Goal: Task Accomplishment & Management: Manage account settings

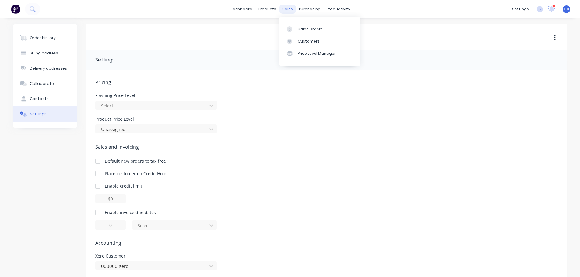
click at [288, 8] on div "sales" at bounding box center [287, 9] width 17 height 9
click at [312, 34] on link "Sales Orders" at bounding box center [320, 29] width 81 height 12
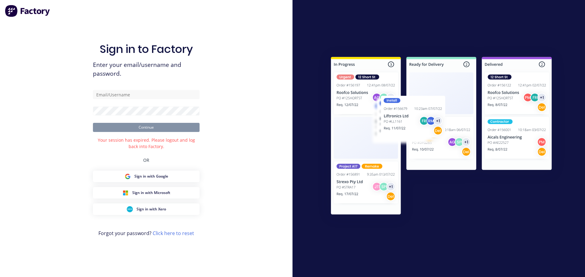
click at [191, 101] on form "Continue" at bounding box center [146, 111] width 107 height 42
click at [190, 95] on input "text" at bounding box center [146, 94] width 107 height 9
type input "[PERSON_NAME][EMAIL_ADDRESS][DOMAIN_NAME]"
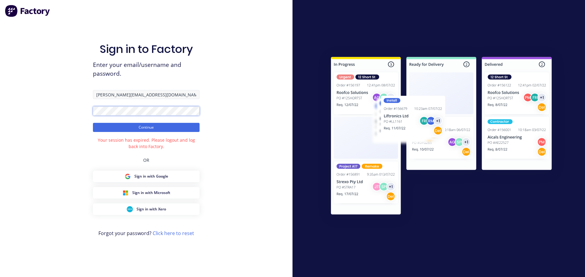
click at [93, 123] on button "Continue" at bounding box center [146, 127] width 107 height 9
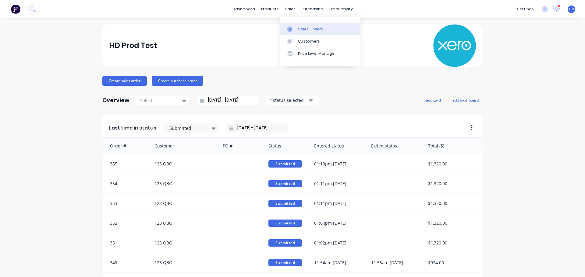
click at [312, 31] on div "Sales Orders" at bounding box center [310, 28] width 25 height 5
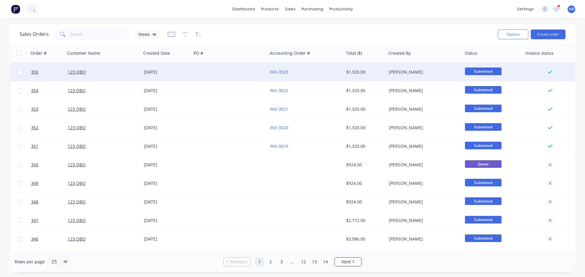
click at [89, 74] on div "123 QBO" at bounding box center [102, 72] width 68 height 6
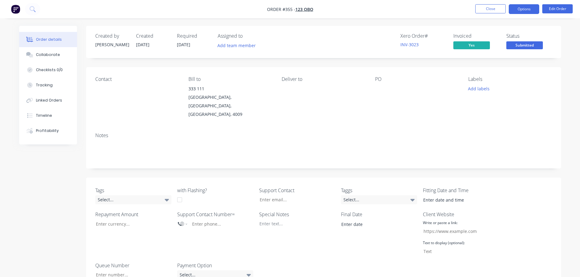
click at [529, 5] on button "Options" at bounding box center [524, 9] width 30 height 10
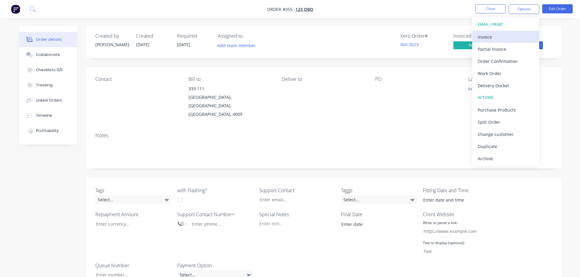
click at [498, 36] on div "Invoice" at bounding box center [506, 37] width 56 height 9
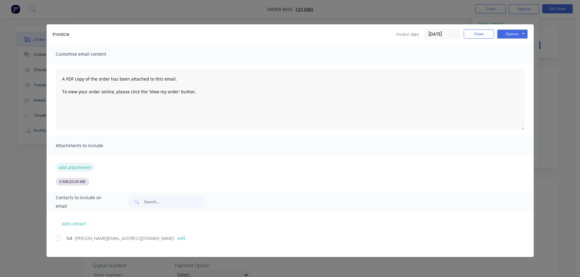
click at [78, 168] on button "add attachment" at bounding box center [75, 167] width 39 height 9
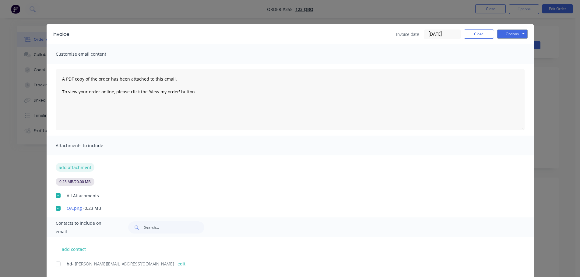
click at [83, 168] on button "add attachment" at bounding box center [75, 167] width 39 height 9
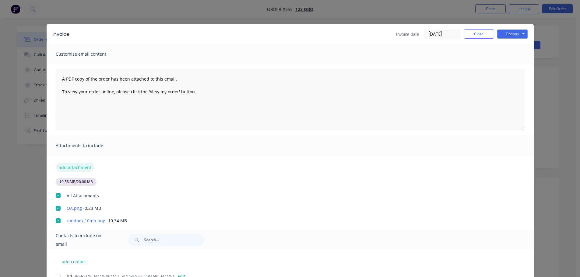
click at [80, 165] on button "add attachment" at bounding box center [75, 167] width 39 height 9
click at [70, 164] on button "add attachment" at bounding box center [75, 167] width 39 height 9
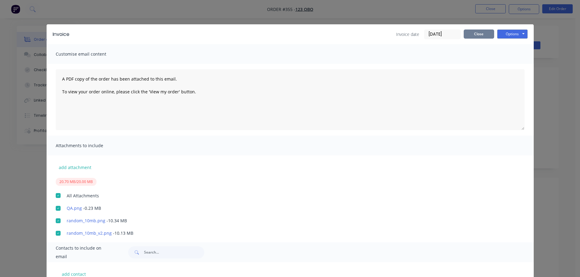
click at [479, 30] on button "Close" at bounding box center [479, 34] width 30 height 9
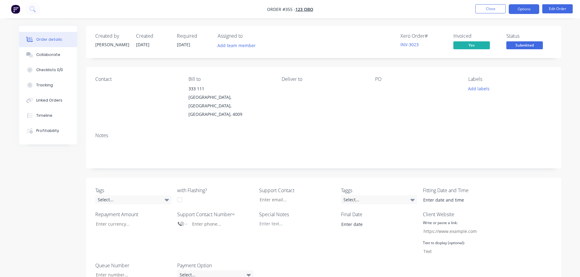
click at [512, 11] on button "Options" at bounding box center [524, 9] width 30 height 10
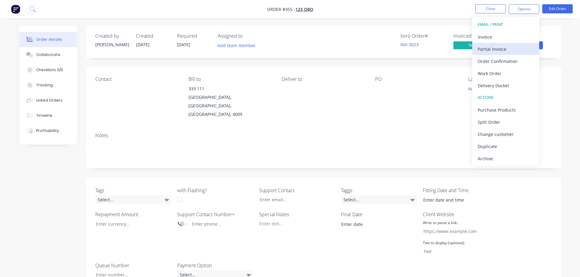
click at [510, 48] on div "Partial Invoice" at bounding box center [506, 49] width 56 height 9
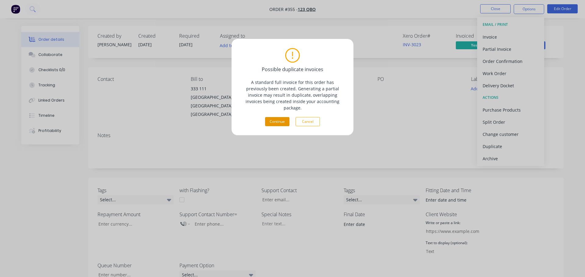
click at [276, 117] on button "Continue" at bounding box center [277, 121] width 24 height 9
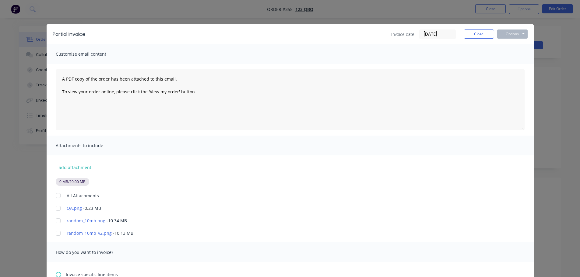
click at [54, 195] on div at bounding box center [58, 196] width 12 height 12
click at [55, 210] on div at bounding box center [58, 209] width 12 height 12
click at [56, 222] on div at bounding box center [58, 221] width 12 height 12
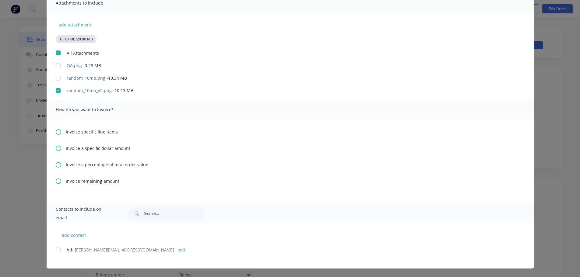
scroll to position [61, 0]
click at [56, 131] on icon at bounding box center [58, 131] width 5 height 5
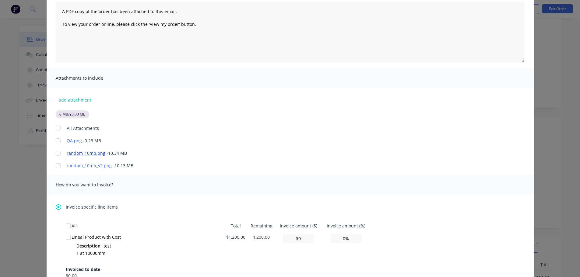
scroll to position [122, 0]
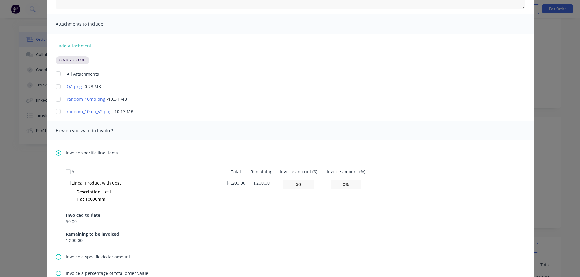
click at [56, 257] on icon at bounding box center [58, 257] width 5 height 5
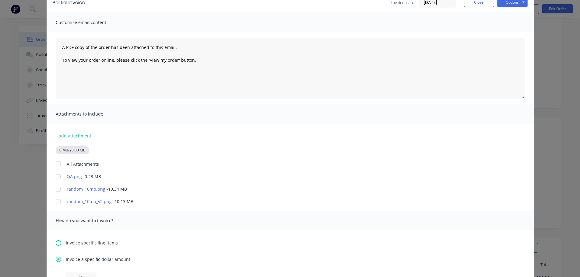
scroll to position [61, 0]
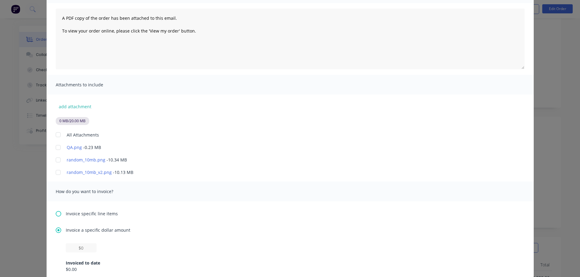
click at [53, 145] on div at bounding box center [58, 148] width 12 height 12
click at [55, 145] on div at bounding box center [58, 148] width 12 height 12
click at [57, 161] on div at bounding box center [58, 160] width 12 height 12
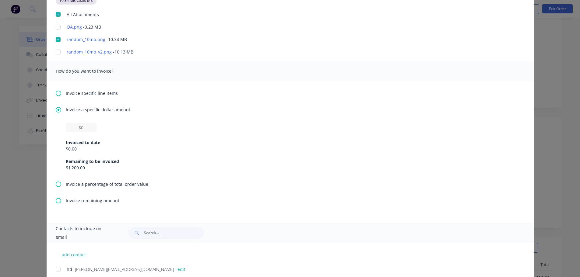
scroll to position [183, 0]
click at [79, 128] on input "text" at bounding box center [81, 126] width 31 height 9
type input "$100"
click at [323, 152] on div "Invoiced to date $0.00 Remaining to be invoiced $1,200.00" at bounding box center [290, 150] width 449 height 39
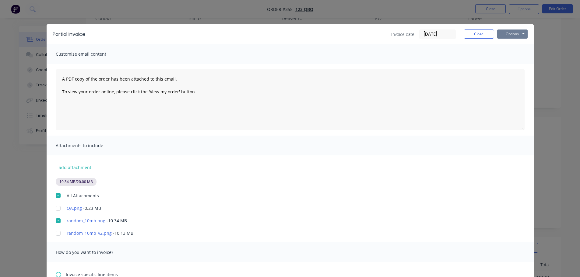
click at [518, 30] on button "Options" at bounding box center [512, 34] width 30 height 9
click at [508, 50] on button "Print" at bounding box center [516, 55] width 39 height 10
click at [493, 34] on div "Invoice date 23/09/25 Close Options Preview Print Email" at bounding box center [459, 35] width 136 height 10
click at [473, 36] on button "Close" at bounding box center [479, 34] width 30 height 9
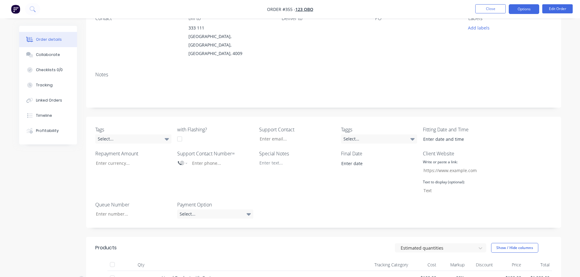
click at [528, 11] on button "Options" at bounding box center [524, 9] width 30 height 10
click at [489, 7] on button "Close" at bounding box center [490, 8] width 30 height 9
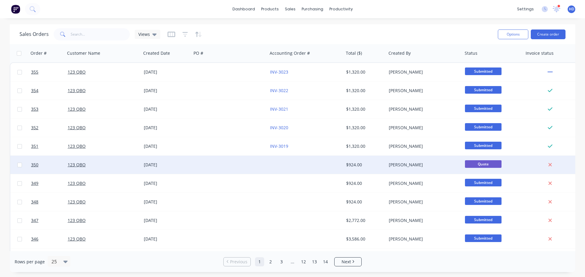
click at [91, 161] on div "123 QBO" at bounding box center [103, 165] width 76 height 18
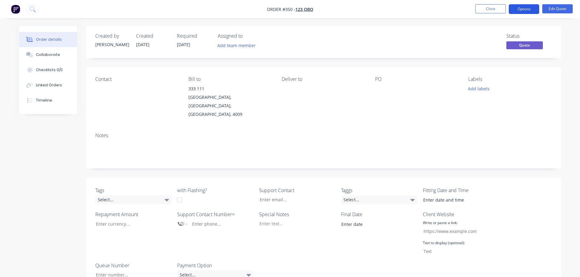
click at [514, 10] on button "Options" at bounding box center [524, 9] width 30 height 10
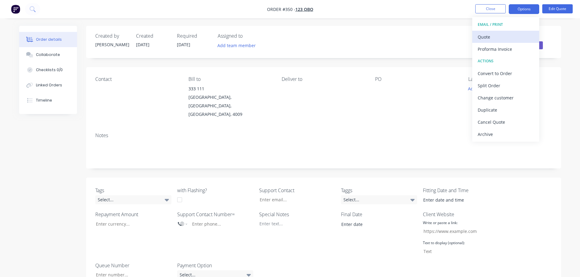
click at [495, 41] on div "Quote" at bounding box center [506, 37] width 56 height 9
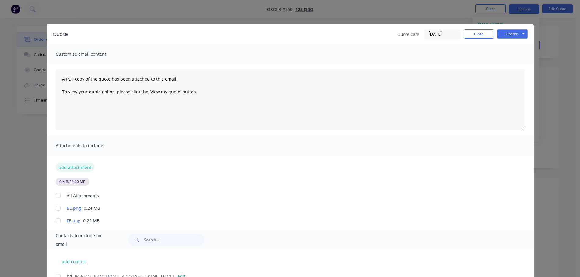
click at [70, 166] on button "add attachment" at bounding box center [75, 167] width 39 height 9
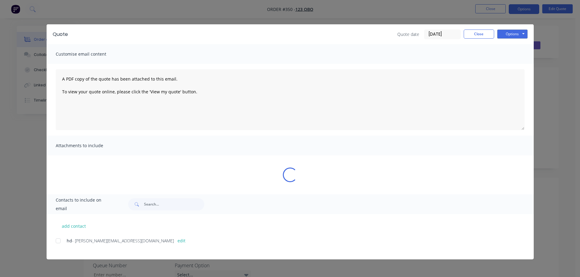
scroll to position [30, 0]
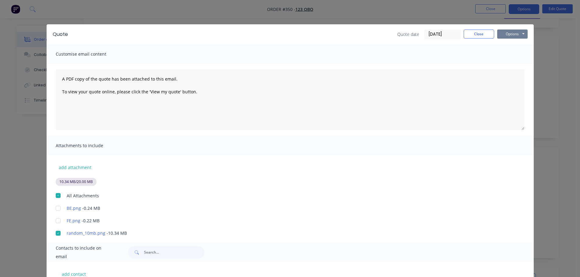
click at [510, 34] on button "Options" at bounding box center [512, 34] width 30 height 9
click at [84, 168] on button "add attachment" at bounding box center [75, 167] width 39 height 9
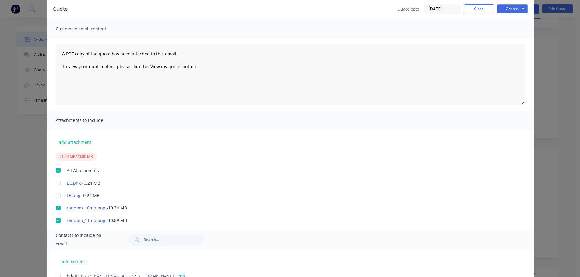
scroll to position [51, 0]
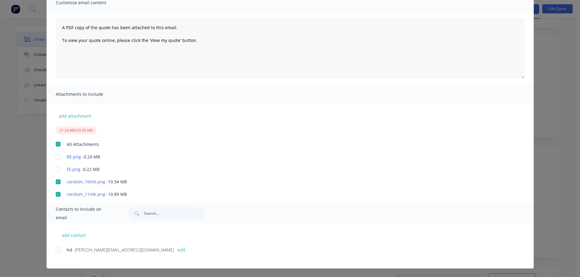
click at [55, 169] on div at bounding box center [58, 170] width 12 height 12
click at [57, 156] on div at bounding box center [58, 157] width 12 height 12
click at [57, 169] on div at bounding box center [58, 170] width 12 height 12
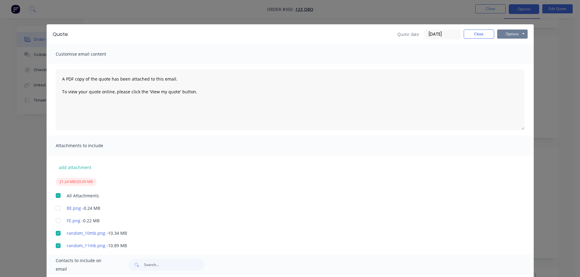
click at [523, 36] on button "Options" at bounding box center [512, 34] width 30 height 9
click at [512, 53] on button "Print" at bounding box center [516, 55] width 39 height 10
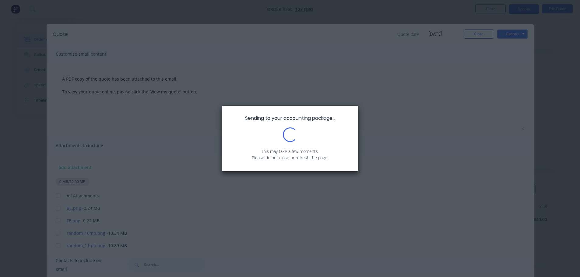
scroll to position [122, 0]
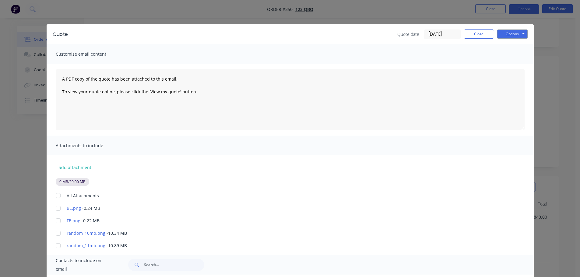
click at [57, 233] on div at bounding box center [58, 234] width 12 height 12
click at [55, 248] on div at bounding box center [58, 246] width 12 height 12
click at [507, 36] on button "Options" at bounding box center [512, 34] width 30 height 9
click at [514, 45] on button "Preview" at bounding box center [516, 45] width 39 height 10
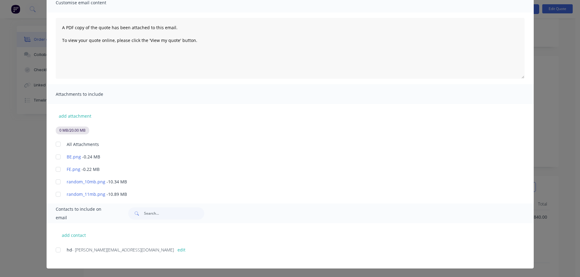
scroll to position [0, 0]
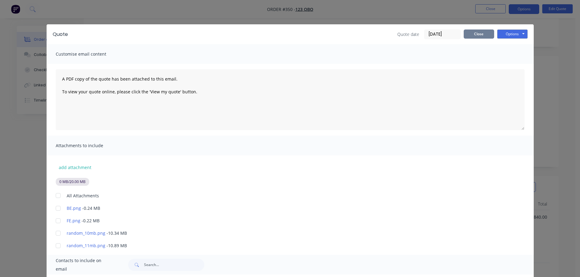
click at [482, 34] on button "Close" at bounding box center [479, 34] width 30 height 9
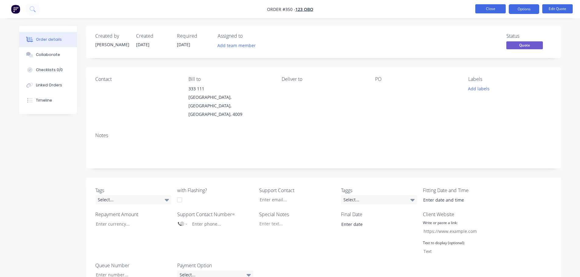
click at [490, 11] on button "Close" at bounding box center [490, 8] width 30 height 9
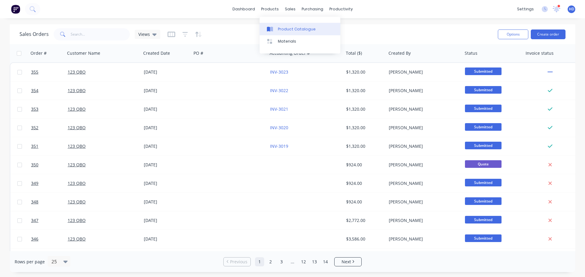
click at [281, 27] on div "Product Catalogue" at bounding box center [297, 28] width 38 height 5
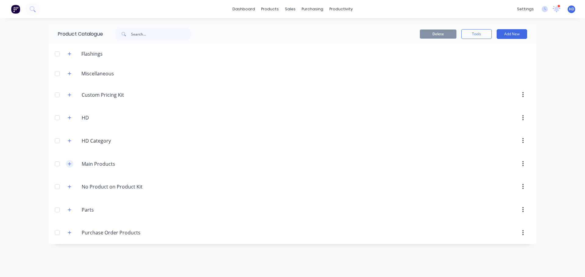
click at [70, 164] on icon "button" at bounding box center [69, 163] width 3 height 3
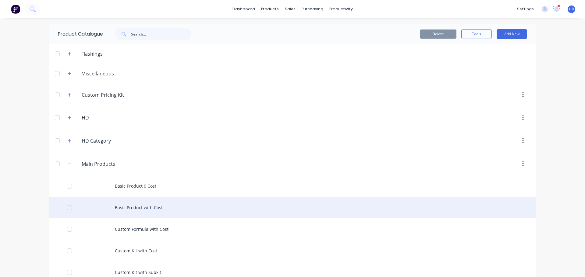
click at [156, 207] on div "Basic Product with Cost" at bounding box center [292, 208] width 487 height 22
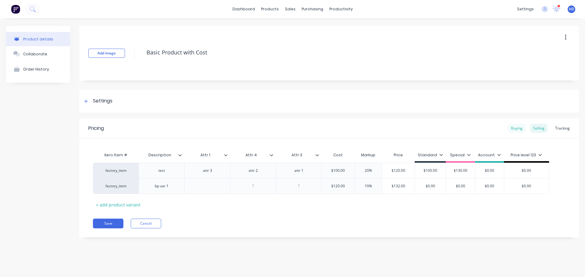
click at [523, 126] on div "Buying" at bounding box center [517, 128] width 18 height 9
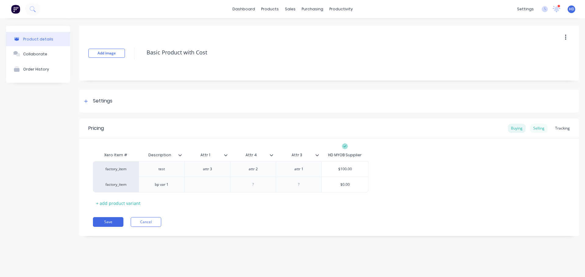
click at [536, 127] on div "Selling" at bounding box center [538, 128] width 17 height 9
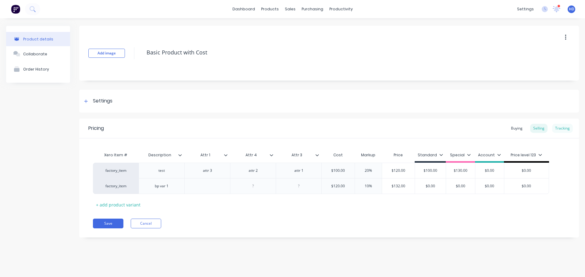
click at [564, 128] on div "Tracking" at bounding box center [562, 128] width 21 height 9
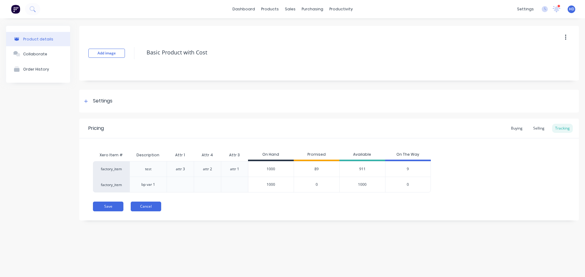
click at [149, 205] on button "Cancel" at bounding box center [146, 207] width 30 height 10
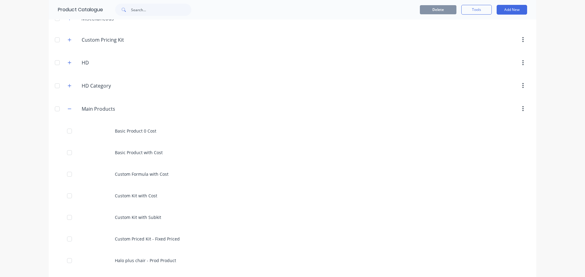
scroll to position [122, 0]
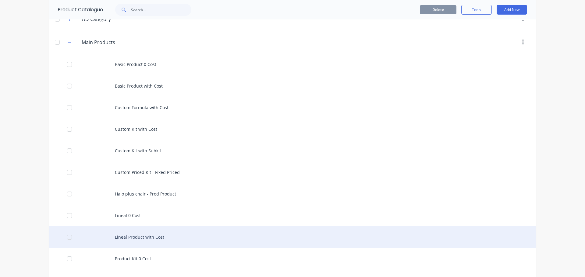
click at [142, 233] on div "Lineal Product with Cost" at bounding box center [292, 238] width 487 height 22
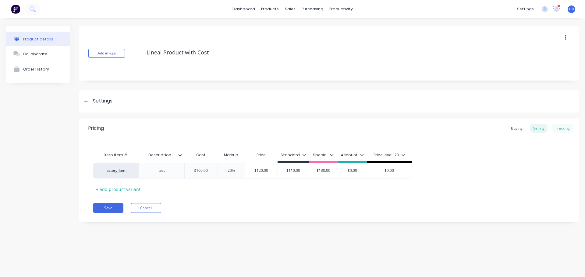
click at [561, 130] on div "Tracking" at bounding box center [562, 128] width 21 height 9
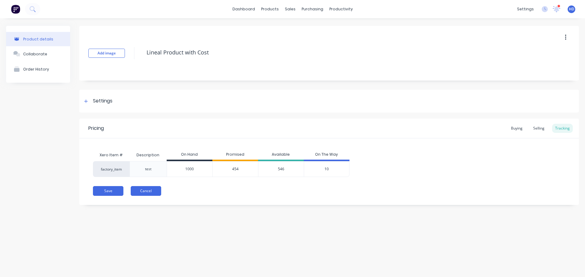
click at [153, 190] on button "Cancel" at bounding box center [146, 191] width 30 height 10
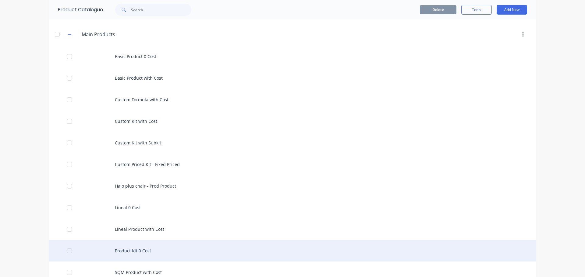
scroll to position [183, 0]
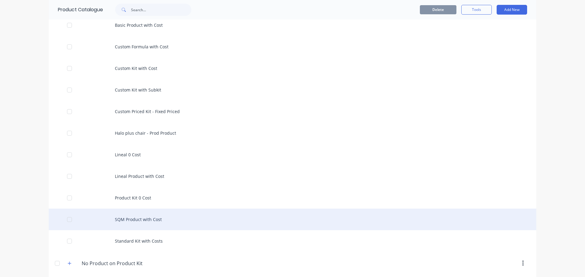
click at [137, 221] on div "SQM Product with Cost" at bounding box center [292, 220] width 487 height 22
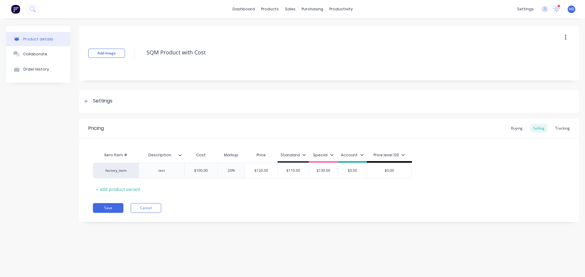
click at [564, 133] on div "Pricing Buying Selling Tracking" at bounding box center [329, 129] width 500 height 20
click at [566, 128] on div "Tracking" at bounding box center [562, 128] width 21 height 9
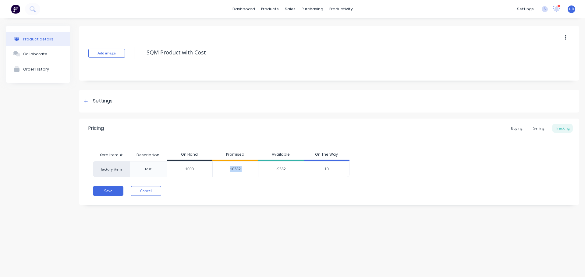
drag, startPoint x: 229, startPoint y: 169, endPoint x: 259, endPoint y: 166, distance: 29.4
click at [259, 166] on div "factory_item test 1000 10382 -9382 10" at bounding box center [221, 169] width 256 height 16
click at [235, 194] on div "Save Cancel" at bounding box center [336, 191] width 486 height 10
click at [148, 193] on button "Cancel" at bounding box center [146, 191] width 30 height 10
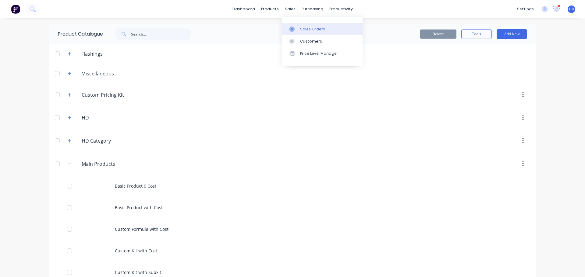
click at [308, 30] on div "Sales Orders" at bounding box center [312, 28] width 25 height 5
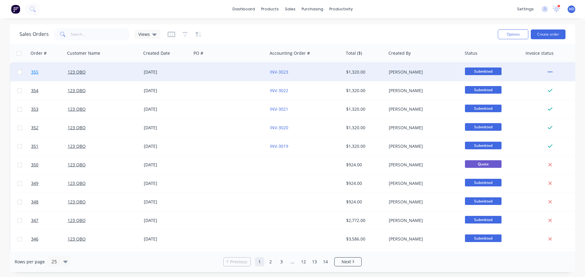
click at [48, 68] on link "355" at bounding box center [49, 72] width 37 height 18
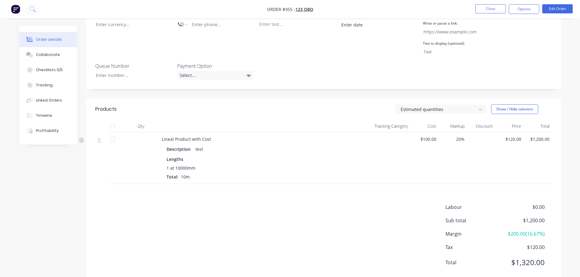
scroll to position [200, 0]
click at [500, 9] on button "Close" at bounding box center [490, 8] width 30 height 9
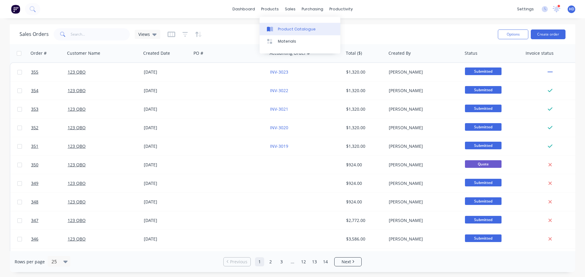
click at [277, 26] on link "Product Catalogue" at bounding box center [300, 29] width 81 height 12
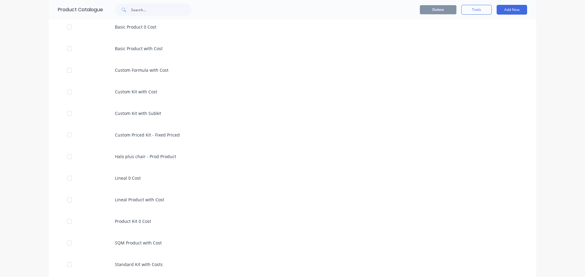
scroll to position [213, 0]
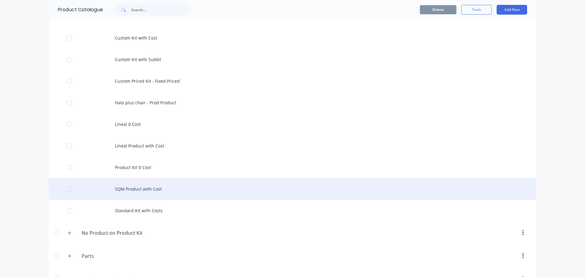
click at [159, 193] on div "SQM Product with Cost" at bounding box center [292, 189] width 487 height 22
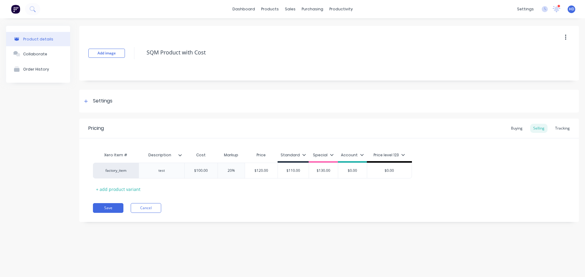
type textarea "x"
click at [560, 130] on div "Tracking" at bounding box center [562, 128] width 21 height 9
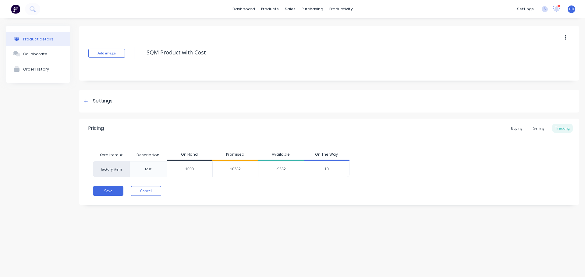
drag, startPoint x: 184, startPoint y: 170, endPoint x: 217, endPoint y: 170, distance: 32.9
click at [217, 170] on div "factory_item test 1000 1000 10382 -9382 10" at bounding box center [221, 169] width 256 height 16
type input "1"
type textarea "x"
type input "1000"
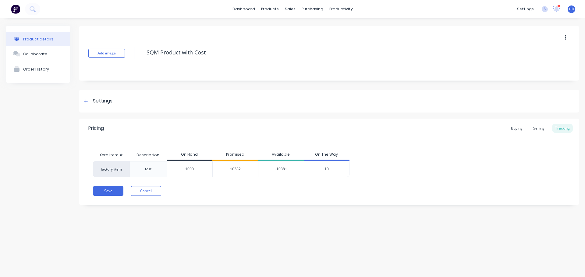
type textarea "x"
type input "10000"
type textarea "x"
type input "100000"
type textarea "x"
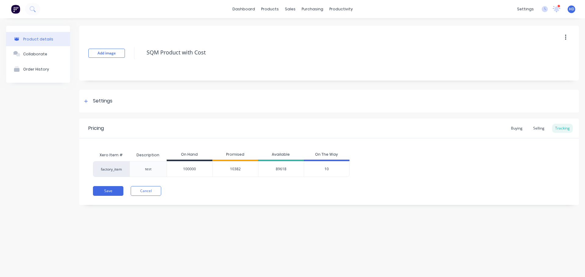
type input "100000"
click at [235, 191] on div "Save Cancel" at bounding box center [336, 191] width 486 height 10
click at [100, 192] on button "Save" at bounding box center [108, 191] width 30 height 10
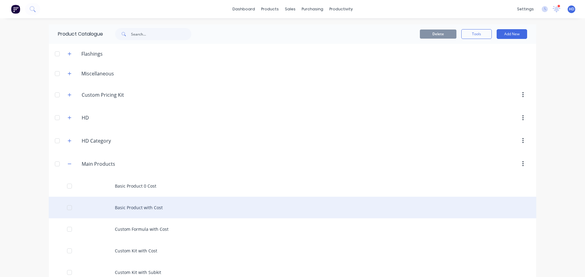
click at [171, 209] on div "Basic Product with Cost" at bounding box center [292, 208] width 487 height 22
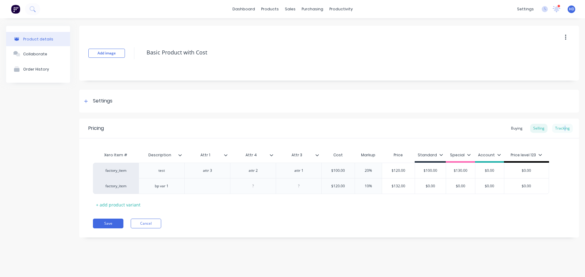
click at [565, 128] on div "Tracking" at bounding box center [562, 128] width 21 height 9
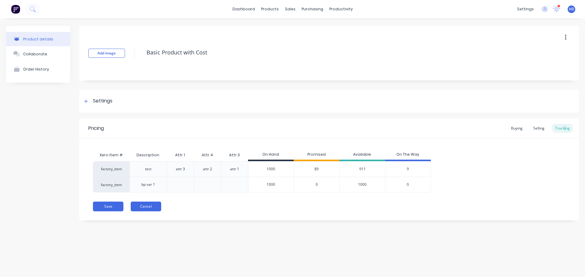
click at [154, 207] on button "Cancel" at bounding box center [146, 207] width 30 height 10
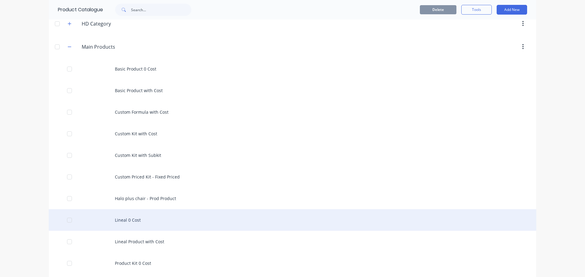
scroll to position [152, 0]
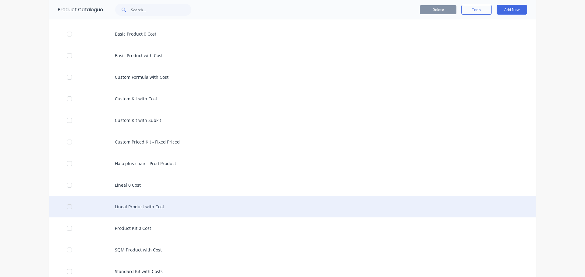
click at [151, 208] on div "Lineal Product with Cost" at bounding box center [292, 207] width 487 height 22
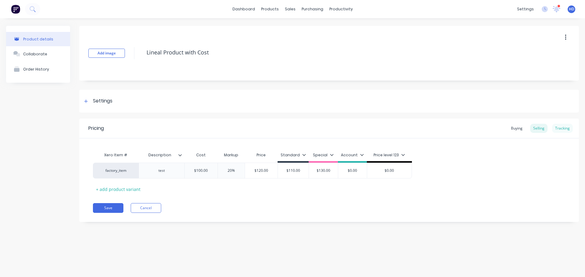
click at [560, 129] on div "Tracking" at bounding box center [562, 128] width 21 height 9
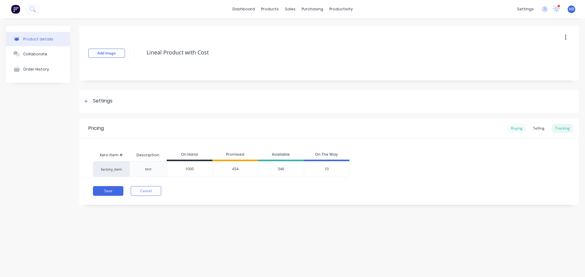
click at [520, 126] on div "Buying" at bounding box center [517, 128] width 18 height 9
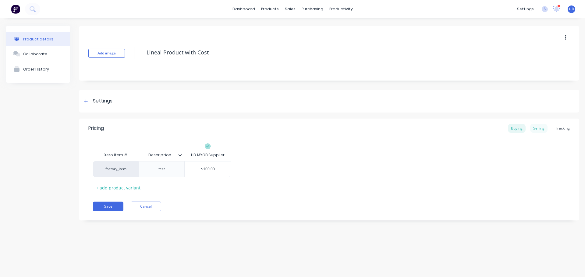
click at [535, 128] on div "Selling" at bounding box center [538, 128] width 17 height 9
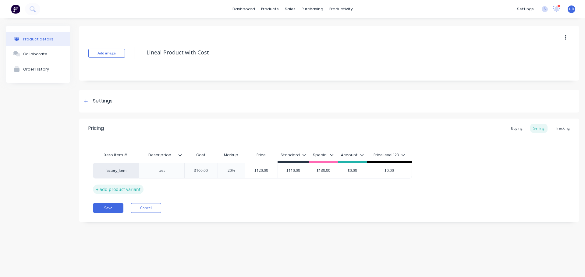
click at [126, 191] on div "+ add product variant" at bounding box center [118, 189] width 51 height 9
type textarea "x"
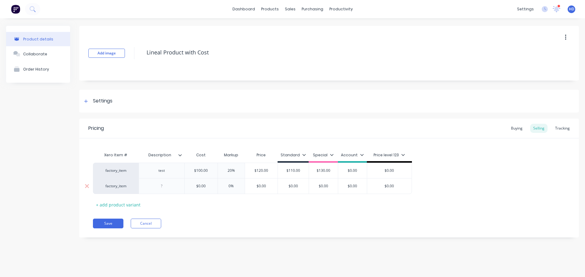
click at [169, 187] on div at bounding box center [162, 186] width 30 height 8
type textarea "x"
type input "$0.00"
click at [258, 186] on input "$0.00" at bounding box center [261, 186] width 33 height 5
type textarea "x"
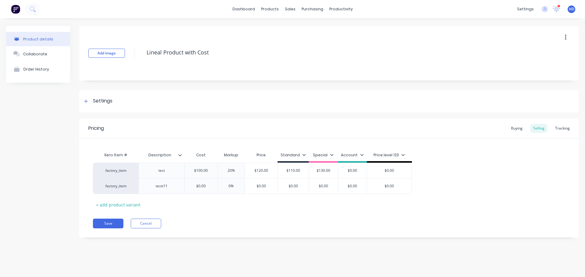
type input "$10.00"
type textarea "x"
type input "$100.00"
type textarea "x"
type input "$1000.00"
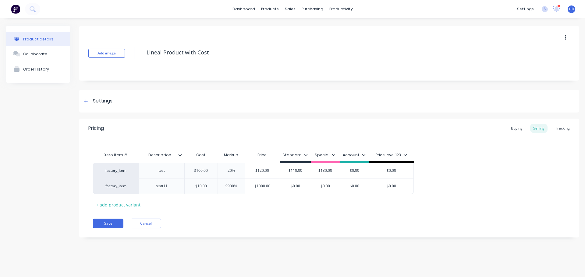
type textarea "x"
type input "$100.00"
click at [340, 210] on div "Pricing Buying Selling Tracking Xero Item # Description Cost Markup Price Stand…" at bounding box center [329, 178] width 500 height 119
type input "$10.00"
click at [200, 187] on input "$10.00" at bounding box center [201, 186] width 33 height 5
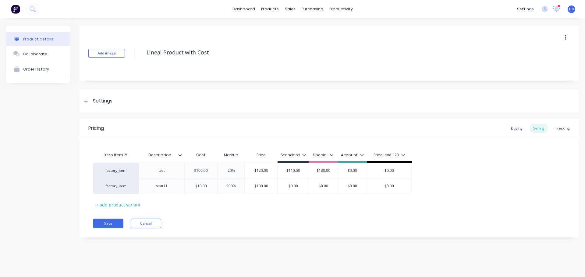
type textarea "x"
type input "$100.00"
click at [306, 226] on div "Save Cancel" at bounding box center [336, 224] width 486 height 10
click at [568, 129] on div "Tracking" at bounding box center [562, 128] width 21 height 9
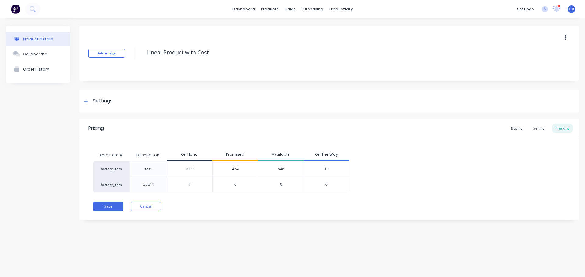
click at [186, 185] on input "0" at bounding box center [189, 184] width 45 height 5
type input "10"
type textarea "x"
type input "1000"
type textarea "x"
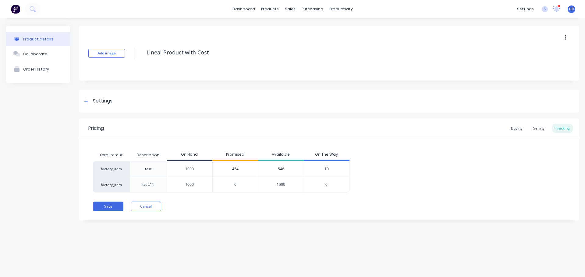
type input "1000"
click at [311, 206] on div "Save Cancel" at bounding box center [336, 207] width 486 height 10
click at [109, 207] on button "Save" at bounding box center [108, 207] width 30 height 10
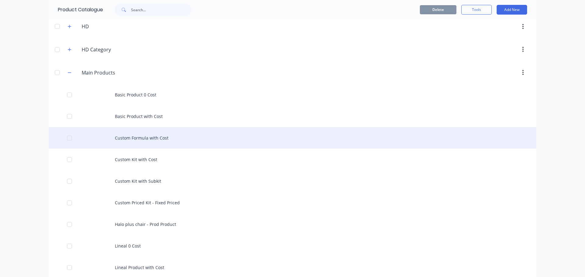
scroll to position [183, 0]
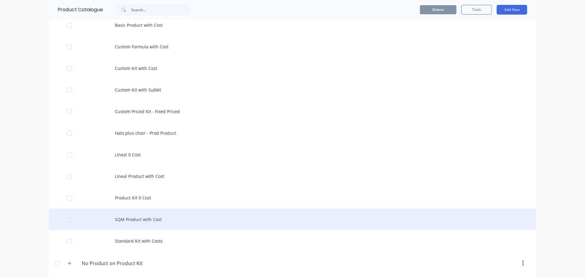
click at [154, 219] on div "SQM Product with Cost" at bounding box center [292, 220] width 487 height 22
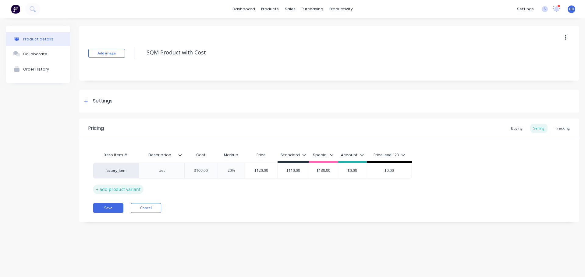
click at [125, 190] on div "+ add product variant" at bounding box center [118, 189] width 51 height 9
type textarea "x"
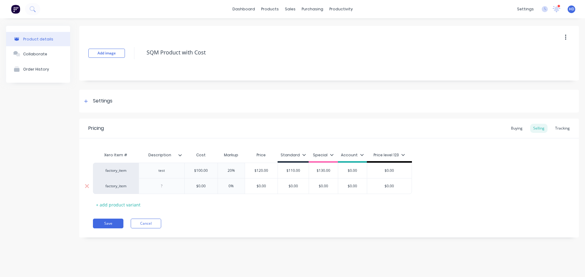
click at [172, 187] on div at bounding box center [162, 186] width 30 height 8
type textarea "x"
type input "$0.00"
click at [200, 187] on input "$0.00" at bounding box center [201, 186] width 33 height 5
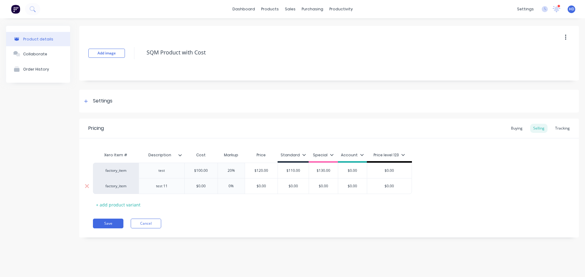
click at [198, 186] on input "$0.00" at bounding box center [201, 186] width 33 height 5
type textarea "x"
type input "$10.00"
type textarea "x"
type input "$100.00"
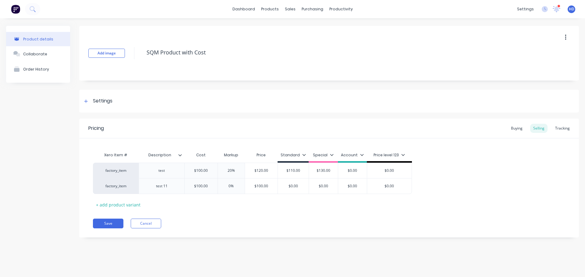
click at [278, 217] on div "Pricing Buying Selling Tracking Xero Item # Description Cost Markup Price Stand…" at bounding box center [329, 178] width 500 height 119
click at [562, 129] on div "Tracking" at bounding box center [562, 128] width 21 height 9
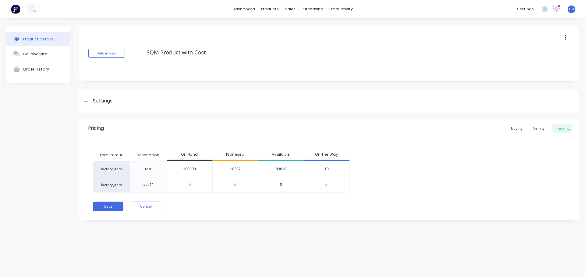
click at [196, 185] on input "0" at bounding box center [189, 184] width 45 height 5
type input "01"
type textarea "x"
type input "01000"
type textarea "x"
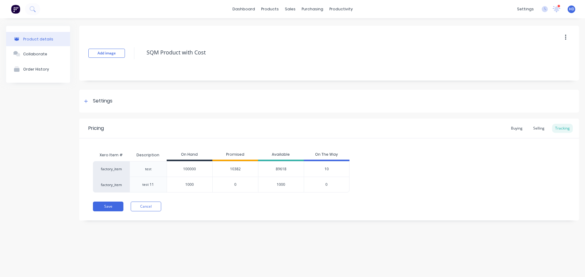
click at [235, 206] on div "Save Cancel" at bounding box center [336, 207] width 486 height 10
click at [195, 184] on input "01000" at bounding box center [189, 184] width 45 height 5
type input "010000"
click at [212, 201] on div "Pricing Buying Selling Tracking Xero Item # Description On Hand Promised Availa…" at bounding box center [329, 170] width 500 height 102
click at [110, 208] on button "Save" at bounding box center [108, 207] width 30 height 10
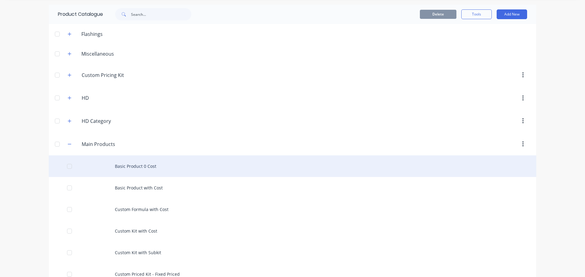
scroll to position [30, 0]
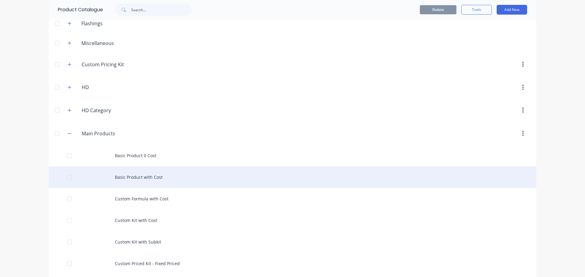
click at [143, 172] on div "Basic Product with Cost" at bounding box center [292, 178] width 487 height 22
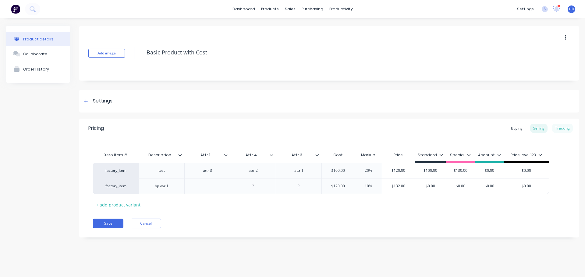
click at [562, 128] on div "Tracking" at bounding box center [562, 128] width 21 height 9
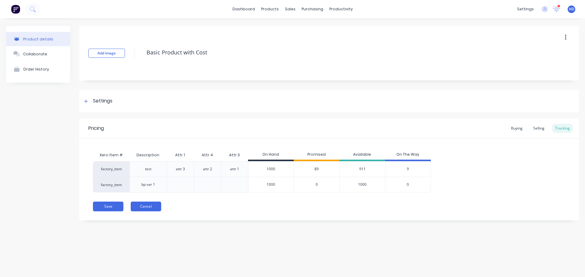
click at [152, 208] on button "Cancel" at bounding box center [146, 207] width 30 height 10
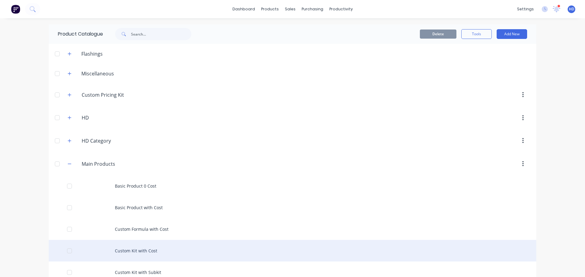
scroll to position [152, 0]
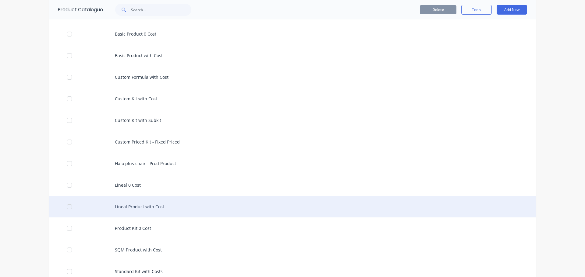
click at [167, 202] on div "Lineal Product with Cost" at bounding box center [292, 207] width 487 height 22
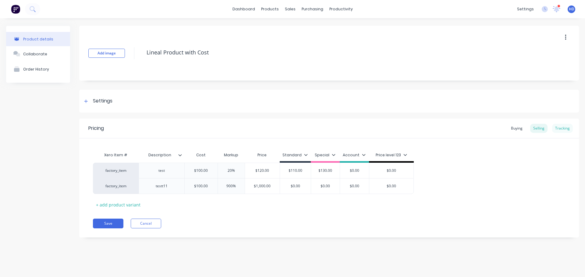
drag, startPoint x: 561, startPoint y: 124, endPoint x: 561, endPoint y: 128, distance: 4.3
click at [561, 125] on div "Pricing Buying Selling Tracking" at bounding box center [329, 129] width 500 height 20
click at [561, 128] on div "Tracking" at bounding box center [562, 128] width 21 height 9
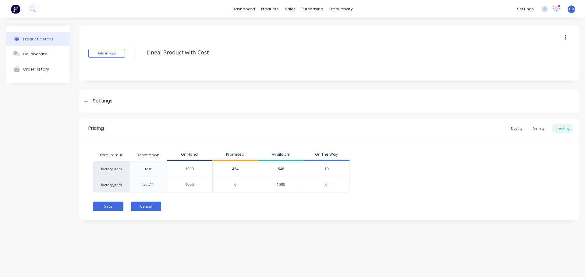
click at [146, 206] on button "Cancel" at bounding box center [146, 207] width 30 height 10
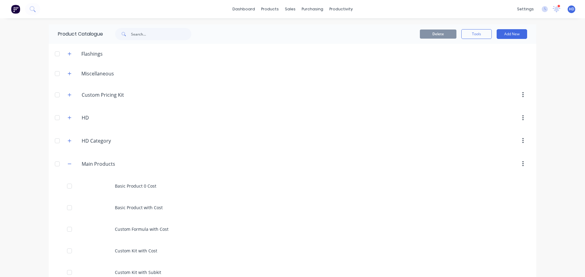
scroll to position [213, 0]
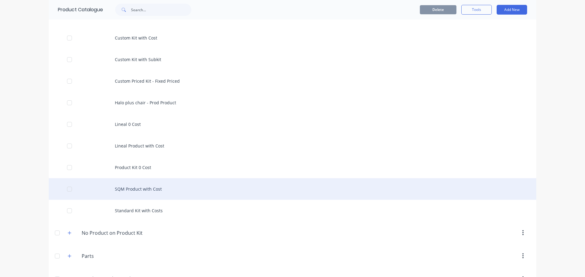
click at [150, 190] on div "SQM Product with Cost" at bounding box center [292, 189] width 487 height 22
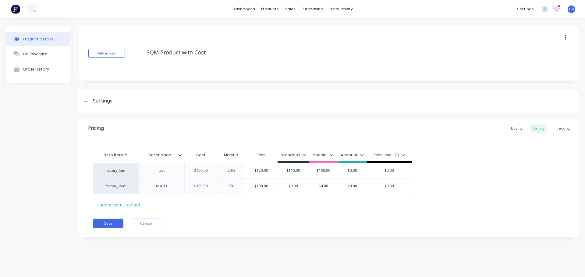
type textarea "x"
click at [574, 129] on div "Pricing Buying Selling Tracking" at bounding box center [329, 129] width 500 height 20
click at [566, 128] on div "Tracking" at bounding box center [562, 128] width 21 height 9
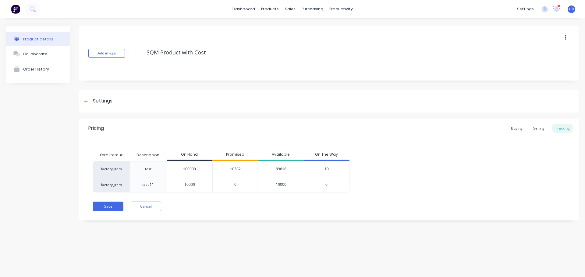
click at [197, 186] on input "10000" at bounding box center [189, 184] width 45 height 5
type input "1000"
click at [205, 203] on div "Save Cancel" at bounding box center [336, 207] width 486 height 10
click at [113, 207] on button "Save" at bounding box center [108, 207] width 30 height 10
type textarea "x"
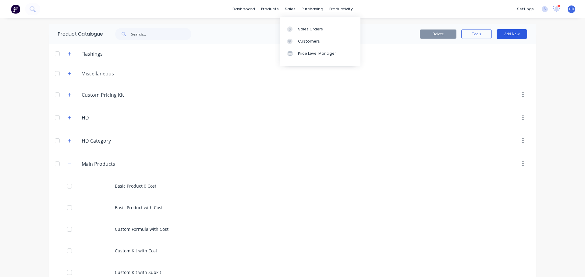
click at [511, 30] on button "Add New" at bounding box center [511, 34] width 30 height 10
click at [498, 83] on div "Product Kit" at bounding box center [498, 86] width 47 height 9
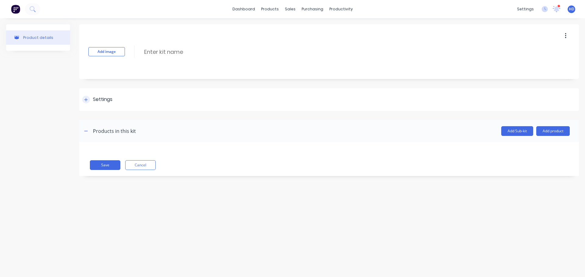
click at [87, 97] on div at bounding box center [86, 100] width 8 height 8
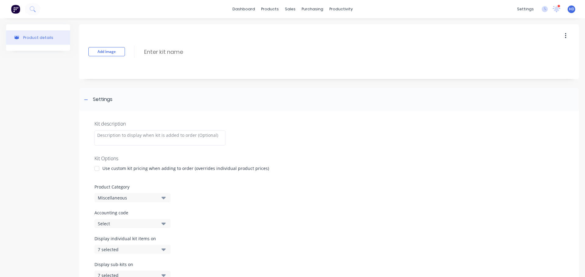
click at [96, 169] on div at bounding box center [97, 169] width 12 height 12
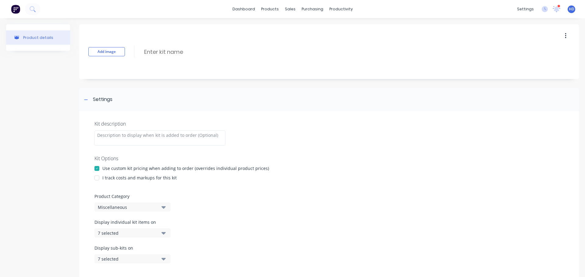
click at [97, 179] on div at bounding box center [97, 178] width 12 height 12
click at [204, 53] on input at bounding box center [197, 52] width 108 height 9
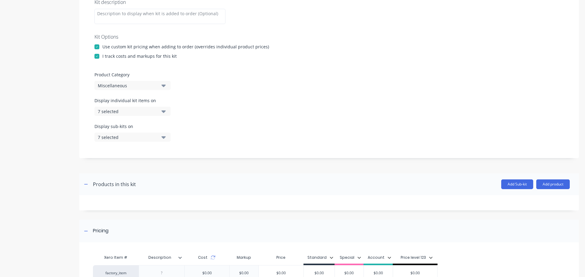
type input "Custom Kit for Stocks"
click at [156, 84] on div "Miscellaneous" at bounding box center [127, 86] width 59 height 6
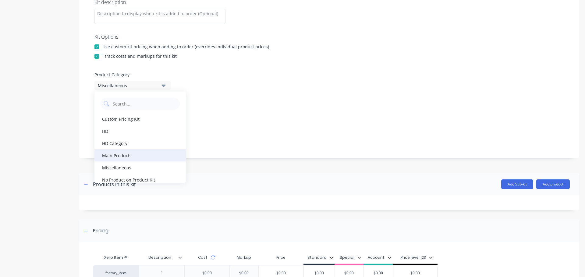
click at [136, 157] on div "Main Products" at bounding box center [139, 156] width 91 height 12
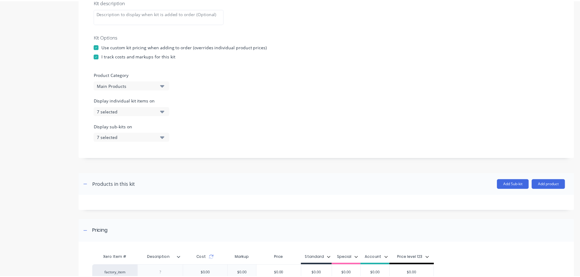
scroll to position [183, 0]
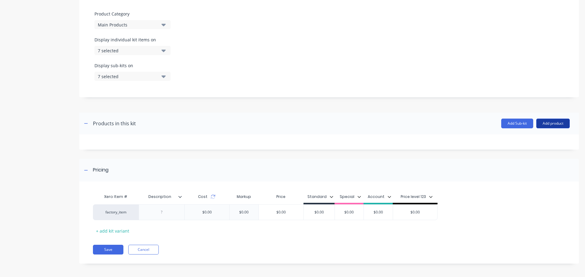
click at [556, 126] on button "Add product" at bounding box center [553, 124] width 34 height 10
click at [531, 140] on div "Product catalogue" at bounding box center [540, 139] width 47 height 9
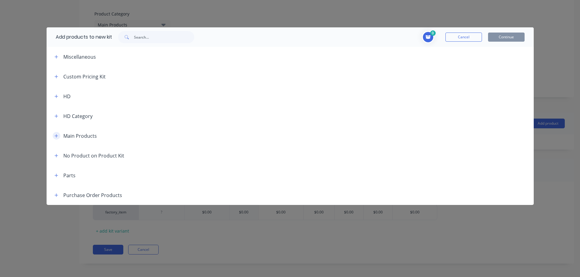
click at [54, 135] on button "button" at bounding box center [57, 136] width 8 height 8
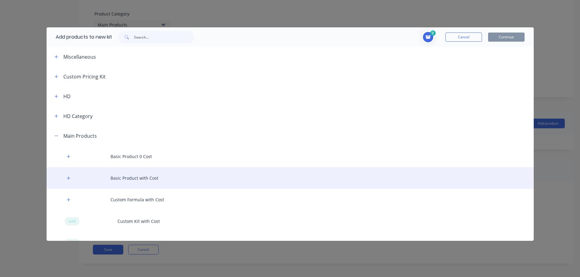
click at [65, 176] on div "Basic Product with Cost" at bounding box center [290, 179] width 487 height 22
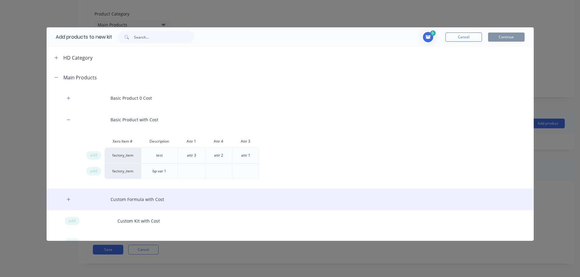
scroll to position [61, 0]
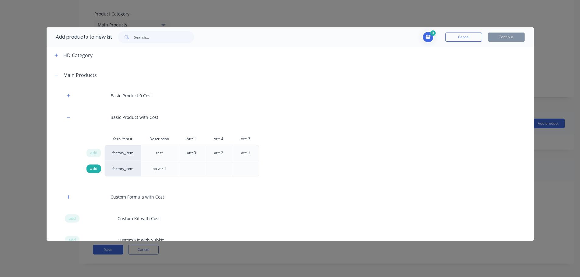
click at [96, 167] on span "add" at bounding box center [93, 169] width 7 height 6
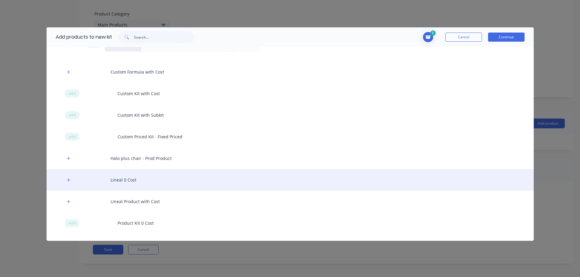
scroll to position [213, 0]
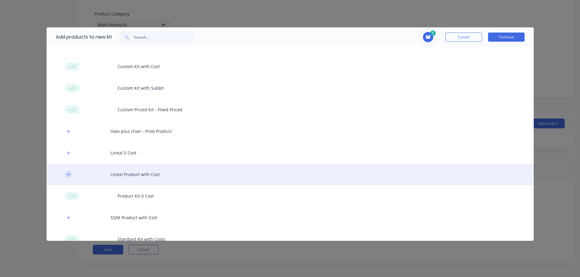
click at [68, 174] on icon "button" at bounding box center [69, 175] width 4 height 4
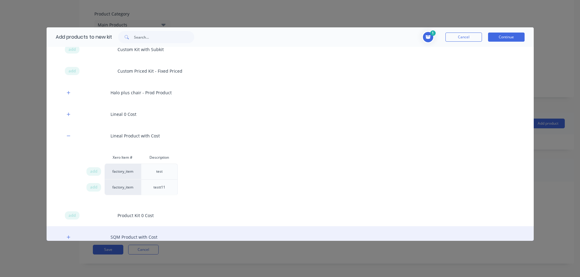
scroll to position [305, 0]
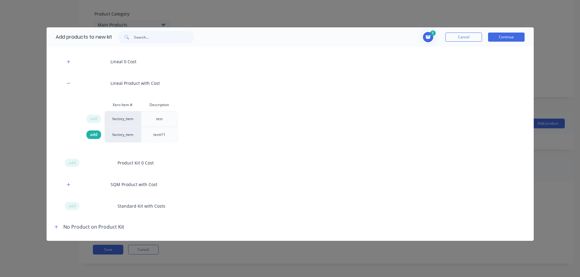
click at [97, 135] on span "add" at bounding box center [93, 135] width 7 height 6
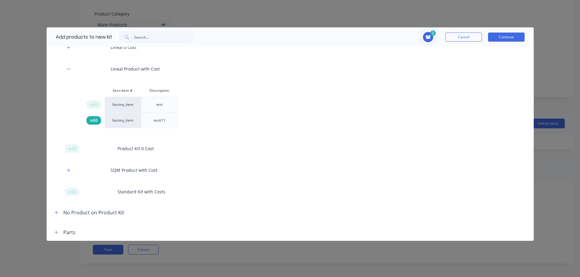
scroll to position [340, 0]
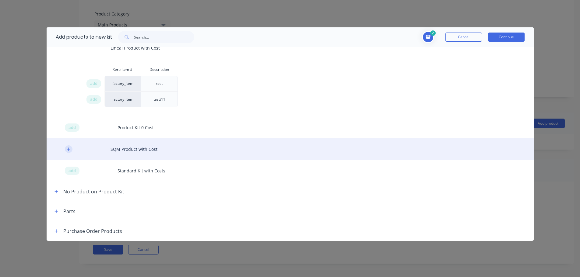
click at [67, 150] on icon "button" at bounding box center [69, 149] width 4 height 4
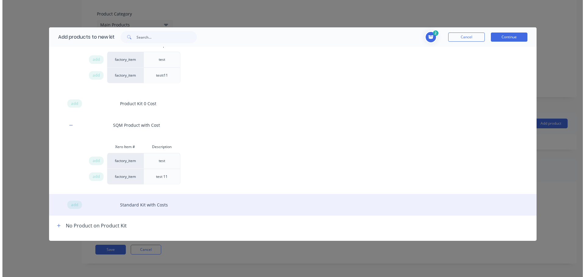
scroll to position [398, 0]
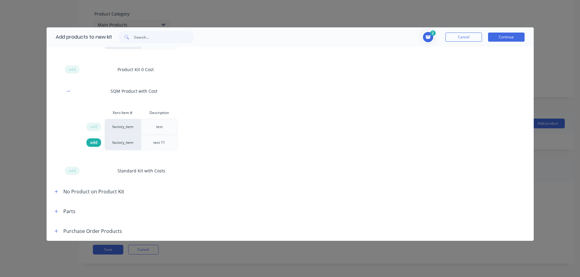
click at [93, 144] on span "add" at bounding box center [93, 143] width 7 height 6
click at [514, 39] on button "Continue" at bounding box center [506, 37] width 37 height 9
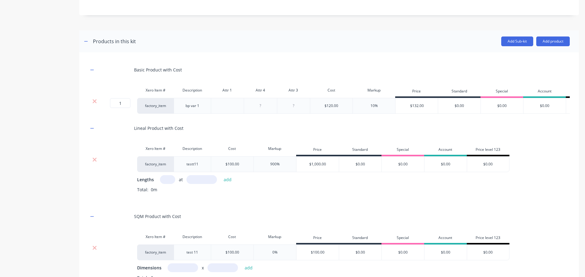
scroll to position [274, 0]
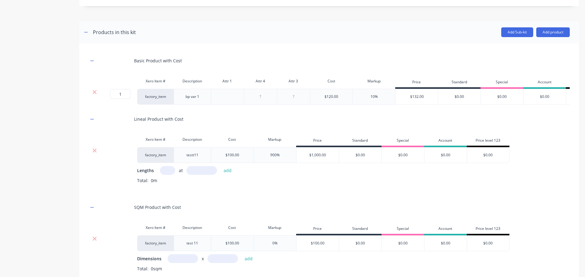
click at [173, 173] on input "text" at bounding box center [167, 170] width 15 height 9
type input "1"
click at [205, 174] on input "text" at bounding box center [201, 170] width 30 height 9
type input "1000"
click at [221, 167] on button "add" at bounding box center [228, 171] width 14 height 8
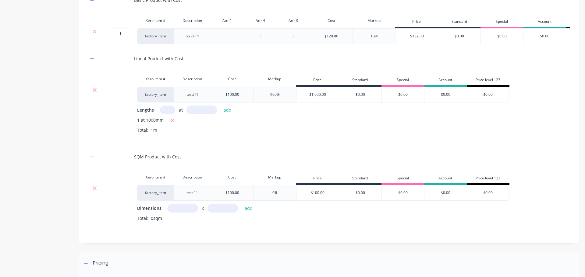
scroll to position [335, 0]
click at [193, 212] on input "text" at bounding box center [183, 208] width 30 height 9
type input "1m"
click at [224, 213] on input "text" at bounding box center [222, 208] width 30 height 9
drag, startPoint x: 217, startPoint y: 214, endPoint x: 241, endPoint y: 217, distance: 24.0
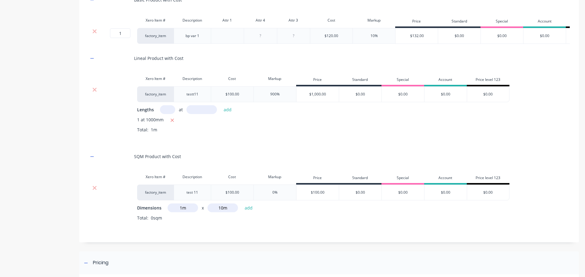
click at [240, 213] on div "1m x 10m add" at bounding box center [212, 208] width 88 height 9
type input "1m"
click at [249, 212] on button "add" at bounding box center [249, 208] width 14 height 8
click at [299, 156] on div "SQM Product with Cost" at bounding box center [328, 156] width 481 height 17
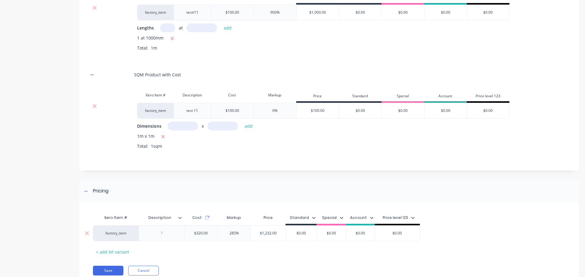
scroll to position [444, 0]
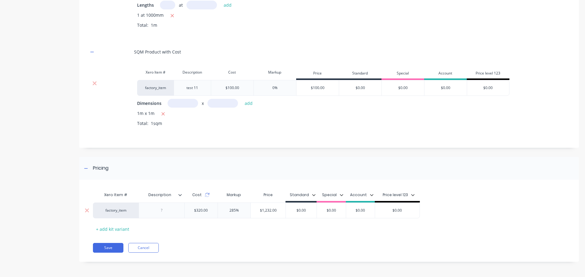
click at [161, 212] on div at bounding box center [162, 211] width 30 height 8
click at [105, 247] on button "Save" at bounding box center [108, 248] width 30 height 10
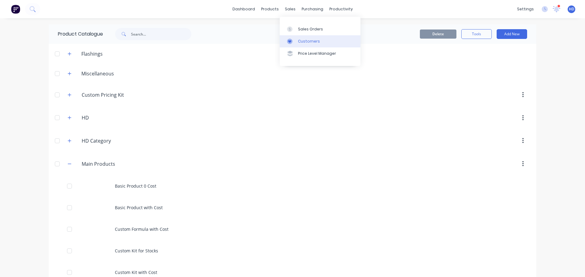
click at [302, 40] on div "Customers" at bounding box center [309, 41] width 22 height 5
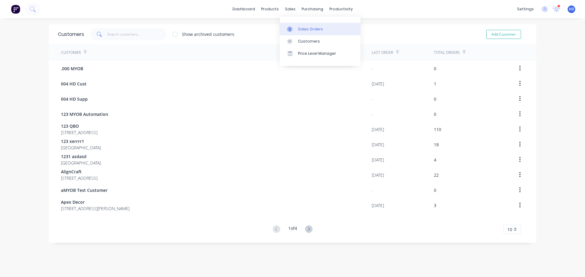
click at [301, 28] on div "Sales Orders" at bounding box center [310, 28] width 25 height 5
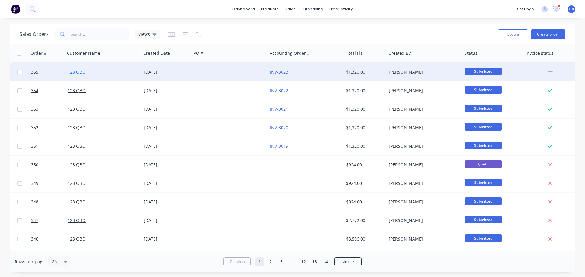
click at [79, 73] on link "123 QBO" at bounding box center [77, 72] width 18 height 6
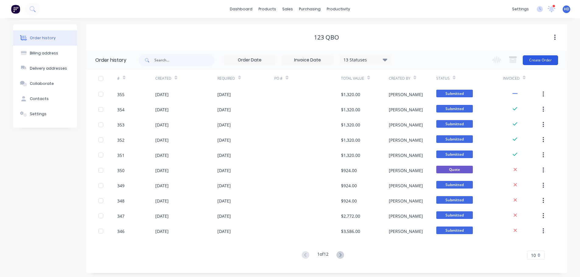
click at [553, 62] on button "Create Order" at bounding box center [540, 60] width 35 height 10
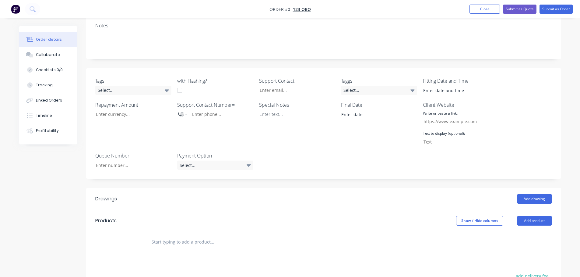
scroll to position [122, 0]
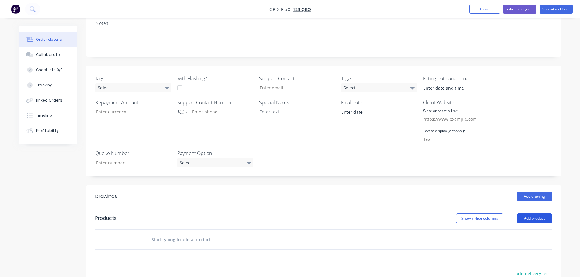
click at [534, 214] on button "Add product" at bounding box center [534, 219] width 35 height 10
click at [504, 228] on button "Product catalogue" at bounding box center [523, 234] width 58 height 12
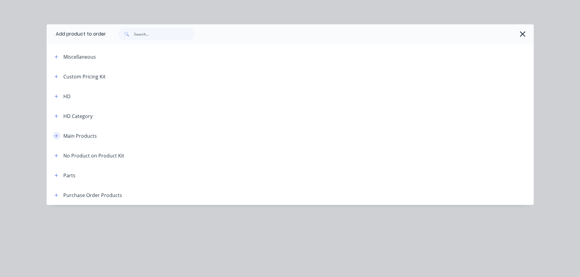
click at [55, 133] on button "button" at bounding box center [57, 136] width 8 height 8
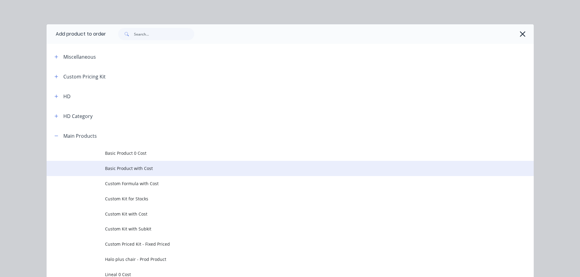
click at [143, 169] on span "Basic Product with Cost" at bounding box center [276, 168] width 343 height 6
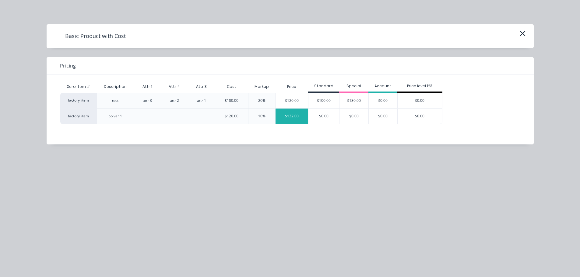
click at [294, 118] on div "$132.00" at bounding box center [292, 116] width 33 height 15
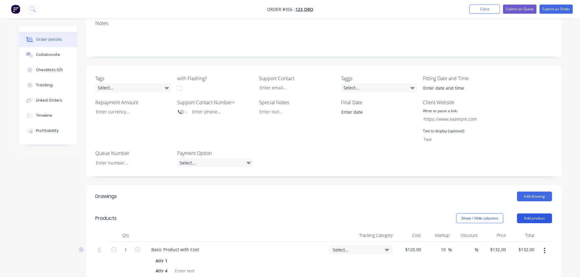
click at [532, 214] on button "Add product" at bounding box center [534, 219] width 35 height 10
click at [517, 230] on div "Product catalogue" at bounding box center [523, 234] width 47 height 9
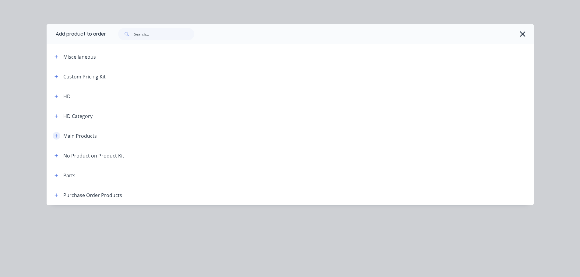
click at [56, 138] on icon "button" at bounding box center [57, 136] width 4 height 4
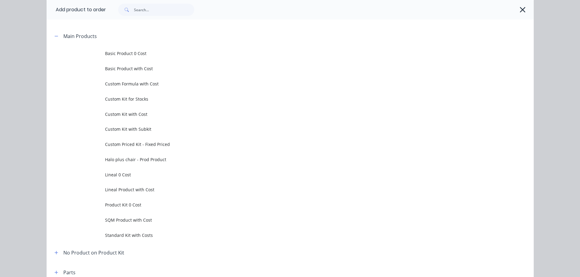
scroll to position [152, 0]
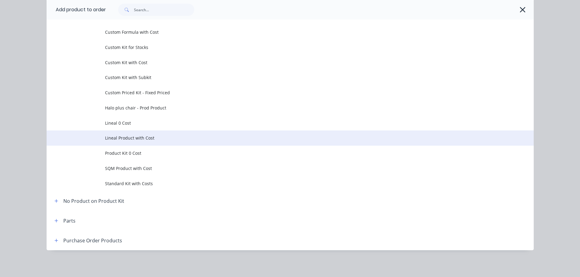
click at [136, 140] on span "Lineal Product with Cost" at bounding box center [276, 138] width 343 height 6
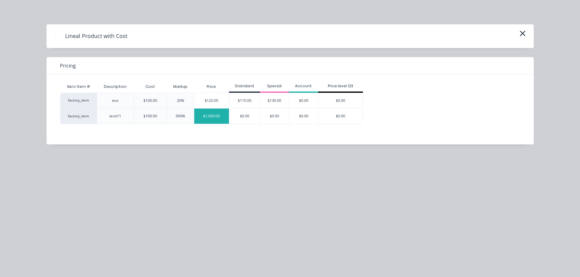
click at [211, 115] on div "$1,000.00" at bounding box center [211, 116] width 35 height 15
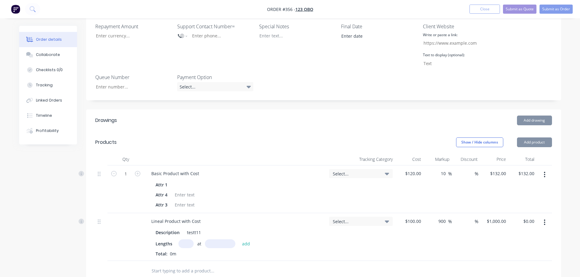
scroll to position [244, 0]
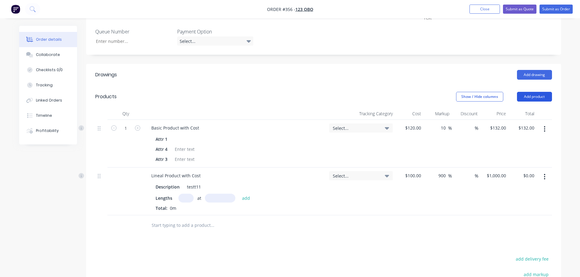
click at [535, 92] on button "Add product" at bounding box center [534, 97] width 35 height 10
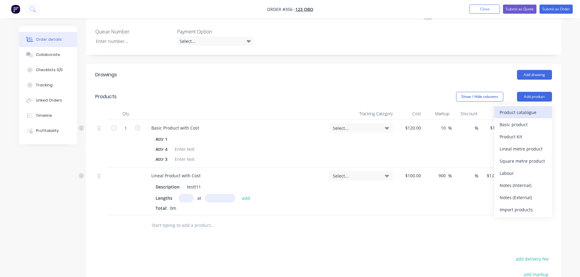
click at [526, 108] on div "Product catalogue" at bounding box center [523, 112] width 47 height 9
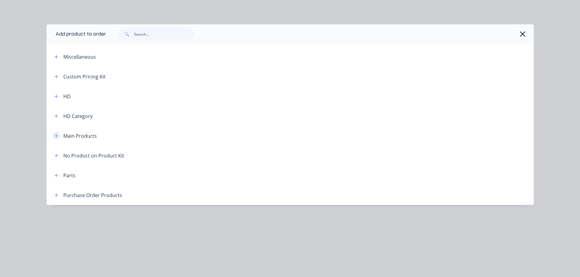
click at [56, 134] on icon "button" at bounding box center [57, 136] width 4 height 4
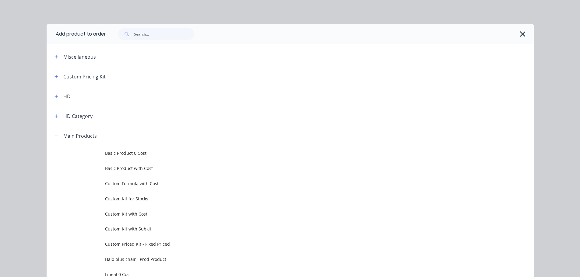
scroll to position [152, 0]
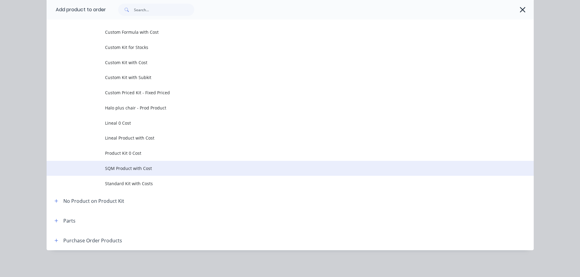
click at [150, 168] on span "SQM Product with Cost" at bounding box center [276, 168] width 343 height 6
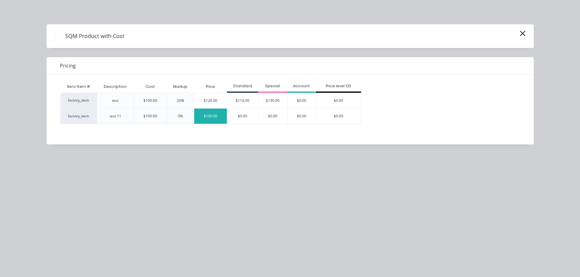
click at [215, 113] on div "$100.00" at bounding box center [210, 116] width 33 height 15
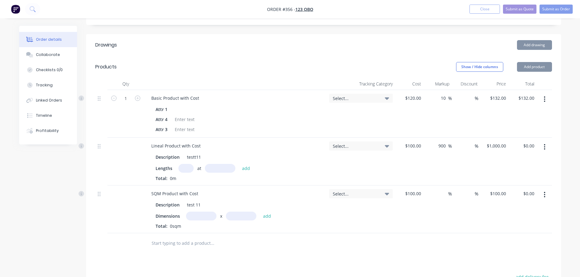
scroll to position [335, 0]
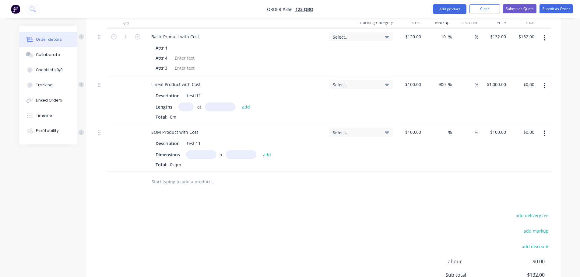
click at [185, 103] on input "text" at bounding box center [185, 107] width 15 height 9
type input "1"
click at [217, 103] on input "text" at bounding box center [220, 107] width 30 height 9
type input "10000"
click at [239, 103] on button "add" at bounding box center [246, 107] width 14 height 8
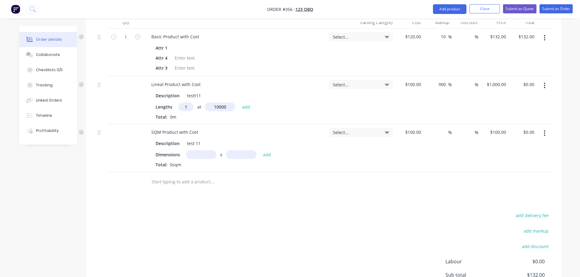
type input "$10,000.00"
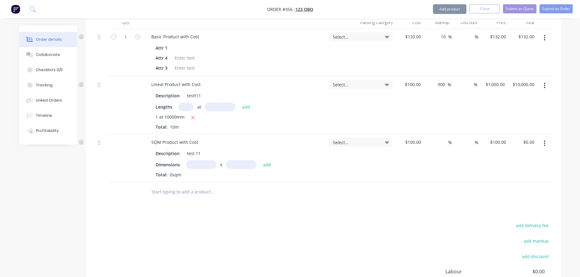
click at [207, 161] on input "text" at bounding box center [201, 165] width 30 height 9
type input "1m"
click at [226, 161] on input "text" at bounding box center [241, 165] width 30 height 9
type input "10"
click at [260, 161] on button "add" at bounding box center [267, 165] width 14 height 8
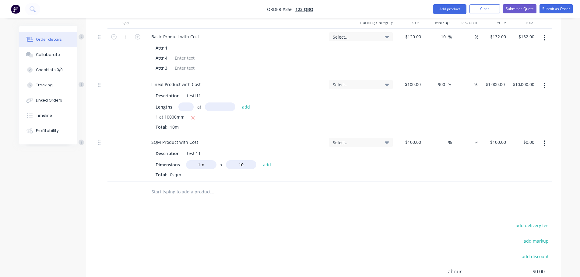
type input "$1,000.00"
click at [329, 195] on div at bounding box center [253, 202] width 219 height 20
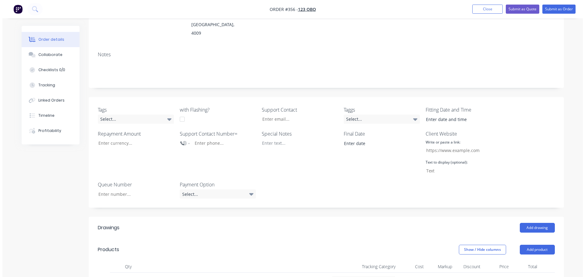
scroll to position [0, 0]
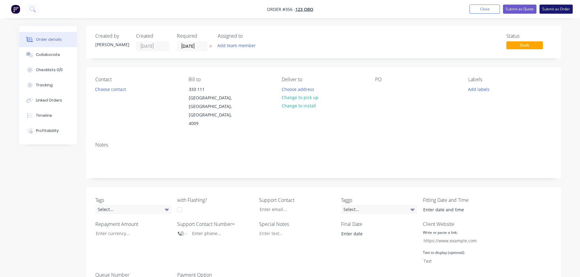
click at [562, 6] on button "Submit as Order" at bounding box center [556, 9] width 33 height 9
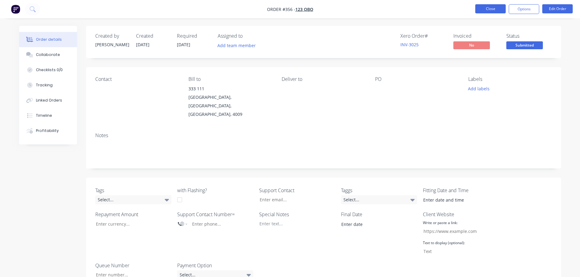
click at [486, 9] on button "Close" at bounding box center [490, 8] width 30 height 9
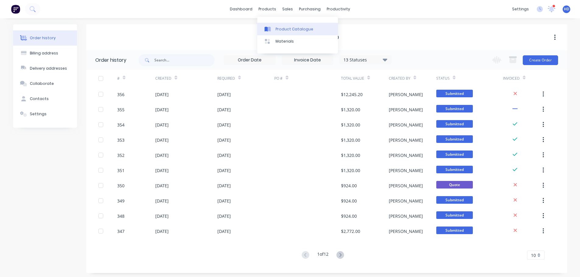
click at [281, 26] on div "Product Catalogue" at bounding box center [295, 28] width 38 height 5
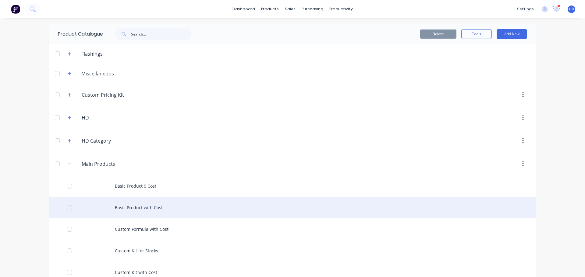
click at [154, 207] on div "Basic Product with Cost" at bounding box center [292, 208] width 487 height 22
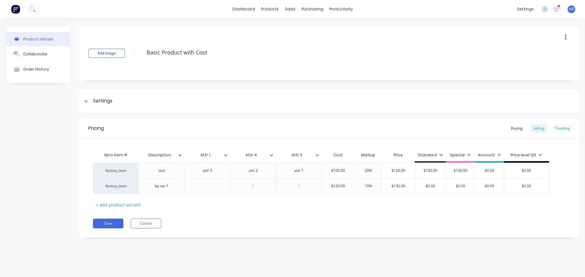
click at [569, 131] on div "Tracking" at bounding box center [562, 128] width 21 height 9
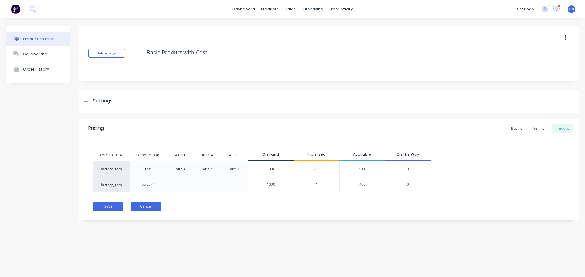
click at [157, 209] on button "Cancel" at bounding box center [146, 207] width 30 height 10
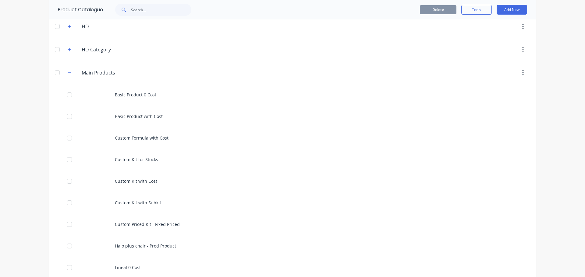
scroll to position [183, 0]
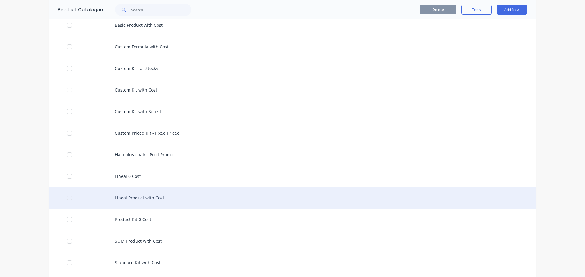
click at [172, 199] on div "Lineal Product with Cost" at bounding box center [292, 198] width 487 height 22
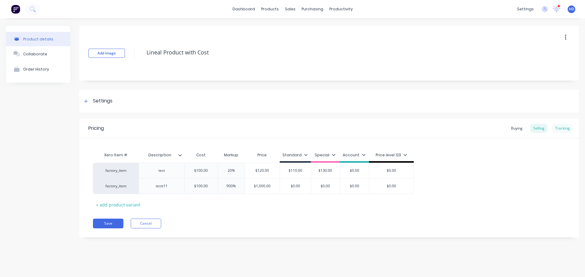
click at [564, 129] on div "Tracking" at bounding box center [562, 128] width 21 height 9
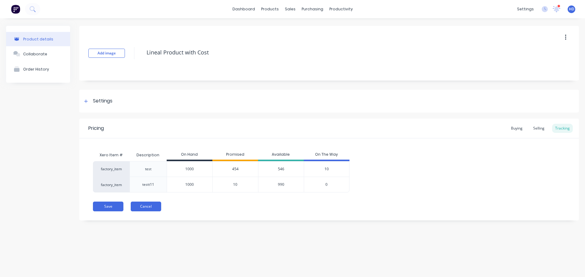
click at [150, 209] on button "Cancel" at bounding box center [146, 207] width 30 height 10
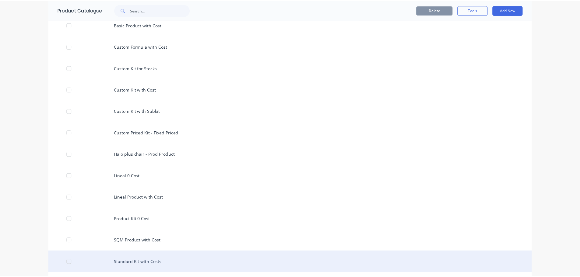
scroll to position [244, 0]
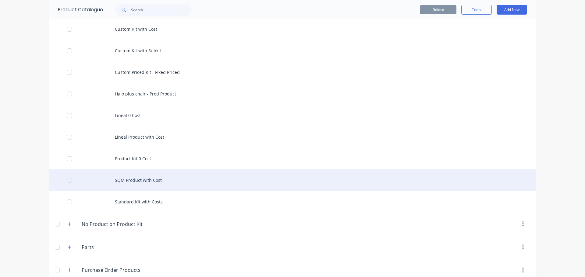
click at [165, 185] on div "SQM Product with Cost" at bounding box center [292, 181] width 487 height 22
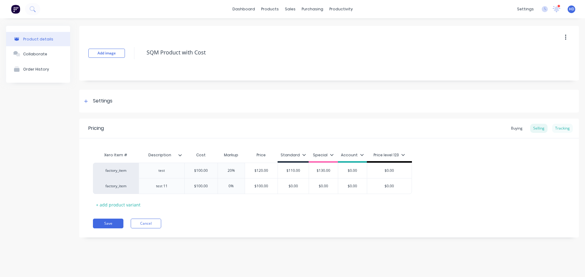
click at [566, 127] on div "Tracking" at bounding box center [562, 128] width 21 height 9
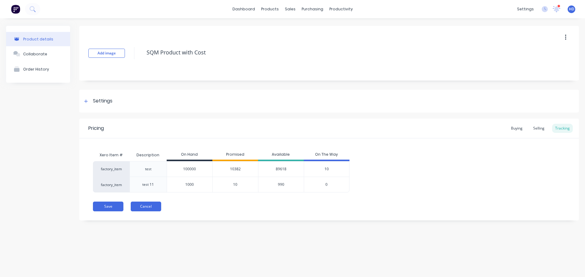
click at [154, 207] on button "Cancel" at bounding box center [146, 207] width 30 height 10
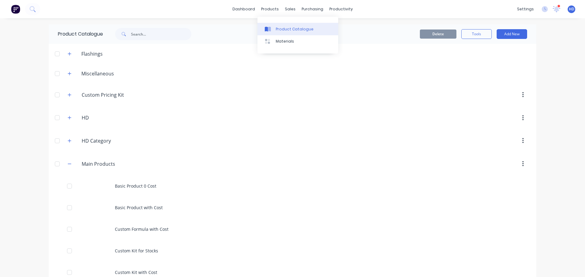
click at [283, 25] on link "Product Catalogue" at bounding box center [297, 29] width 81 height 12
click at [304, 25] on link "Product Catalogue" at bounding box center [297, 29] width 81 height 12
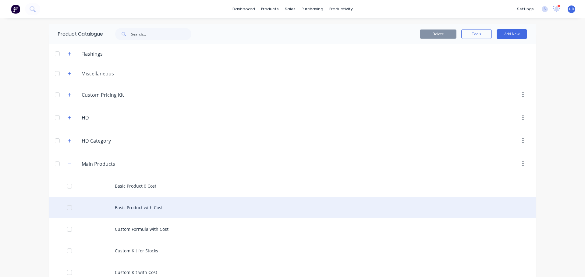
click at [142, 210] on div "Basic Product with Cost" at bounding box center [292, 208] width 487 height 22
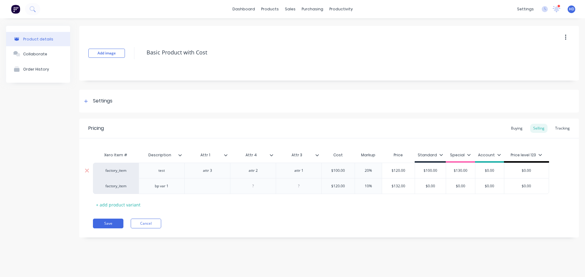
type textarea "x"
click at [313, 30] on div "Sales Orders" at bounding box center [312, 28] width 25 height 5
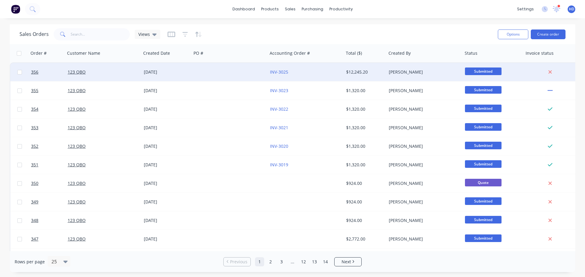
click at [119, 72] on div "123 QBO" at bounding box center [102, 72] width 68 height 6
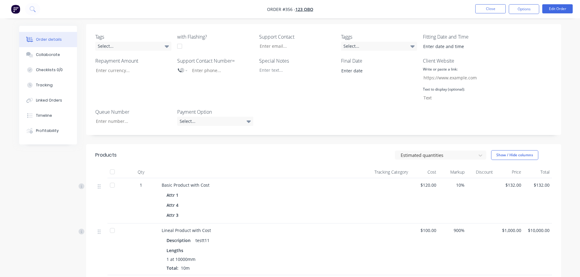
scroll to position [213, 0]
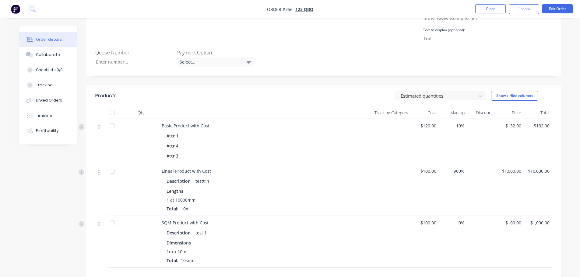
click at [564, 4] on nav "Order #356 - 123 QBO Close Options Edit Order" at bounding box center [290, 9] width 580 height 18
click at [561, 7] on button "Edit Order" at bounding box center [557, 8] width 30 height 9
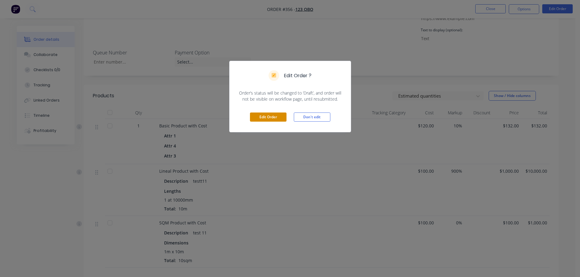
click at [272, 116] on button "Edit Order" at bounding box center [268, 117] width 37 height 9
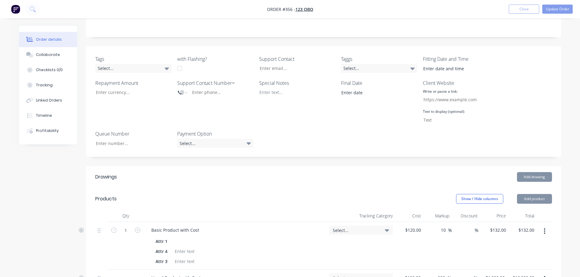
scroll to position [152, 0]
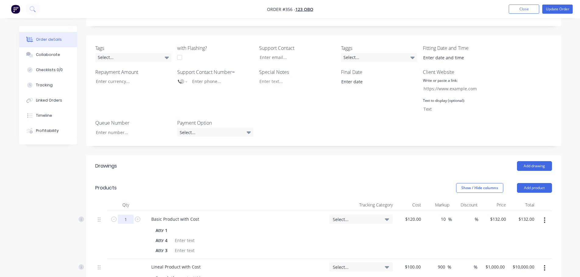
click at [129, 215] on input "1" at bounding box center [126, 219] width 16 height 9
type input "10"
type input "$1,320.00"
click at [338, 199] on div "Tracking Category" at bounding box center [361, 205] width 69 height 12
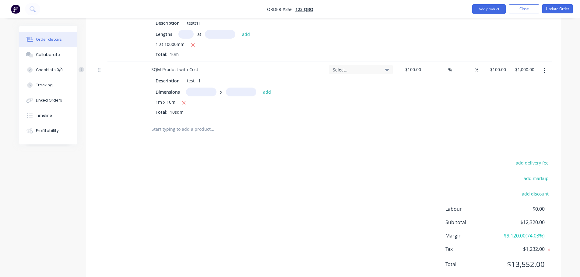
scroll to position [225, 0]
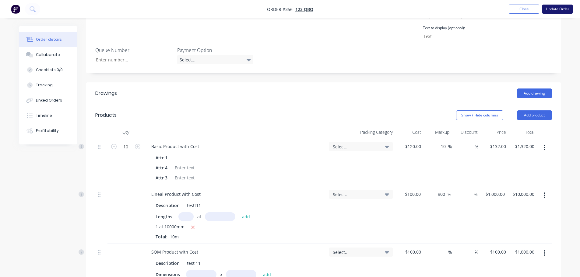
click at [561, 5] on button "Update Order" at bounding box center [557, 9] width 30 height 9
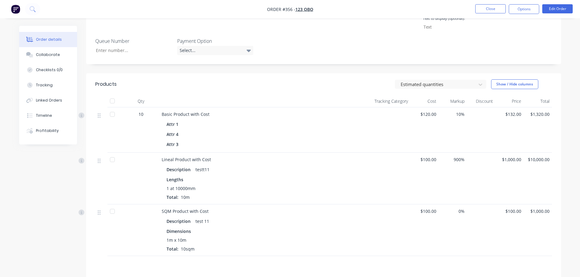
scroll to position [213, 0]
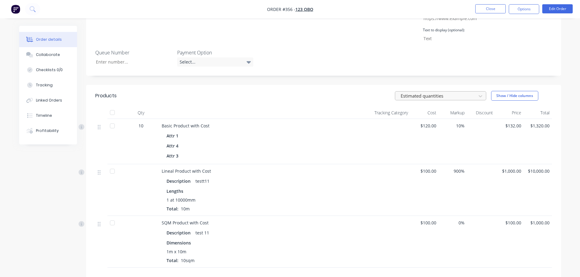
click at [467, 92] on div at bounding box center [436, 96] width 73 height 8
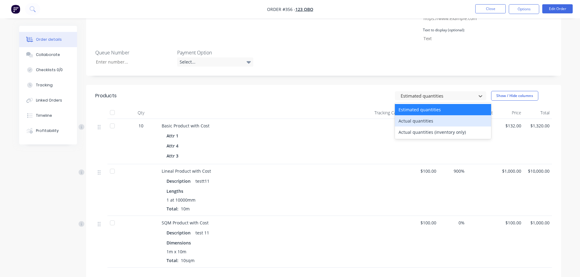
click at [431, 115] on div "Actual quantities" at bounding box center [443, 120] width 96 height 11
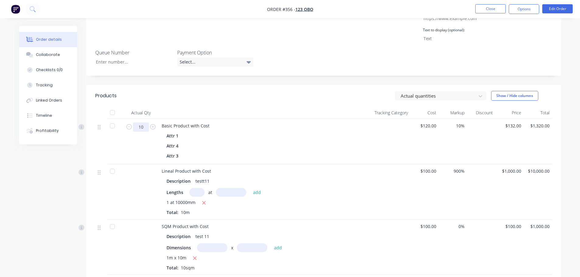
click at [138, 123] on input "10" at bounding box center [141, 127] width 16 height 9
type input "5"
click at [281, 164] on div "Lineal Product with Cost Description testt11 Lengths at add 1 at 10000mm Total:…" at bounding box center [250, 191] width 183 height 55
click at [199, 188] on input "text" at bounding box center [196, 192] width 15 height 9
click at [205, 200] on icon "button" at bounding box center [204, 202] width 4 height 5
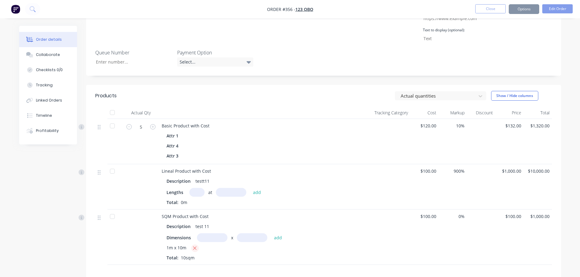
drag, startPoint x: 190, startPoint y: 237, endPoint x: 195, endPoint y: 235, distance: 4.8
click at [191, 245] on div "1m x 10m" at bounding box center [251, 249] width 168 height 8
click at [195, 246] on icon "button" at bounding box center [195, 248] width 4 height 5
click at [198, 188] on input "text" at bounding box center [196, 192] width 15 height 9
type input "1"
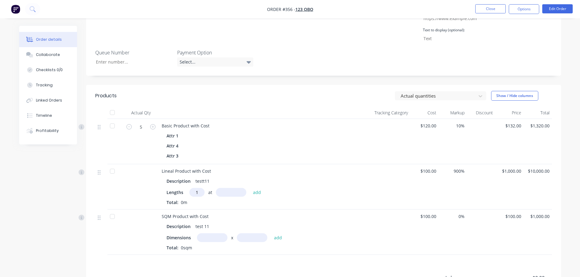
click at [227, 188] on input "text" at bounding box center [231, 192] width 30 height 9
type input "5000"
click at [250, 189] on button "add" at bounding box center [257, 193] width 14 height 8
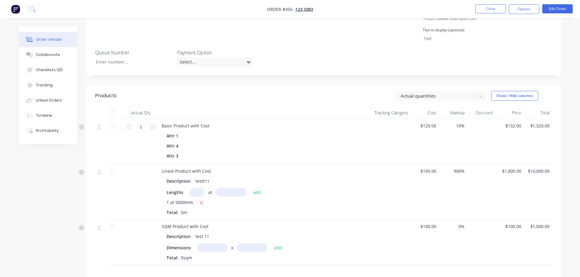
click at [214, 244] on input "text" at bounding box center [212, 248] width 30 height 9
type input "1m"
click at [251, 244] on input "text" at bounding box center [252, 248] width 30 height 9
type input "5m"
click at [326, 224] on div "SQM Product with Cost" at bounding box center [251, 227] width 178 height 6
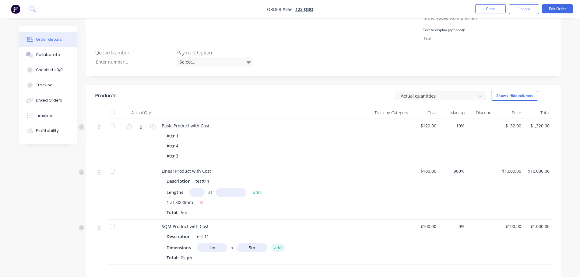
click at [279, 244] on button "add" at bounding box center [278, 248] width 14 height 8
click at [501, 10] on button "Close" at bounding box center [490, 8] width 30 height 9
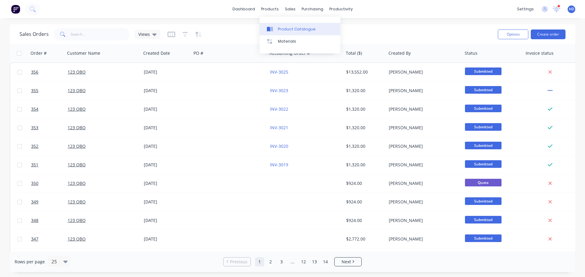
click at [290, 33] on link "Product Catalogue" at bounding box center [300, 29] width 81 height 12
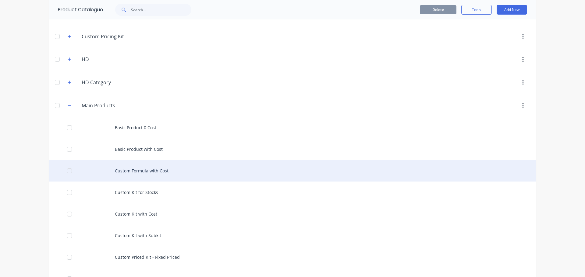
scroll to position [61, 0]
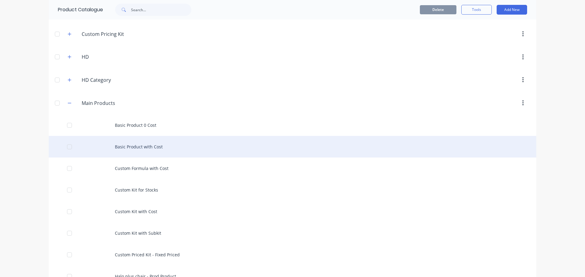
click at [161, 152] on div "Basic Product with Cost" at bounding box center [292, 147] width 487 height 22
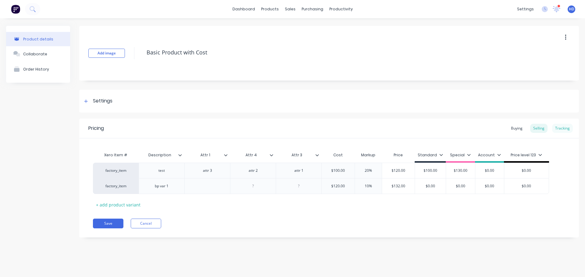
click at [566, 128] on div "Tracking" at bounding box center [562, 128] width 21 height 9
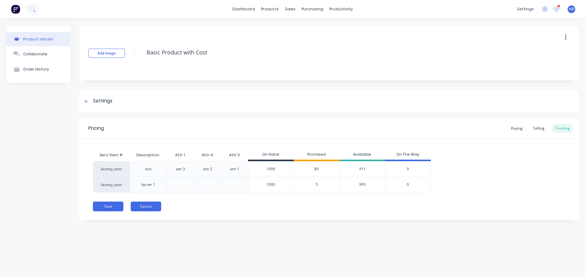
click at [144, 206] on button "Cancel" at bounding box center [146, 207] width 30 height 10
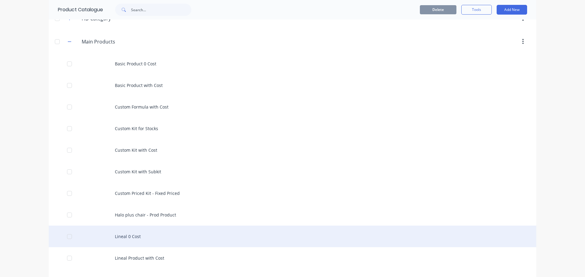
scroll to position [152, 0]
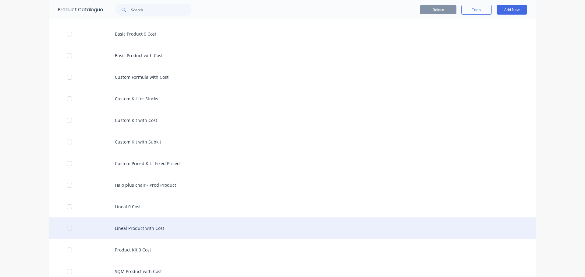
click at [146, 232] on div "Lineal Product with Cost" at bounding box center [292, 229] width 487 height 22
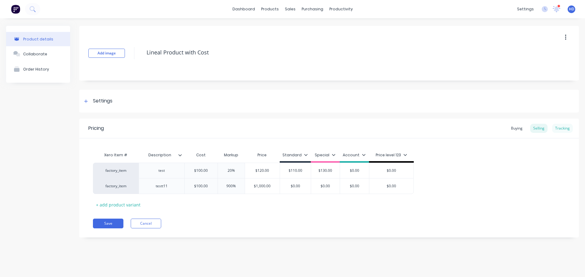
click at [556, 127] on div "Tracking" at bounding box center [562, 128] width 21 height 9
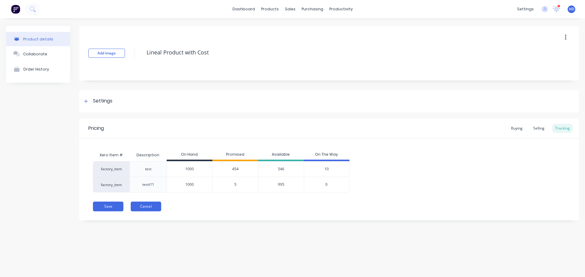
click at [150, 206] on button "Cancel" at bounding box center [146, 207] width 30 height 10
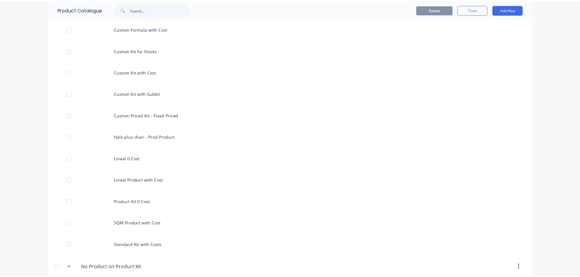
scroll to position [254, 0]
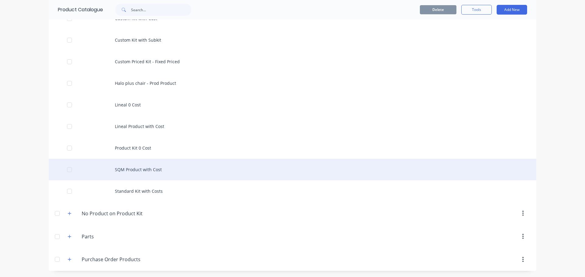
click at [176, 168] on div "SQM Product with Cost" at bounding box center [292, 170] width 487 height 22
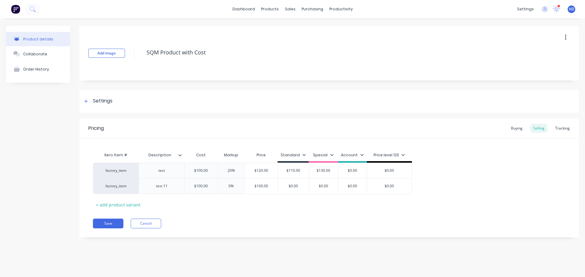
type textarea "x"
click at [560, 130] on div "Tracking" at bounding box center [562, 128] width 21 height 9
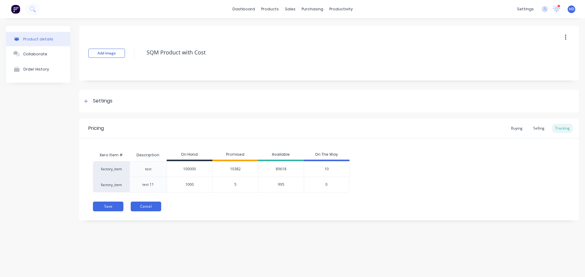
click at [152, 208] on button "Cancel" at bounding box center [146, 207] width 30 height 10
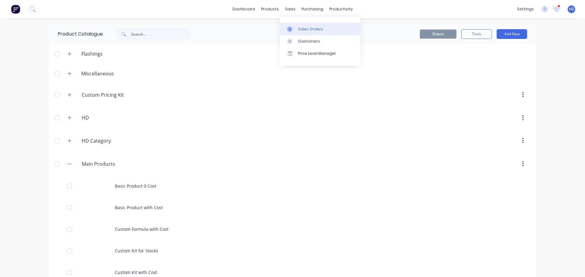
click at [306, 29] on div "Sales Orders" at bounding box center [310, 28] width 25 height 5
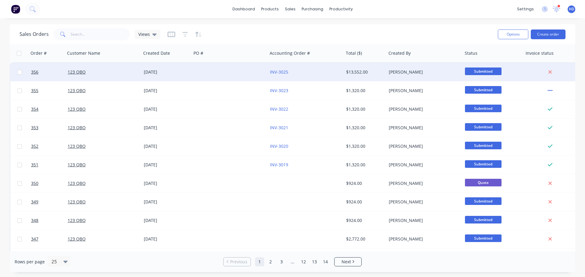
click at [157, 70] on div "[DATE]" at bounding box center [166, 72] width 45 height 6
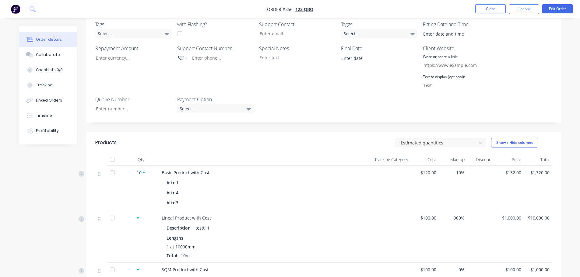
scroll to position [213, 0]
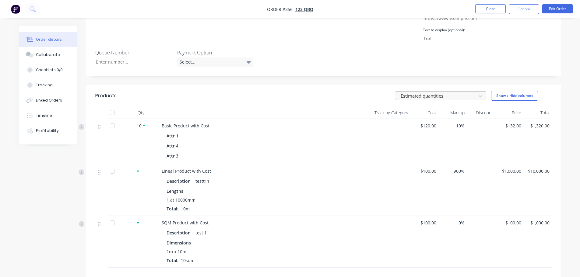
click at [439, 92] on div at bounding box center [436, 96] width 73 height 8
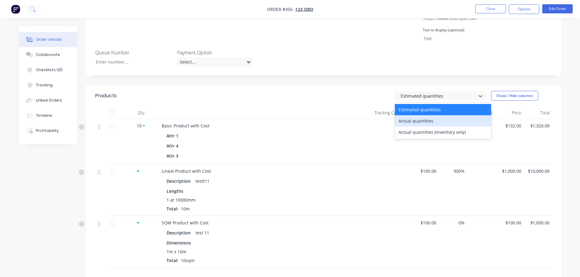
click at [416, 115] on div "Actual quantities" at bounding box center [443, 120] width 96 height 11
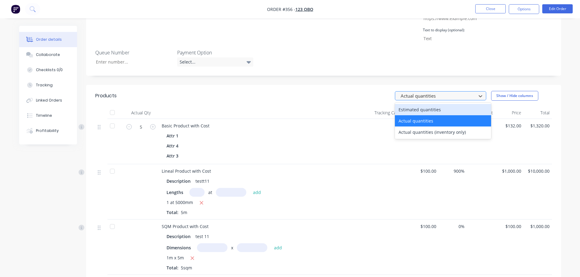
click at [437, 92] on div at bounding box center [436, 96] width 73 height 8
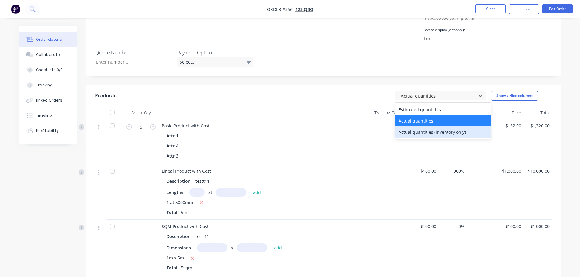
click at [417, 127] on div "Actual quantities (inventory only)" at bounding box center [443, 132] width 96 height 11
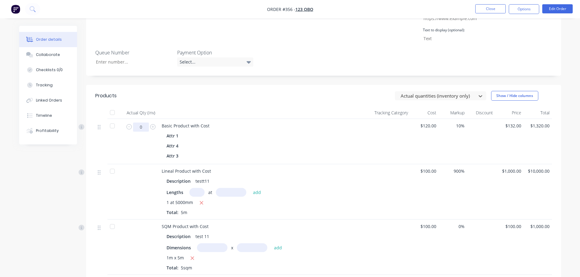
click at [147, 123] on input "0" at bounding box center [141, 127] width 16 height 9
type input "5"
type input "2"
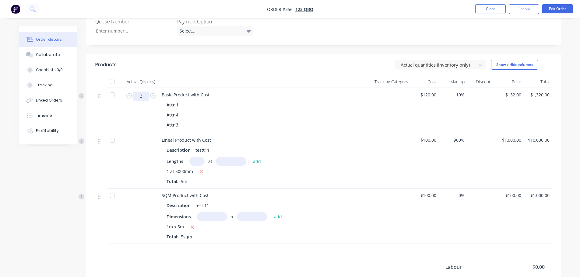
scroll to position [274, 0]
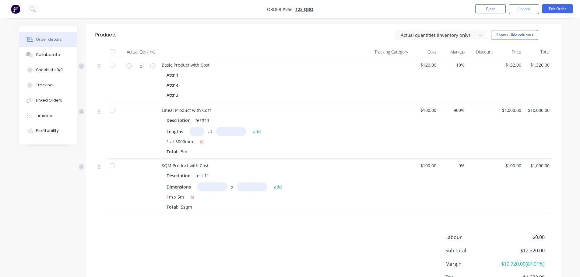
click at [394, 73] on div at bounding box center [376, 80] width 69 height 45
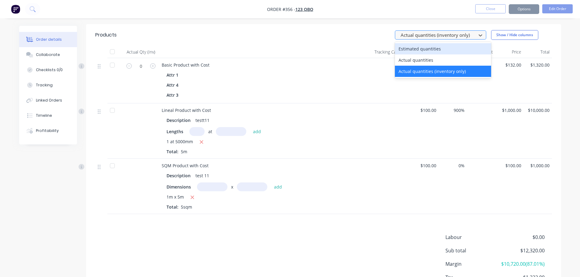
click at [465, 31] on div at bounding box center [436, 35] width 73 height 8
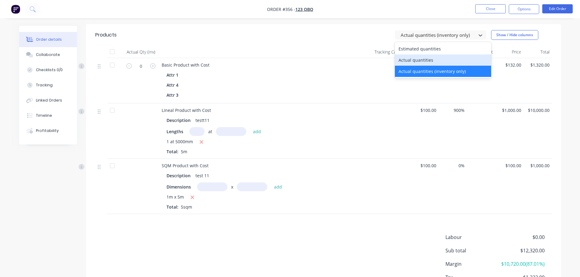
click at [435, 55] on div "Actual quantities" at bounding box center [443, 60] width 96 height 11
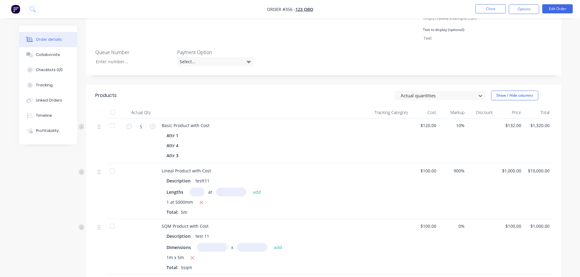
scroll to position [213, 0]
click at [450, 92] on div at bounding box center [436, 96] width 73 height 8
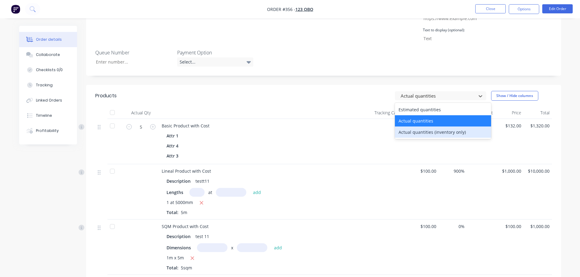
click at [420, 127] on div "Actual quantities (inventory only)" at bounding box center [443, 132] width 96 height 11
type input "0"
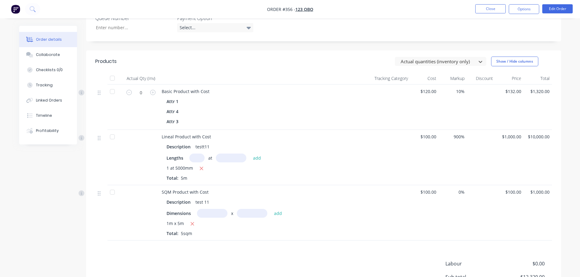
scroll to position [244, 0]
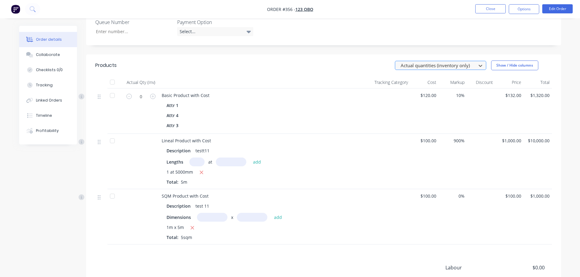
drag, startPoint x: 432, startPoint y: 50, endPoint x: 431, endPoint y: 53, distance: 3.5
click at [432, 62] on div at bounding box center [436, 66] width 73 height 8
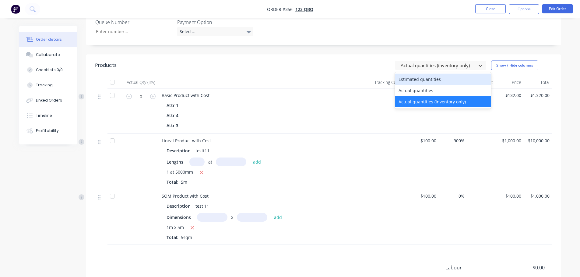
click at [423, 74] on div "Estimated quantities" at bounding box center [443, 79] width 96 height 11
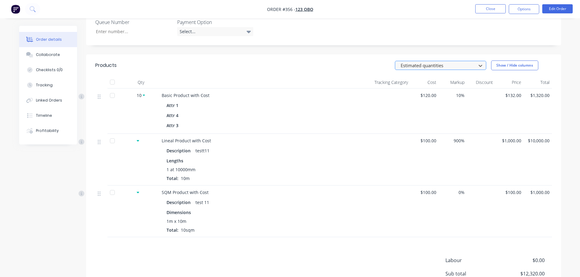
click at [441, 62] on div at bounding box center [436, 66] width 73 height 8
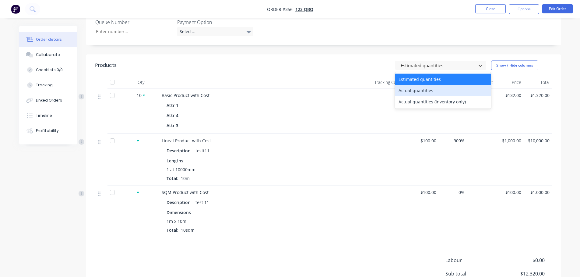
click at [419, 85] on div "Actual quantities" at bounding box center [443, 90] width 96 height 11
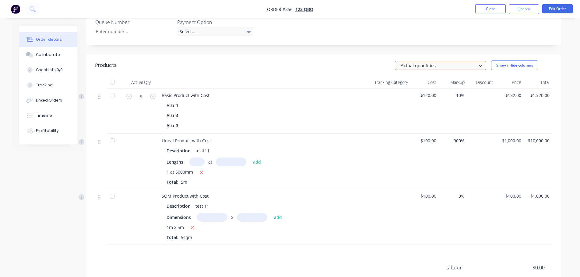
click at [440, 62] on div at bounding box center [436, 66] width 73 height 8
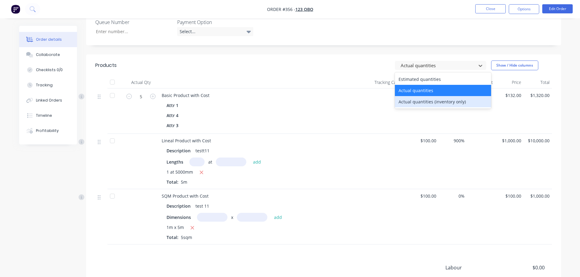
click at [425, 96] on div "Actual quantities (inventory only)" at bounding box center [443, 101] width 96 height 11
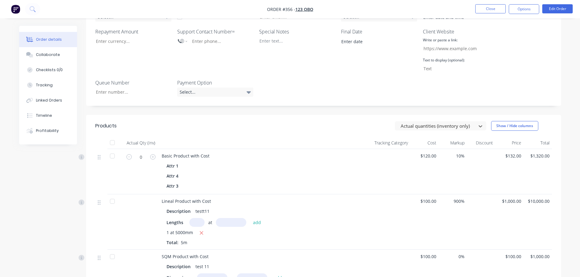
scroll to position [183, 0]
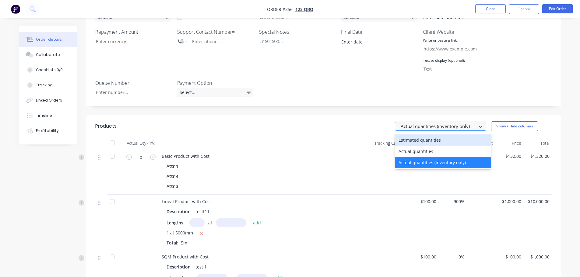
click at [428, 123] on div at bounding box center [436, 127] width 73 height 8
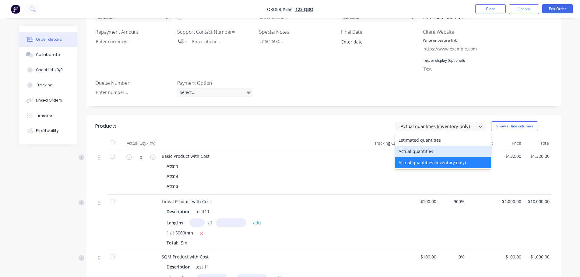
click at [422, 146] on div "Actual quantities" at bounding box center [443, 151] width 96 height 11
type input "5"
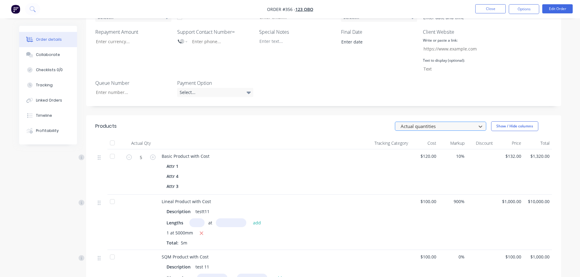
click at [446, 122] on div "Actual quantities" at bounding box center [436, 126] width 77 height 9
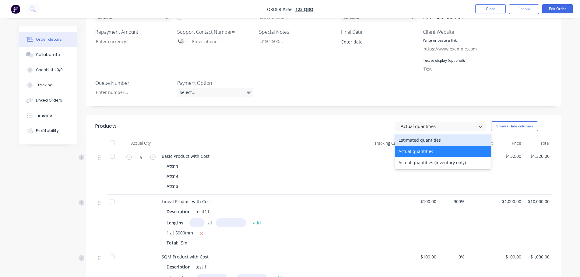
click at [426, 135] on div "Estimated quantities" at bounding box center [443, 140] width 96 height 11
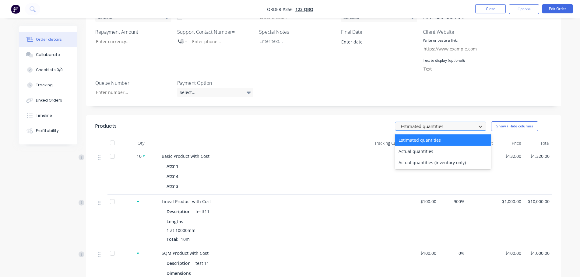
click at [440, 122] on div "Estimated quantities" at bounding box center [436, 126] width 77 height 9
click at [425, 146] on div "Actual quantities" at bounding box center [443, 151] width 96 height 11
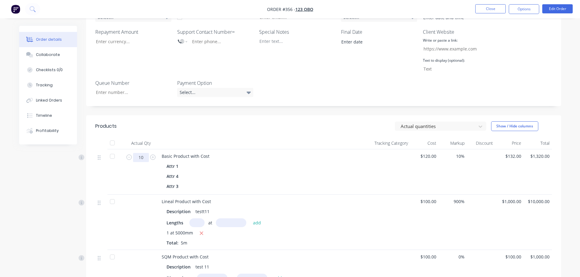
type input "10"
click at [288, 172] on div "Attr 4" at bounding box center [251, 176] width 168 height 9
drag, startPoint x: 202, startPoint y: 219, endPoint x: 200, endPoint y: 213, distance: 6.2
click at [203, 231] on icon "button" at bounding box center [202, 233] width 4 height 5
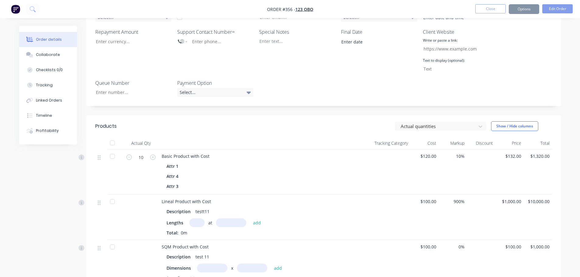
click at [200, 219] on input "text" at bounding box center [196, 223] width 15 height 9
type input "1"
click at [219, 219] on input "text" at bounding box center [231, 223] width 30 height 9
type input "10000"
click at [250, 219] on button "add" at bounding box center [257, 223] width 14 height 8
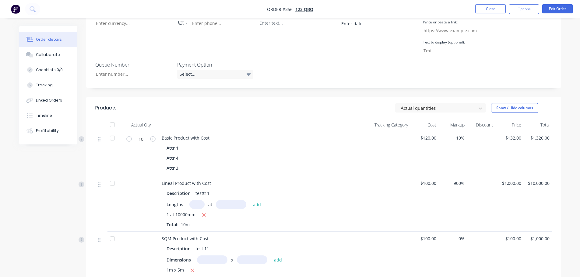
scroll to position [244, 0]
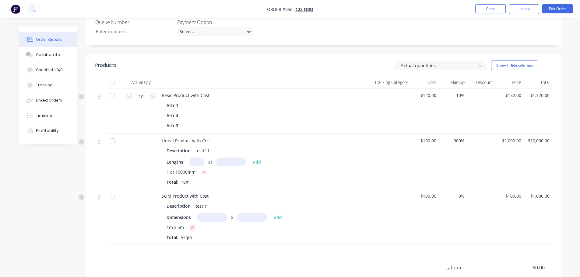
click at [190, 224] on button "button" at bounding box center [193, 228] width 8 height 8
click at [209, 213] on input "text" at bounding box center [212, 217] width 30 height 9
type input "1m"
click at [265, 213] on input "text" at bounding box center [252, 217] width 30 height 9
type input "10"
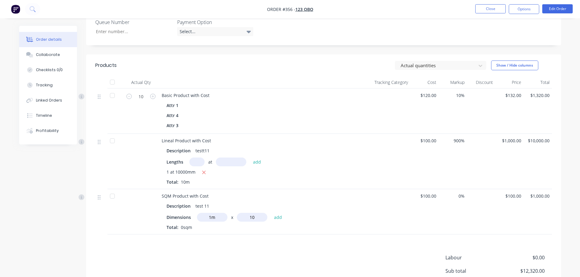
click at [271, 214] on button "add" at bounding box center [278, 218] width 14 height 8
click at [371, 202] on div at bounding box center [376, 216] width 69 height 55
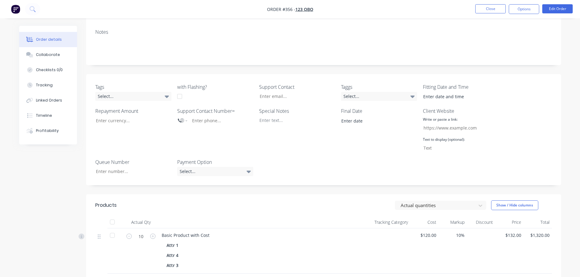
scroll to position [183, 0]
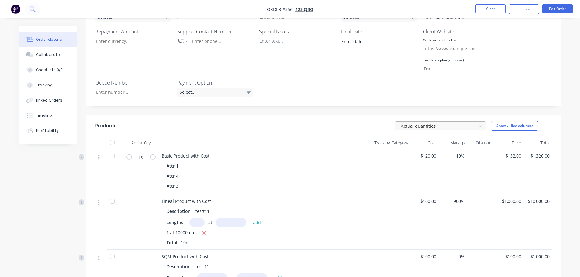
click at [440, 122] on div "Actual quantities" at bounding box center [440, 126] width 91 height 9
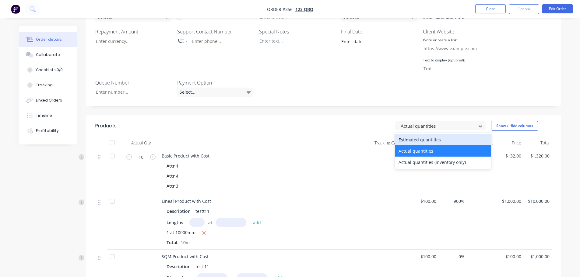
click at [418, 134] on div "Estimated quantities" at bounding box center [443, 139] width 96 height 11
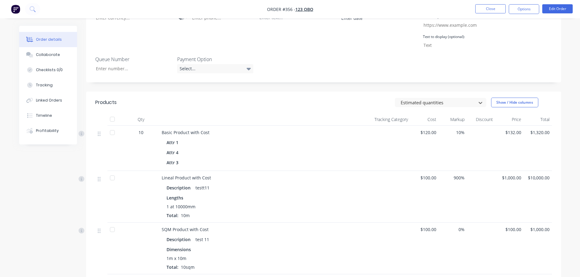
scroll to position [206, 0]
click at [459, 99] on div at bounding box center [436, 103] width 73 height 8
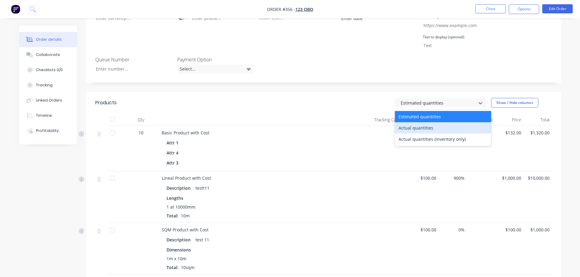
click at [422, 122] on div "Actual quantities" at bounding box center [443, 127] width 96 height 11
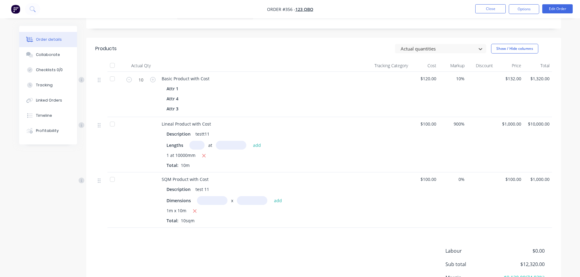
scroll to position [267, 0]
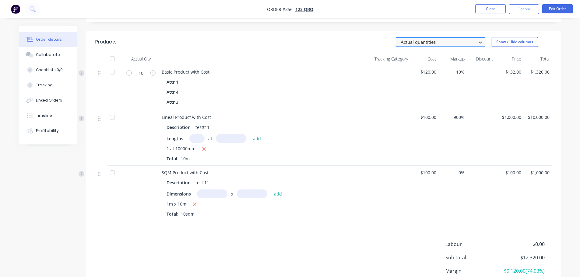
click at [464, 38] on div at bounding box center [436, 42] width 73 height 8
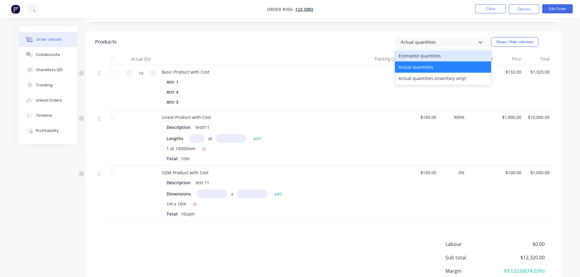
click at [455, 50] on div "Estimated quantities" at bounding box center [443, 55] width 96 height 11
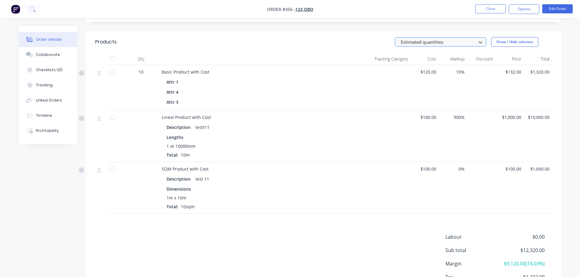
click at [465, 38] on div at bounding box center [436, 42] width 73 height 8
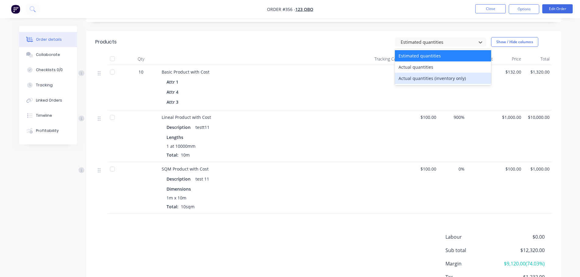
click at [445, 73] on div "Actual quantities (inventory only)" at bounding box center [443, 78] width 96 height 11
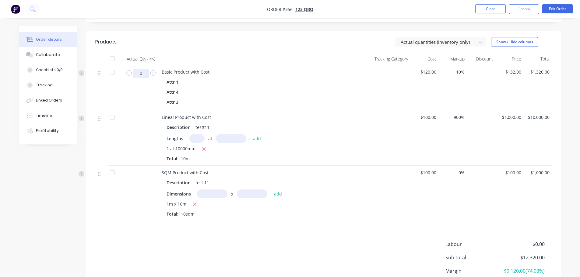
click at [144, 69] on input "0" at bounding box center [141, 73] width 16 height 9
type input "5"
click at [314, 178] on div "Description test 11" at bounding box center [251, 182] width 168 height 9
click at [204, 147] on icon "button" at bounding box center [204, 149] width 4 height 5
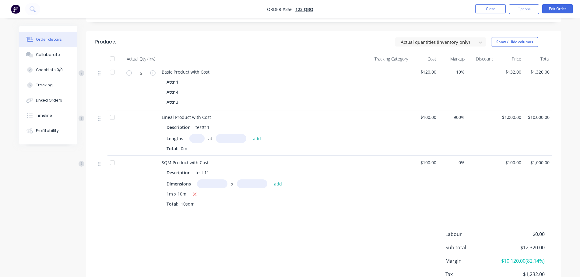
click at [198, 134] on input "text" at bounding box center [196, 138] width 15 height 9
type input "1"
click at [242, 134] on input "text" at bounding box center [231, 138] width 30 height 9
type input "5000"
click at [250, 135] on button "add" at bounding box center [257, 139] width 14 height 8
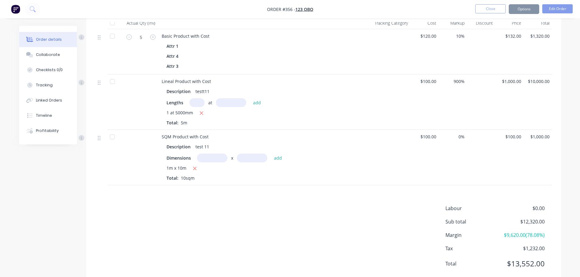
scroll to position [305, 0]
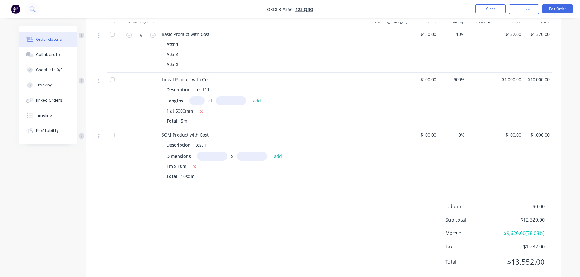
click at [217, 152] on input "text" at bounding box center [212, 156] width 30 height 9
type input "1m"
click at [251, 152] on input "text" at bounding box center [252, 156] width 30 height 9
type input "5000"
click at [271, 152] on button "add" at bounding box center [278, 156] width 14 height 8
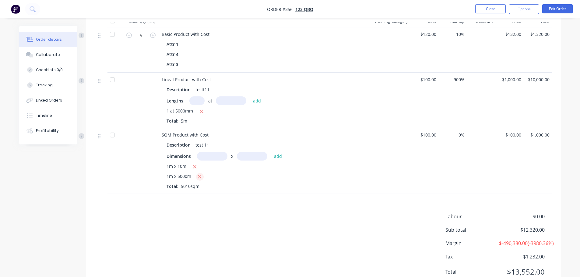
click at [200, 175] on icon "button" at bounding box center [199, 176] width 3 height 3
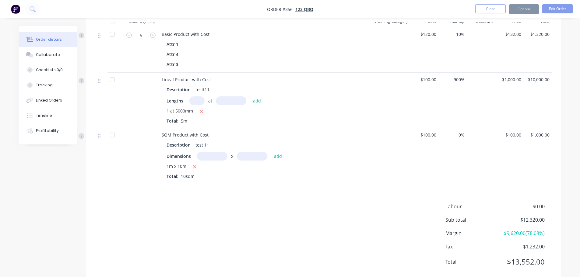
click at [216, 152] on input "text" at bounding box center [212, 156] width 30 height 9
type input "1m"
click at [254, 152] on input "text" at bounding box center [252, 156] width 30 height 9
type input "5"
click at [271, 152] on button "add" at bounding box center [278, 156] width 14 height 8
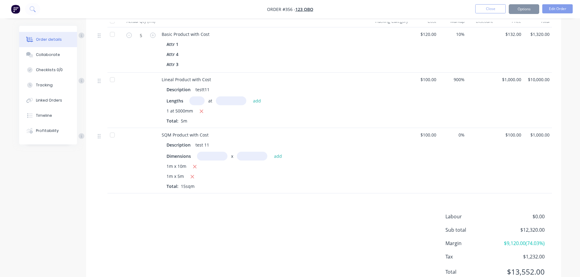
click at [294, 171] on div "1m x 10m 1m x 5m Total: 15sqm" at bounding box center [251, 176] width 168 height 26
click at [196, 164] on icon "button" at bounding box center [195, 166] width 4 height 5
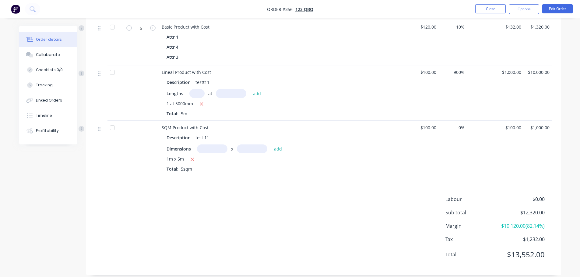
scroll to position [282, 0]
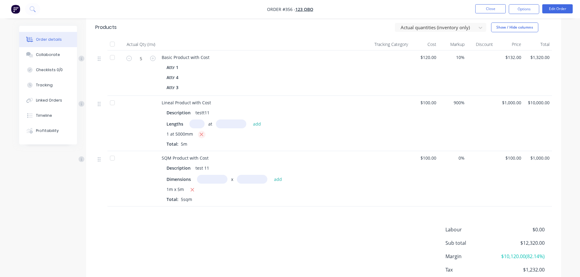
click at [202, 132] on icon "button" at bounding box center [202, 134] width 4 height 5
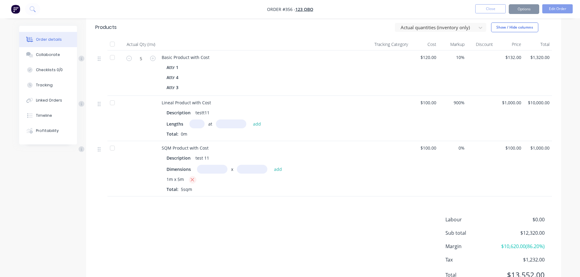
click at [193, 176] on button "button" at bounding box center [193, 180] width 8 height 8
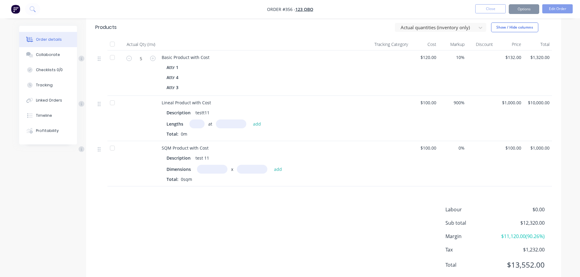
click at [200, 120] on input "text" at bounding box center [196, 124] width 15 height 9
type input "1"
click at [220, 120] on input "text" at bounding box center [231, 124] width 30 height 9
type input "10000"
click at [250, 120] on button "add" at bounding box center [257, 124] width 14 height 8
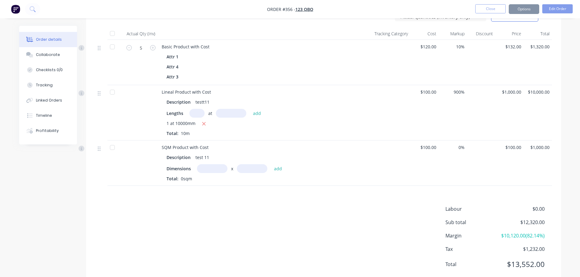
scroll to position [302, 0]
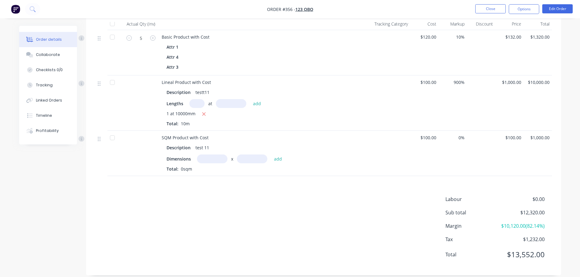
click at [219, 155] on input "text" at bounding box center [212, 159] width 30 height 9
type input "1m"
click at [244, 155] on input "text" at bounding box center [252, 159] width 30 height 9
type input "10"
click at [271, 155] on button "add" at bounding box center [278, 159] width 14 height 8
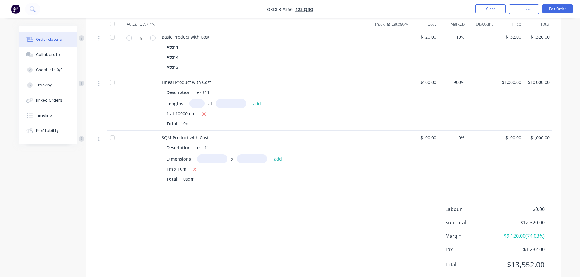
click at [329, 206] on div "Labour $0.00 Sub total $12,320.00 Margin $9,120.00 ( 74.03 %) Tax $1,232.00 Tot…" at bounding box center [323, 241] width 457 height 71
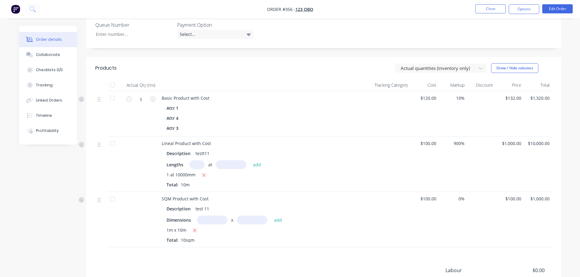
scroll to position [180, 0]
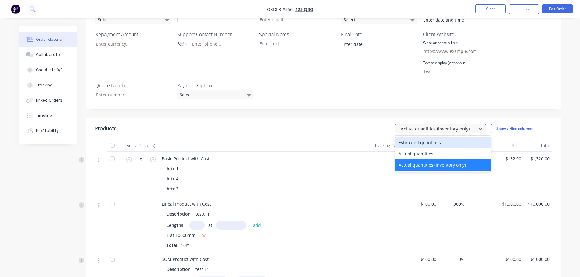
click at [448, 125] on div at bounding box center [436, 129] width 73 height 8
click at [430, 160] on div "Actual quantities (inventory only)" at bounding box center [443, 165] width 96 height 11
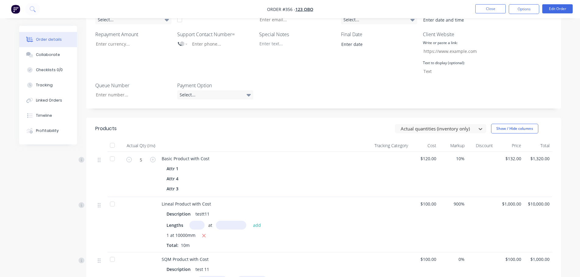
click at [363, 155] on div at bounding box center [376, 174] width 69 height 45
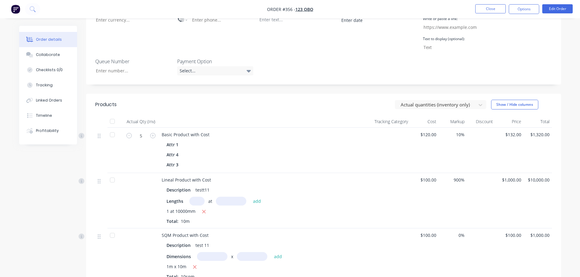
scroll to position [272, 0]
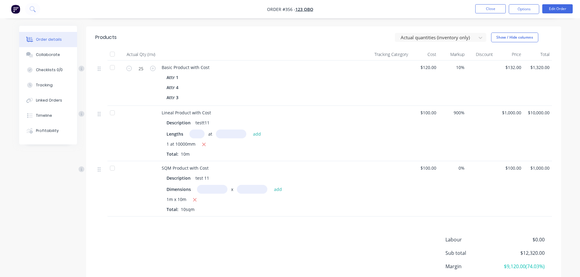
click at [396, 140] on div at bounding box center [376, 133] width 69 height 55
click at [137, 64] on input "25" at bounding box center [141, 68] width 16 height 9
click at [331, 174] on div "Description test 11" at bounding box center [251, 178] width 168 height 9
click at [144, 64] on input "300" at bounding box center [141, 68] width 16 height 9
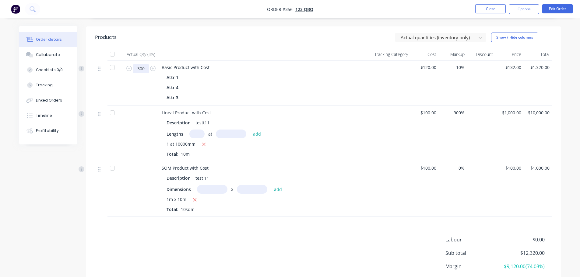
click at [144, 64] on input "300" at bounding box center [141, 68] width 16 height 9
type input "30"
click at [343, 195] on div at bounding box center [376, 188] width 69 height 55
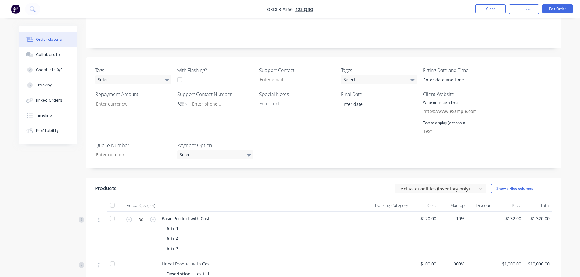
scroll to position [119, 0]
click at [488, 9] on button "Close" at bounding box center [490, 8] width 30 height 9
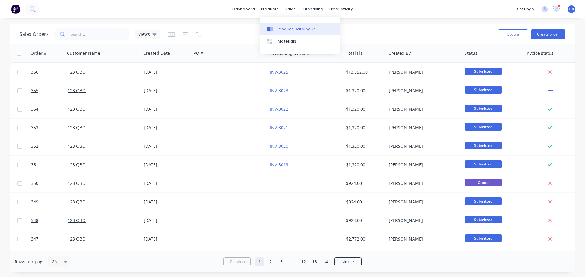
click at [285, 32] on link "Product Catalogue" at bounding box center [300, 29] width 81 height 12
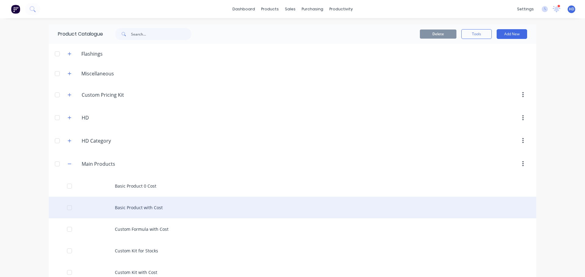
click at [158, 207] on div "Basic Product with Cost" at bounding box center [292, 208] width 487 height 22
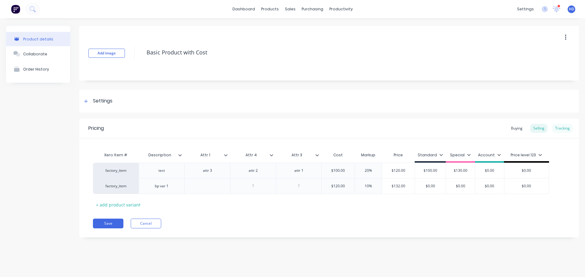
click at [560, 125] on div "Tracking" at bounding box center [562, 128] width 21 height 9
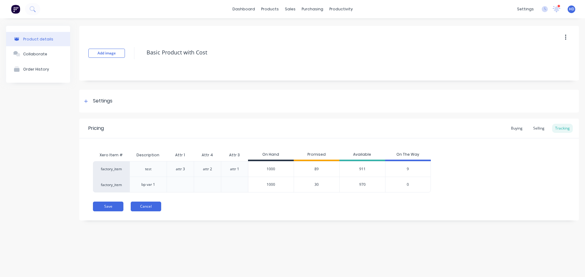
click at [151, 206] on button "Cancel" at bounding box center [146, 207] width 30 height 10
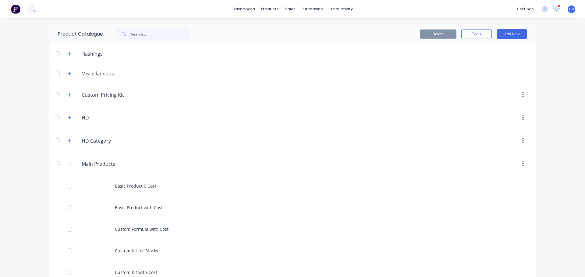
scroll to position [122, 0]
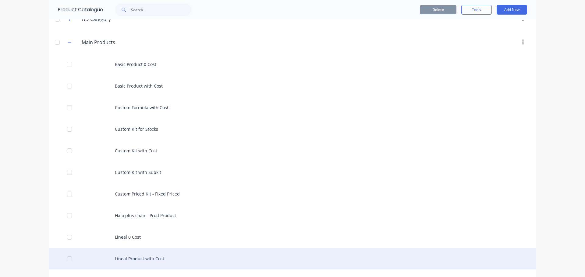
click at [156, 260] on div "Lineal Product with Cost" at bounding box center [292, 259] width 487 height 22
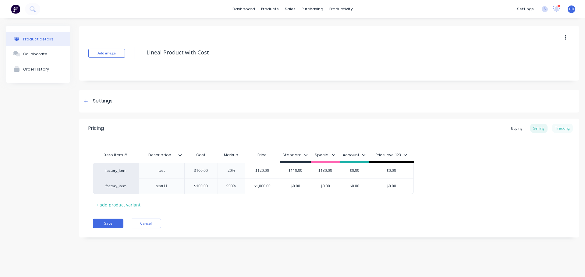
click at [563, 128] on div "Tracking" at bounding box center [562, 128] width 21 height 9
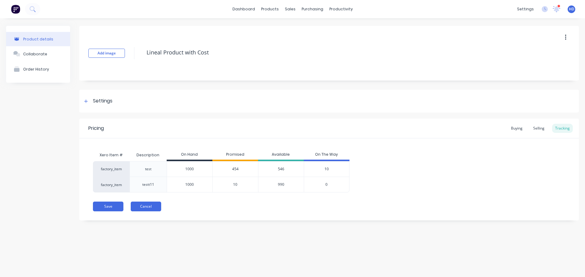
click at [145, 207] on button "Cancel" at bounding box center [146, 207] width 30 height 10
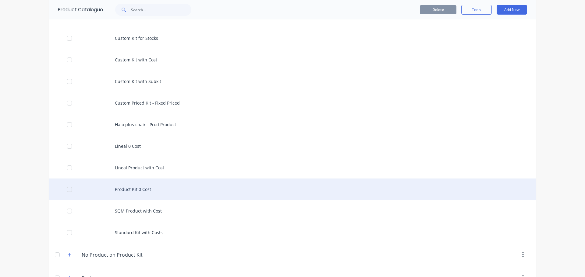
scroll to position [213, 0]
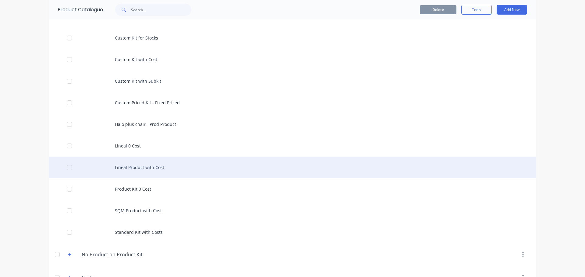
click at [172, 172] on div "Lineal Product with Cost" at bounding box center [292, 168] width 487 height 22
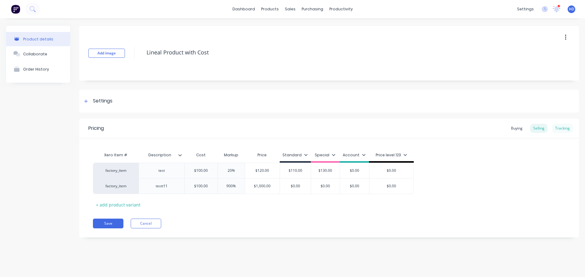
click at [563, 131] on div "Tracking" at bounding box center [562, 128] width 21 height 9
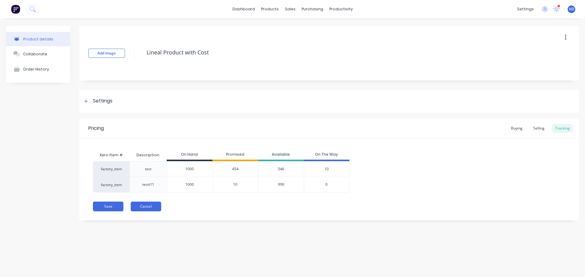
click at [151, 210] on button "Cancel" at bounding box center [146, 207] width 30 height 10
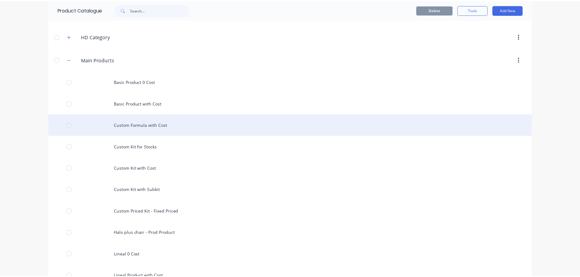
scroll to position [254, 0]
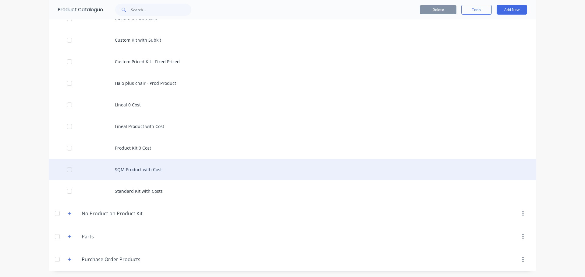
click at [179, 171] on div "SQM Product with Cost" at bounding box center [292, 170] width 487 height 22
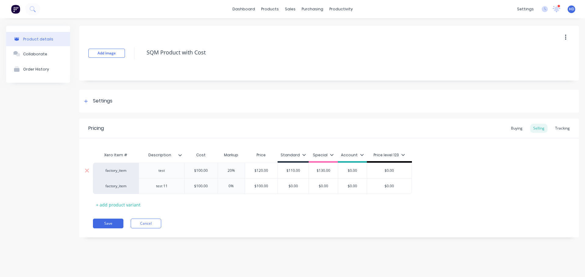
type textarea "x"
click at [568, 128] on div "Tracking" at bounding box center [562, 128] width 21 height 9
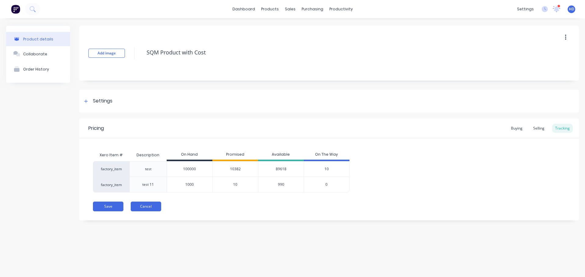
click at [153, 208] on button "Cancel" at bounding box center [146, 207] width 30 height 10
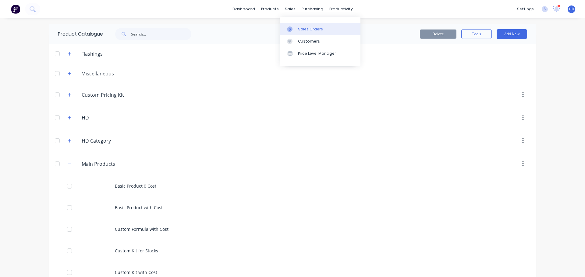
click at [319, 31] on div "Sales Orders" at bounding box center [310, 28] width 25 height 5
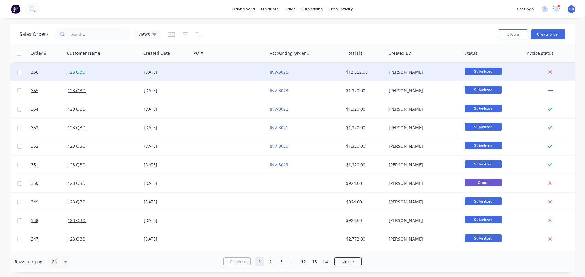
click at [76, 72] on link "123 QBO" at bounding box center [77, 72] width 18 height 6
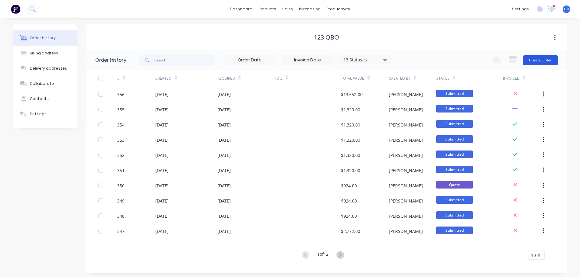
click at [546, 62] on button "Create Order" at bounding box center [540, 60] width 35 height 10
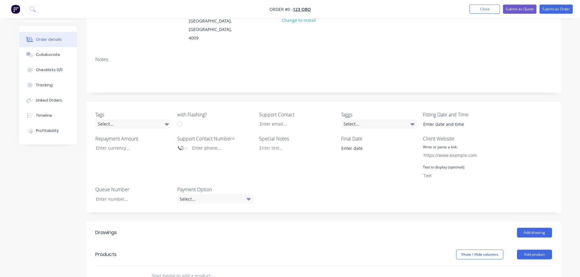
scroll to position [152, 0]
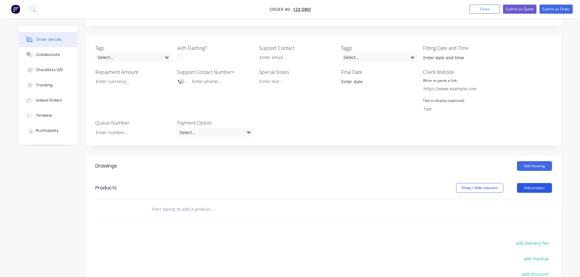
click at [527, 183] on button "Add product" at bounding box center [534, 188] width 35 height 10
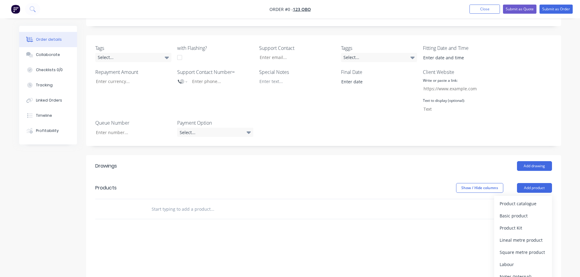
click at [508, 200] on div "Product catalogue" at bounding box center [523, 204] width 47 height 9
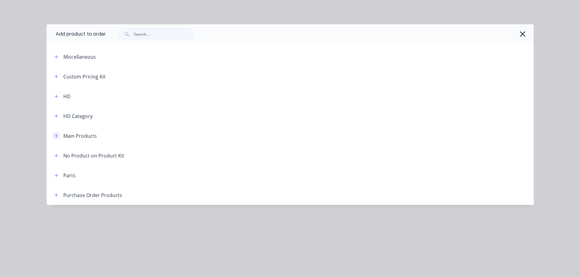
click at [56, 135] on icon "button" at bounding box center [57, 136] width 4 height 4
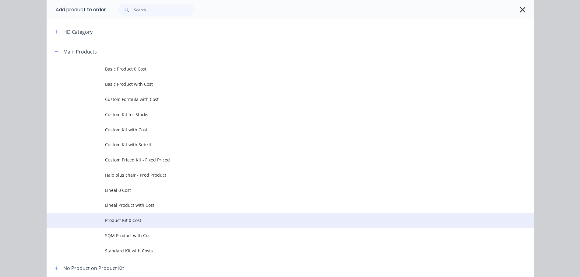
scroll to position [122, 0]
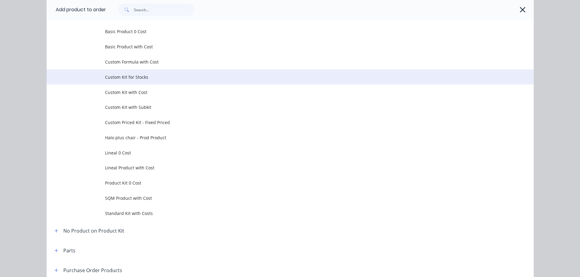
click at [154, 76] on span "Custom Kit for Stocks" at bounding box center [276, 77] width 343 height 6
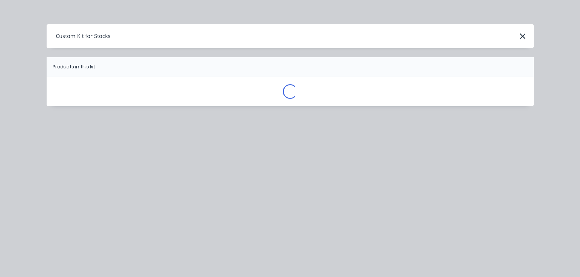
scroll to position [0, 0]
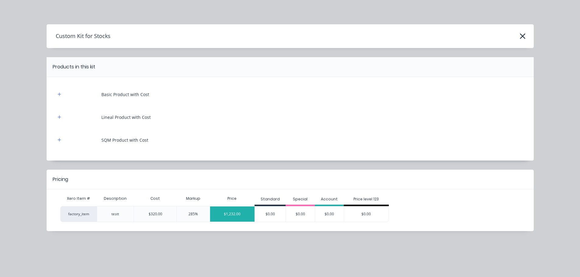
click at [240, 211] on div "$1,232.00" at bounding box center [232, 214] width 45 height 15
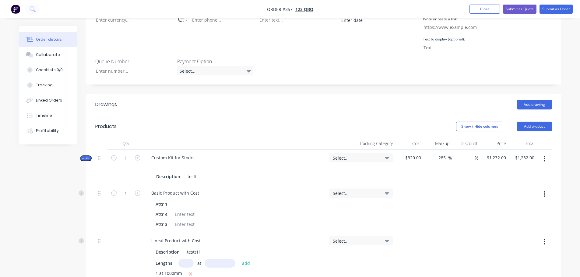
scroll to position [213, 0]
click at [560, 10] on button "Submit as Order" at bounding box center [556, 9] width 33 height 9
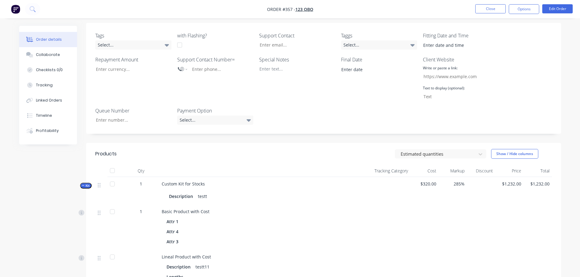
scroll to position [152, 0]
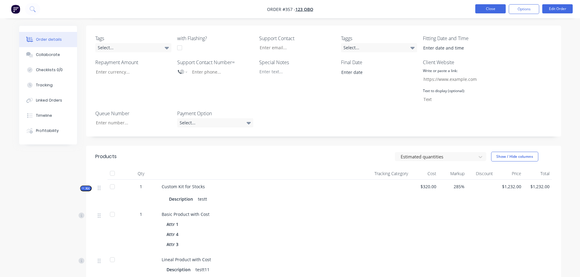
click at [488, 7] on button "Close" at bounding box center [490, 8] width 30 height 9
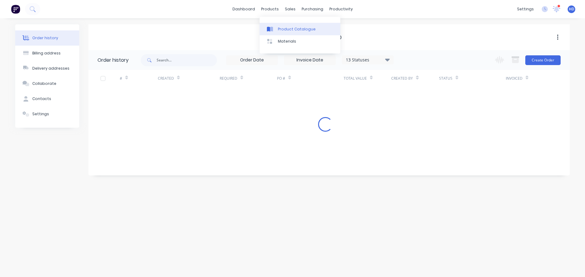
click at [280, 27] on div "Product Catalogue" at bounding box center [297, 28] width 38 height 5
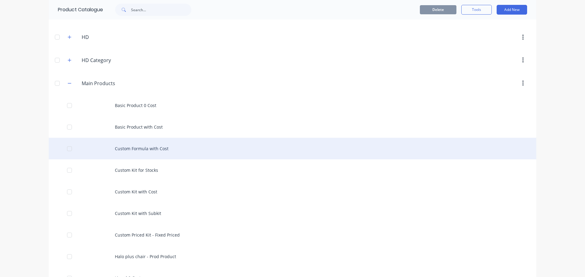
scroll to position [91, 0]
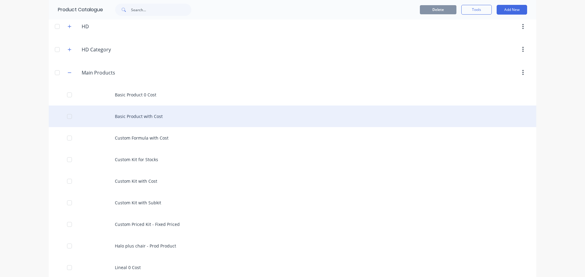
click at [151, 120] on div "Basic Product with Cost" at bounding box center [292, 117] width 487 height 22
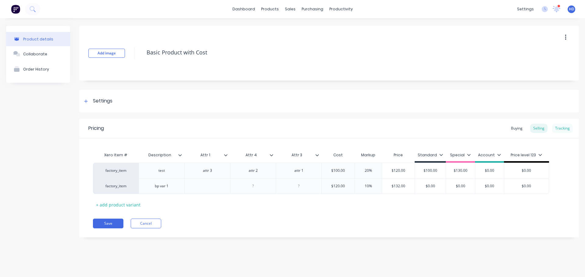
click at [562, 126] on div "Tracking" at bounding box center [562, 128] width 21 height 9
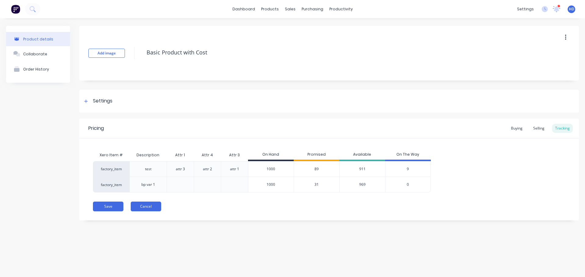
click at [155, 209] on button "Cancel" at bounding box center [146, 207] width 30 height 10
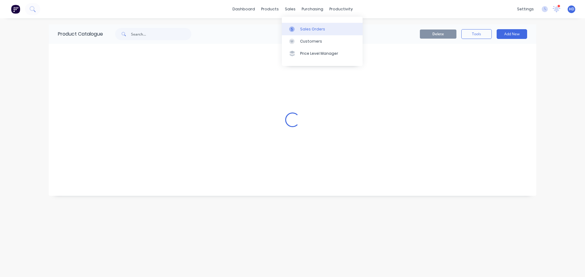
click at [305, 24] on link "Sales Orders" at bounding box center [322, 29] width 81 height 12
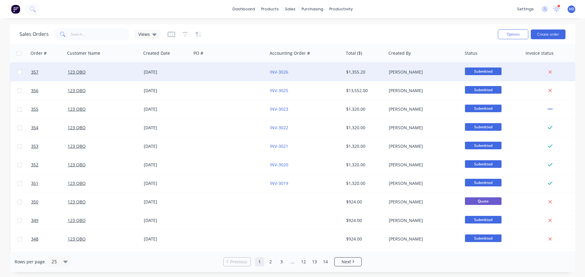
click at [113, 72] on div "123 QBO" at bounding box center [102, 72] width 68 height 6
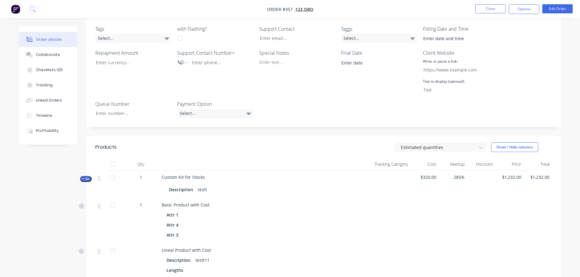
scroll to position [213, 0]
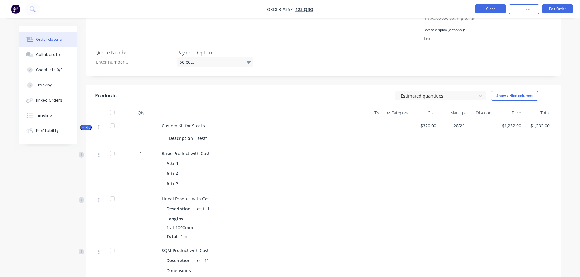
click at [486, 13] on button "Close" at bounding box center [490, 8] width 30 height 9
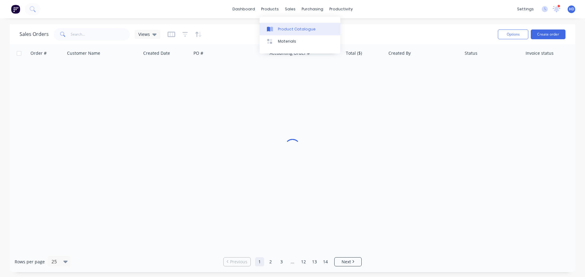
click at [278, 27] on div "Product Catalogue" at bounding box center [297, 28] width 38 height 5
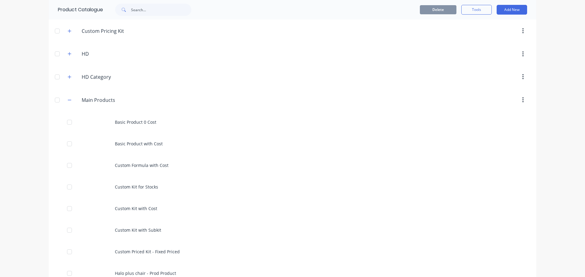
scroll to position [152, 0]
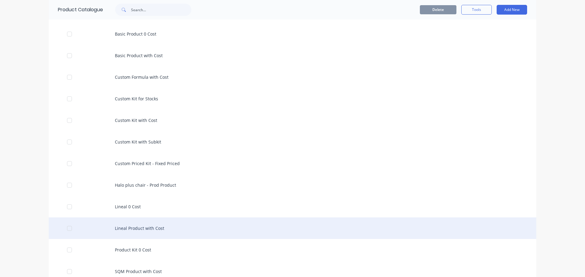
click at [147, 223] on div "Lineal Product with Cost" at bounding box center [292, 229] width 487 height 22
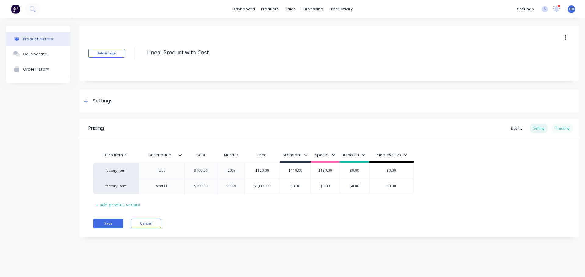
click at [560, 127] on div "Tracking" at bounding box center [562, 128] width 21 height 9
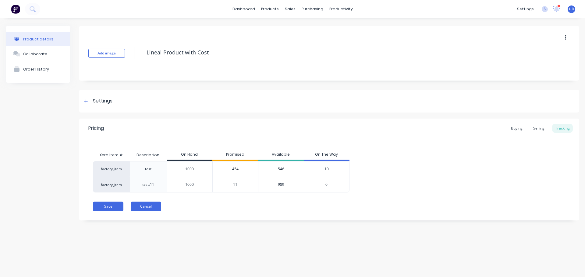
click at [152, 205] on button "Cancel" at bounding box center [146, 207] width 30 height 10
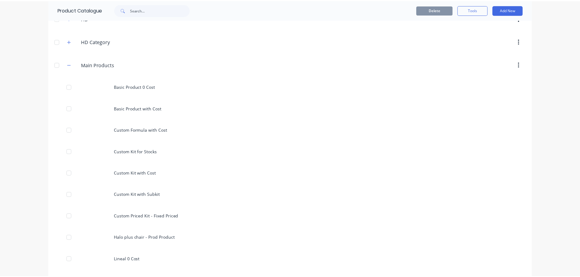
scroll to position [213, 0]
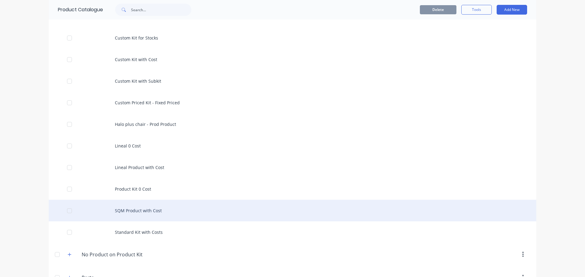
click at [170, 213] on div "SQM Product with Cost" at bounding box center [292, 211] width 487 height 22
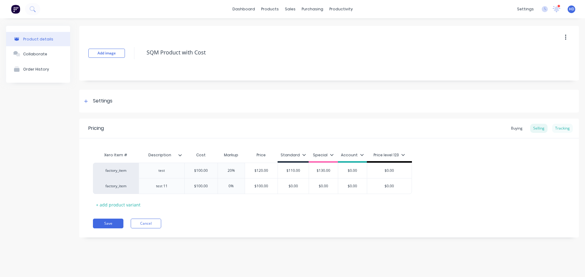
click at [566, 129] on div "Tracking" at bounding box center [562, 128] width 21 height 9
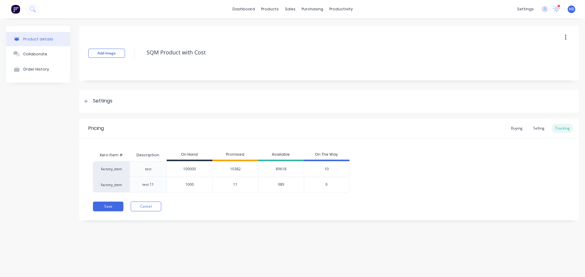
click at [138, 213] on div "Pricing Buying Selling Tracking Xero Item # Description On Hand Promised Availa…" at bounding box center [329, 170] width 500 height 102
click at [146, 204] on button "Cancel" at bounding box center [146, 207] width 30 height 10
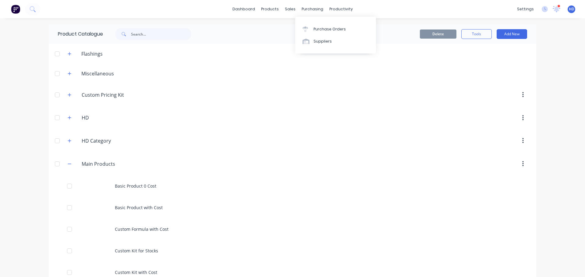
click at [315, 23] on div "Purchase Orders Suppliers" at bounding box center [335, 35] width 81 height 37
click at [311, 31] on div "Sales Orders" at bounding box center [310, 28] width 25 height 5
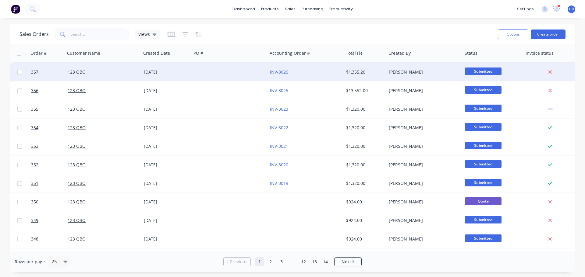
click at [94, 74] on div "123 QBO" at bounding box center [102, 72] width 68 height 6
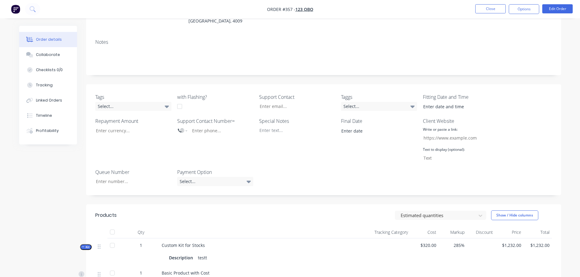
scroll to position [152, 0]
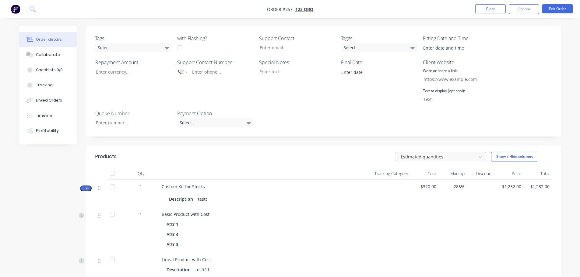
click at [460, 153] on div at bounding box center [436, 157] width 73 height 8
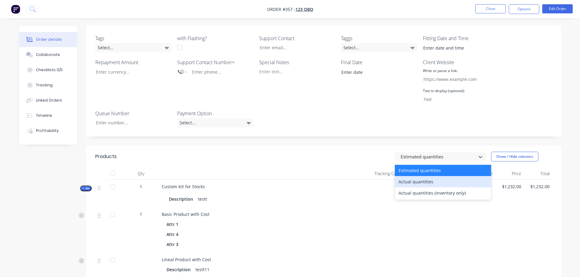
click at [422, 176] on div "Actual quantities" at bounding box center [443, 181] width 96 height 11
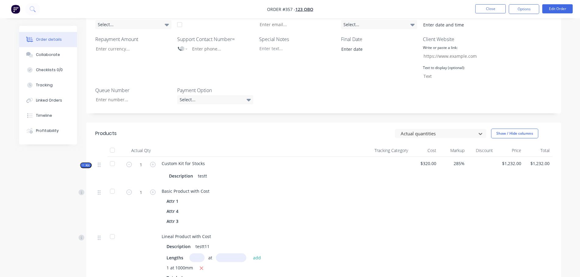
scroll to position [213, 0]
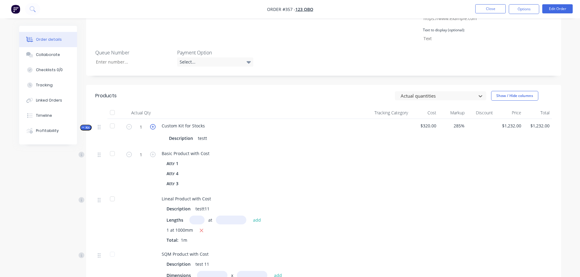
click at [152, 124] on icon "button" at bounding box center [152, 126] width 5 height 5
type input "2"
click at [132, 123] on button "button" at bounding box center [129, 126] width 8 height 6
type input "1"
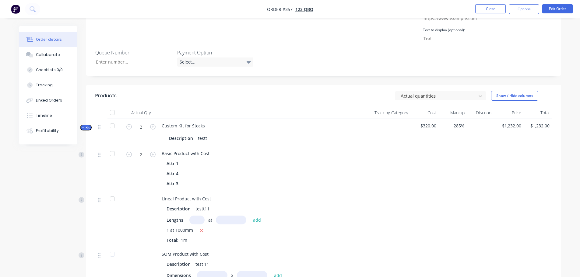
type input "1"
drag, startPoint x: 446, startPoint y: 81, endPoint x: 443, endPoint y: 88, distance: 7.1
click at [446, 92] on div at bounding box center [436, 96] width 73 height 8
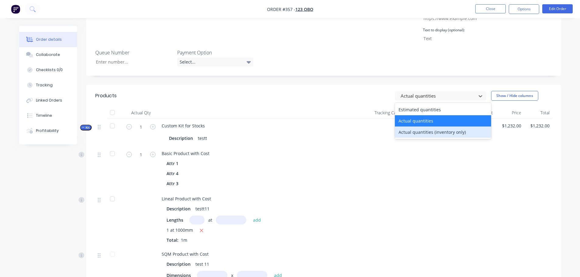
click at [417, 127] on div "Actual quantities (inventory only)" at bounding box center [443, 132] width 96 height 11
type input "0"
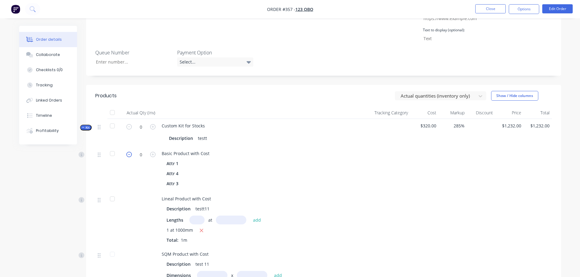
click at [129, 152] on icon "button" at bounding box center [128, 154] width 5 height 5
click at [154, 152] on icon "button" at bounding box center [152, 154] width 5 height 5
click at [153, 152] on icon "button" at bounding box center [152, 154] width 5 height 5
click at [132, 151] on button "button" at bounding box center [129, 154] width 8 height 6
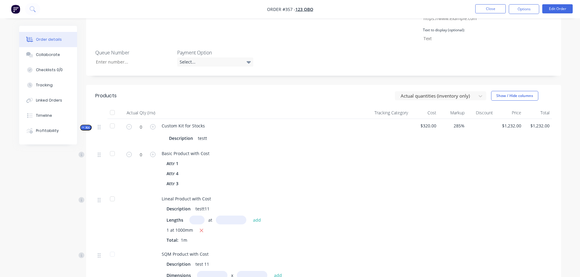
click at [333, 119] on div "Custom Kit for Stocks Description testt" at bounding box center [250, 133] width 183 height 28
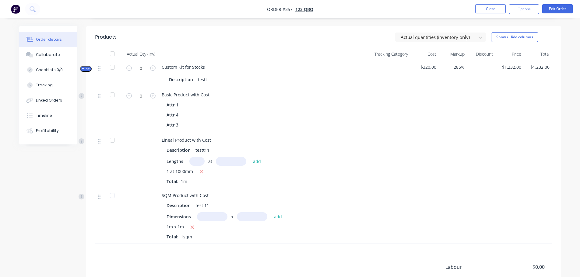
scroll to position [272, 0]
click at [139, 92] on input "0" at bounding box center [141, 96] width 16 height 9
type input "5"
click at [328, 101] on div "Attr 1" at bounding box center [251, 105] width 168 height 9
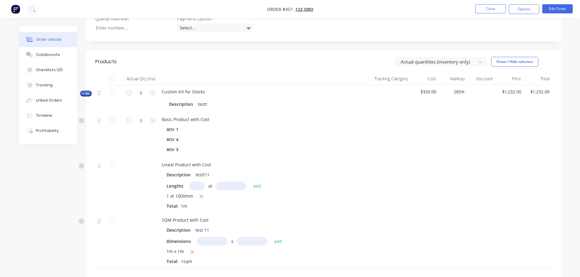
scroll to position [241, 0]
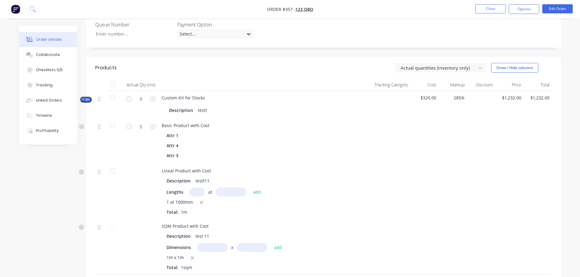
drag, startPoint x: 443, startPoint y: 48, endPoint x: 435, endPoint y: 65, distance: 18.4
click at [444, 63] on div "Actual quantities (inventory only) Show / Hide columns" at bounding box center [372, 68] width 360 height 10
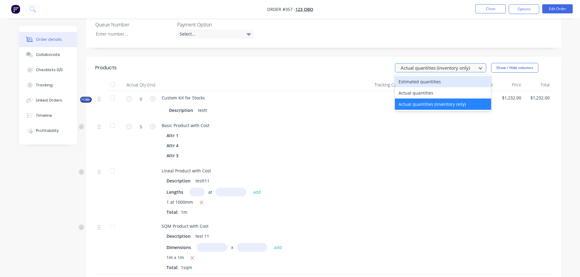
click at [442, 64] on div at bounding box center [436, 68] width 73 height 8
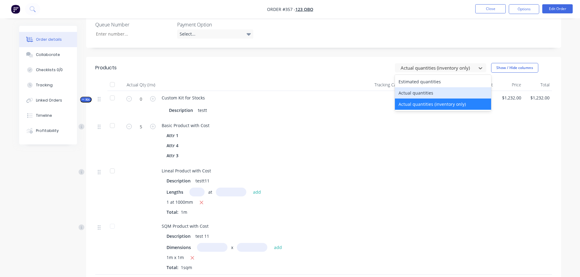
click at [424, 87] on div "Actual quantities" at bounding box center [443, 92] width 96 height 11
type input "1"
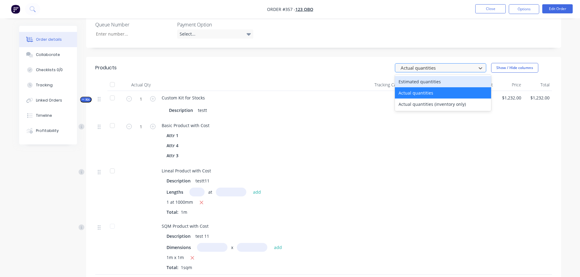
click at [458, 64] on div at bounding box center [436, 68] width 73 height 8
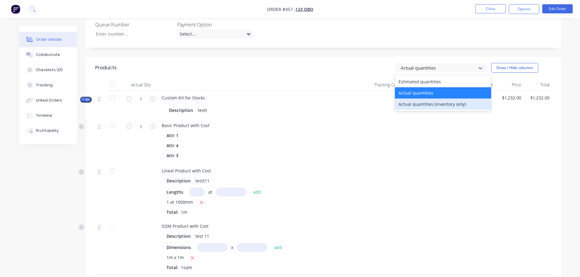
click at [424, 99] on div "Actual quantities (inventory only)" at bounding box center [443, 104] width 96 height 11
type input "0"
type input "5"
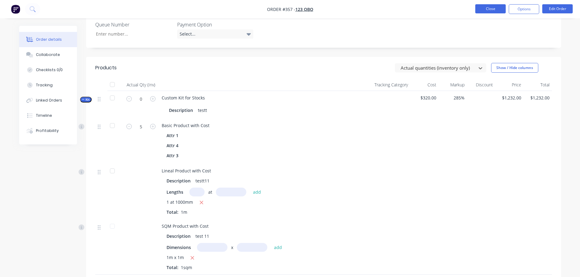
click at [492, 7] on button "Close" at bounding box center [490, 8] width 30 height 9
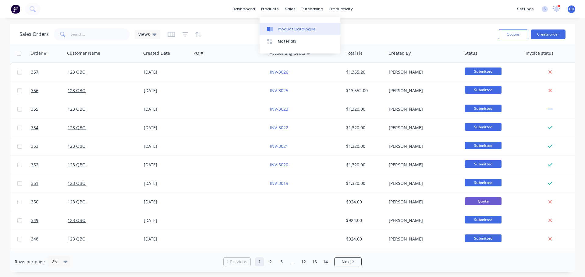
click at [293, 31] on div "Product Catalogue" at bounding box center [297, 28] width 38 height 5
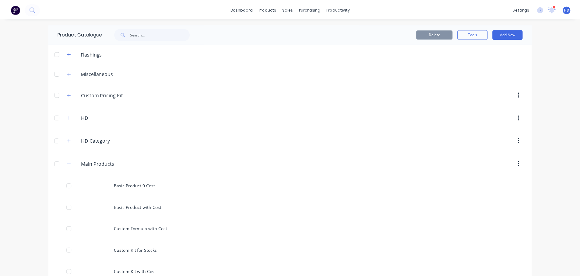
scroll to position [122, 0]
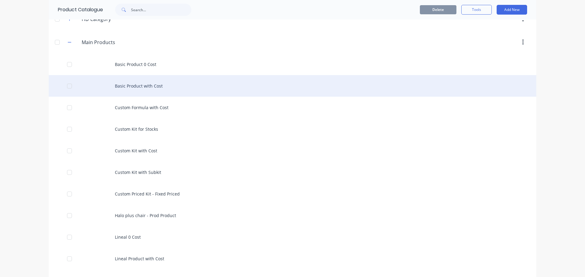
click at [166, 89] on div "Basic Product with Cost" at bounding box center [292, 86] width 487 height 22
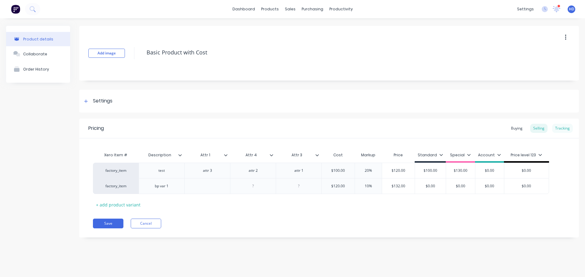
click at [567, 129] on div "Tracking" at bounding box center [562, 128] width 21 height 9
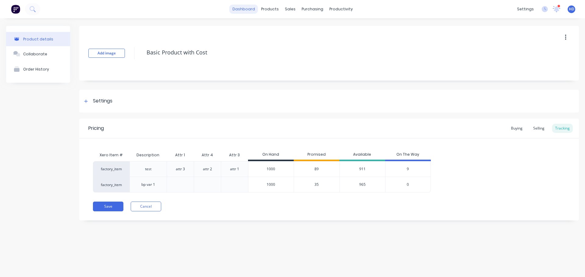
click at [248, 6] on link "dashboard" at bounding box center [243, 9] width 29 height 9
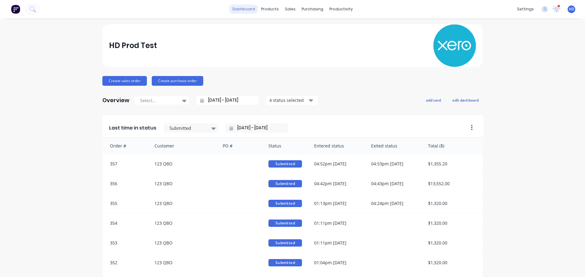
click at [247, 11] on link "dashboard" at bounding box center [243, 9] width 29 height 9
click at [243, 12] on link "dashboard" at bounding box center [243, 9] width 29 height 9
click at [244, 10] on link "dashboard" at bounding box center [243, 9] width 29 height 9
click at [310, 28] on div "Sales Orders" at bounding box center [310, 28] width 25 height 5
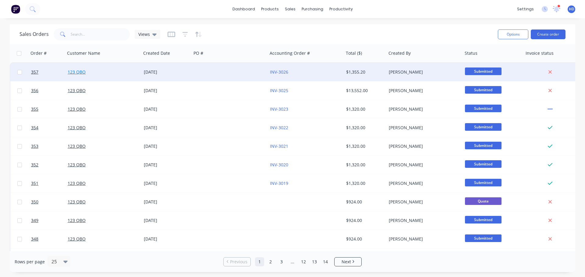
click at [76, 73] on link "123 QBO" at bounding box center [77, 72] width 18 height 6
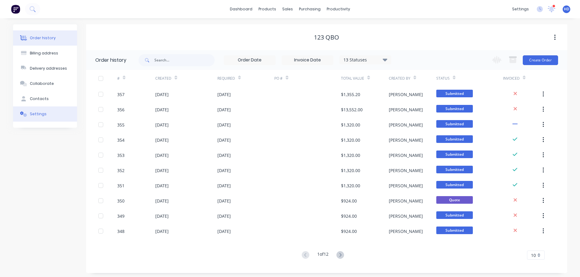
click at [56, 115] on button "Settings" at bounding box center [45, 114] width 64 height 15
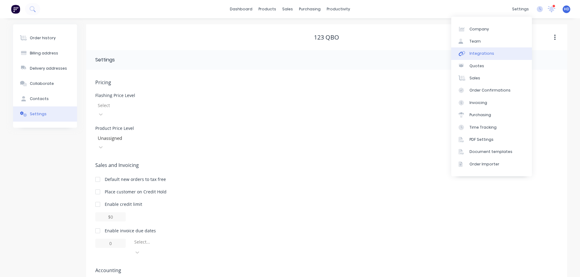
click at [487, 55] on div "Integrations" at bounding box center [482, 53] width 25 height 5
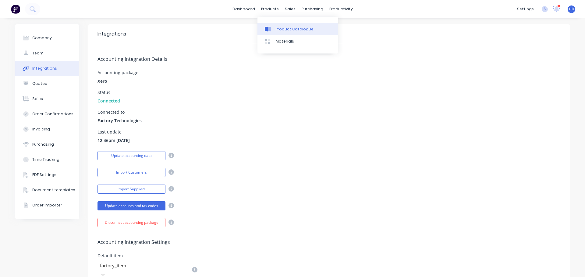
click at [277, 27] on div "Product Catalogue" at bounding box center [295, 28] width 38 height 5
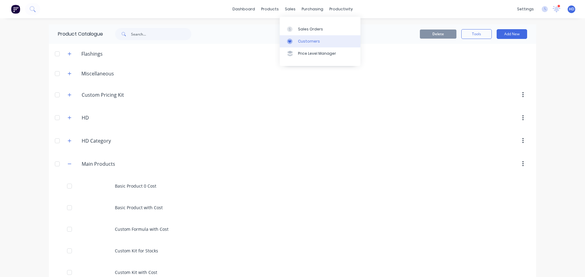
click at [302, 44] on div "Customers" at bounding box center [309, 41] width 22 height 5
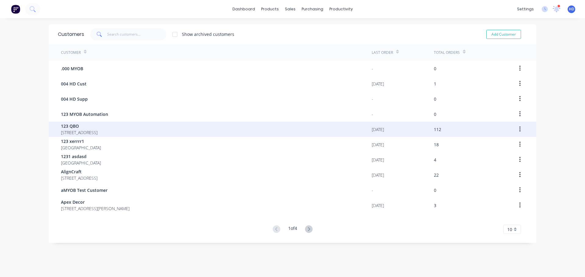
click at [69, 127] on span "123 QBO" at bounding box center [79, 126] width 37 height 6
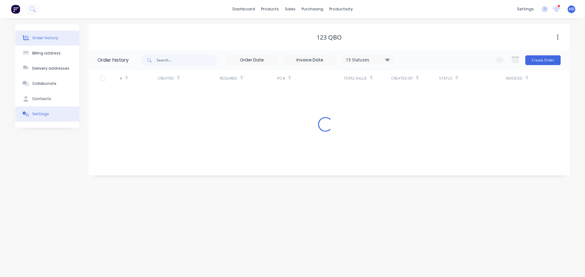
click at [44, 111] on button "Settings" at bounding box center [47, 114] width 64 height 15
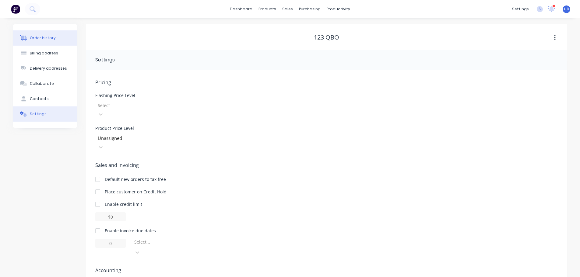
click at [23, 35] on icon at bounding box center [23, 37] width 7 height 5
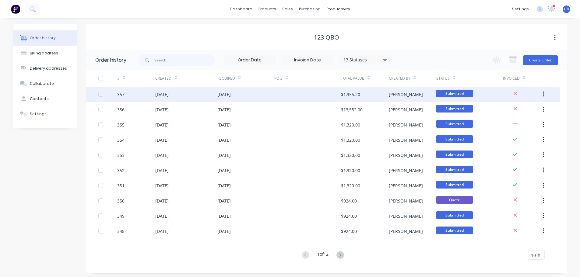
click at [165, 95] on div "[DATE]" at bounding box center [161, 94] width 13 height 6
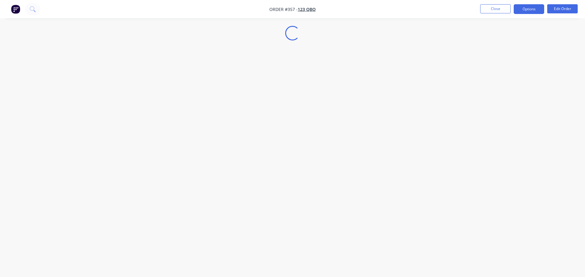
click at [537, 8] on button "Options" at bounding box center [529, 9] width 30 height 10
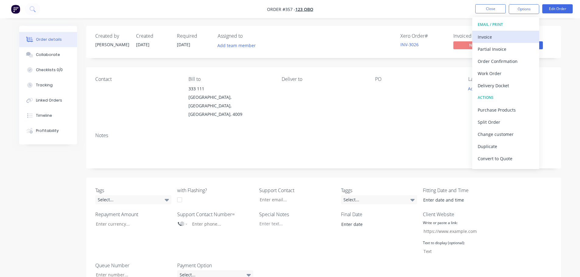
click at [507, 36] on div "Invoice" at bounding box center [506, 37] width 56 height 9
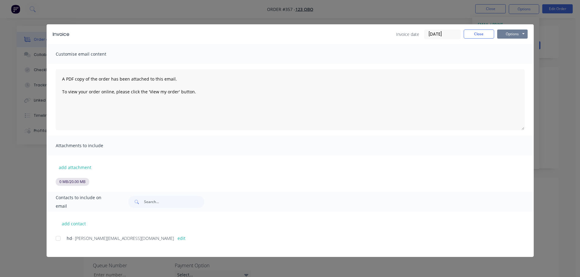
click at [521, 37] on button "Options" at bounding box center [512, 34] width 30 height 9
click at [515, 56] on button "Print" at bounding box center [516, 55] width 39 height 10
click at [442, 36] on input "[DATE]" at bounding box center [443, 34] width 36 height 9
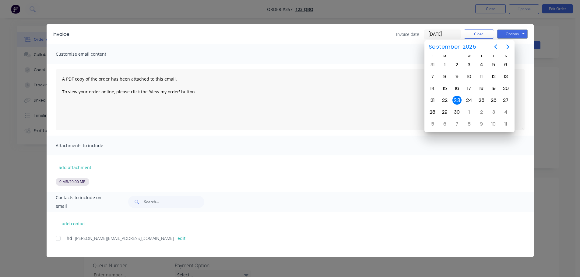
click at [332, 39] on div "Invoice date 23/09/25 Close Options Preview Print Email" at bounding box center [302, 35] width 452 height 10
click at [474, 30] on button "Close" at bounding box center [479, 34] width 30 height 9
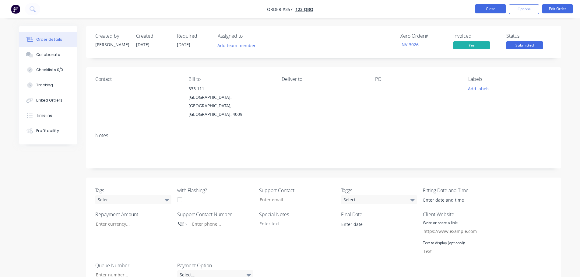
click at [490, 7] on button "Close" at bounding box center [490, 8] width 30 height 9
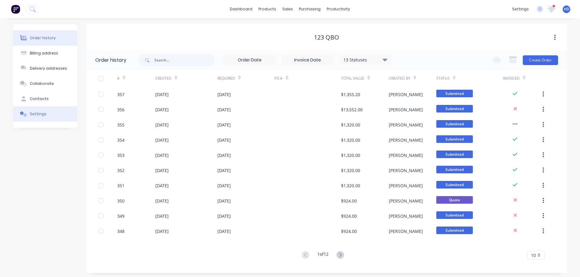
click at [51, 109] on button "Settings" at bounding box center [45, 114] width 64 height 15
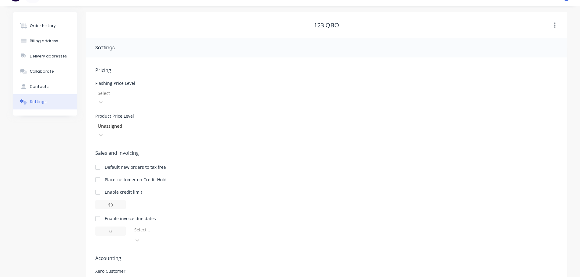
scroll to position [24, 0]
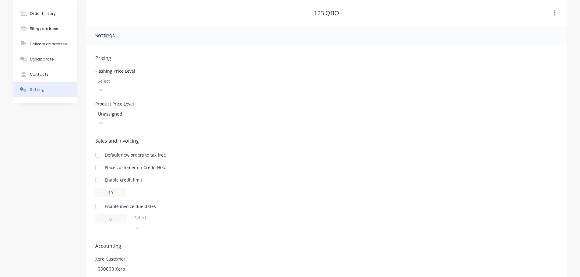
click at [100, 201] on div at bounding box center [98, 207] width 12 height 12
type input "1"
click at [97, 201] on div at bounding box center [98, 207] width 12 height 12
click at [161, 215] on div "Select..." at bounding box center [177, 218] width 87 height 6
click at [221, 183] on div "Sales and Invoicing Default new orders to tax free Place customer on Credit Hol…" at bounding box center [326, 185] width 463 height 96
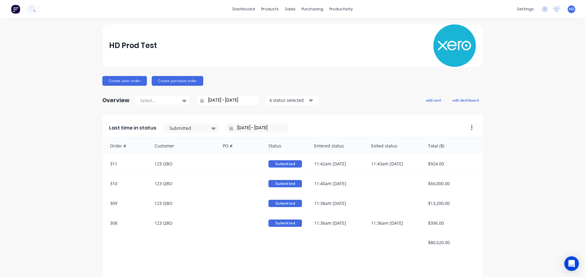
click at [569, 8] on span "HD" at bounding box center [571, 8] width 5 height 5
click at [529, 162] on div "HD Prod Test Create sales order Create purchase order Overview Select... 24/08/…" at bounding box center [292, 183] width 585 height 318
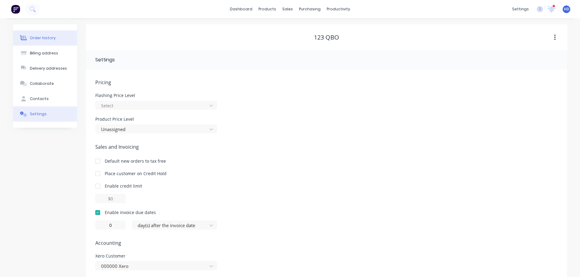
click at [52, 32] on button "Order history" at bounding box center [45, 37] width 64 height 15
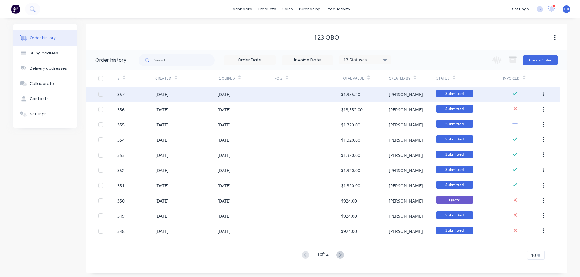
click at [100, 93] on div at bounding box center [101, 94] width 12 height 12
click at [545, 96] on button "button" at bounding box center [543, 94] width 14 height 11
click at [517, 123] on div "Duplicate" at bounding box center [521, 122] width 47 height 9
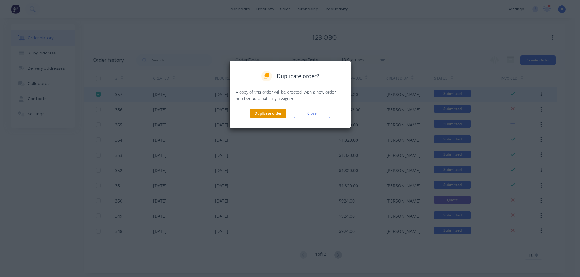
click at [264, 117] on button "Duplicate order" at bounding box center [268, 113] width 37 height 9
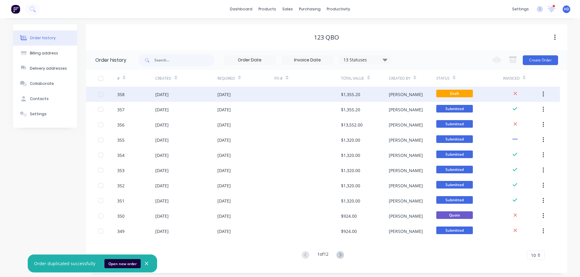
click at [309, 93] on div at bounding box center [307, 94] width 67 height 15
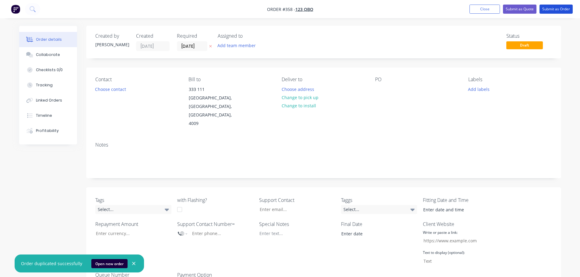
click at [560, 12] on button "Submit as Order" at bounding box center [556, 9] width 33 height 9
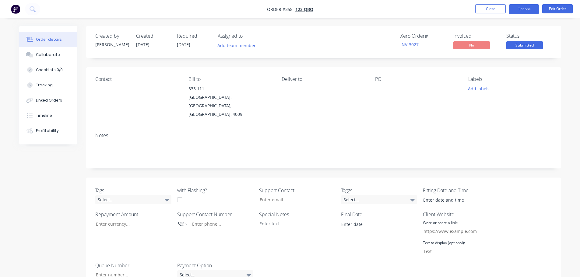
click at [523, 9] on button "Options" at bounding box center [524, 9] width 30 height 10
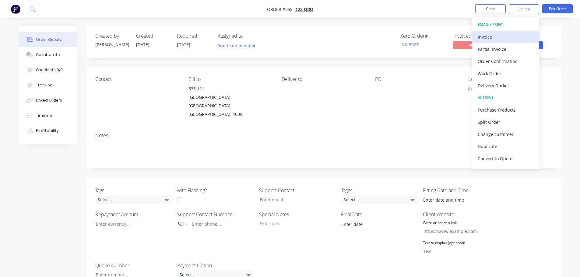
click at [500, 37] on div "Invoice" at bounding box center [506, 37] width 56 height 9
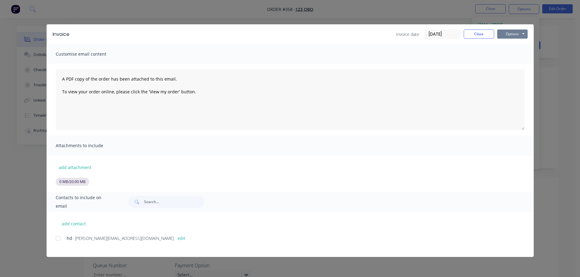
click at [516, 33] on button "Options" at bounding box center [512, 34] width 30 height 9
click at [509, 55] on button "Print" at bounding box center [516, 55] width 39 height 10
click at [477, 38] on button "Close" at bounding box center [479, 34] width 30 height 9
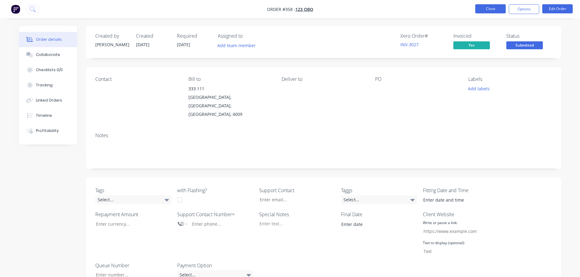
click at [487, 10] on button "Close" at bounding box center [490, 8] width 30 height 9
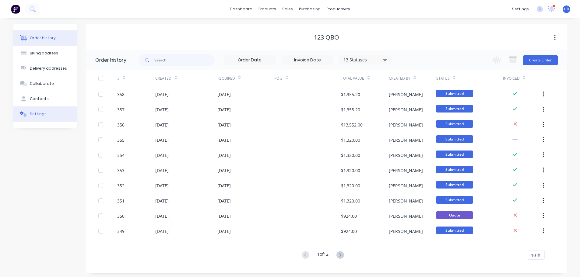
click at [63, 116] on button "Settings" at bounding box center [45, 114] width 64 height 15
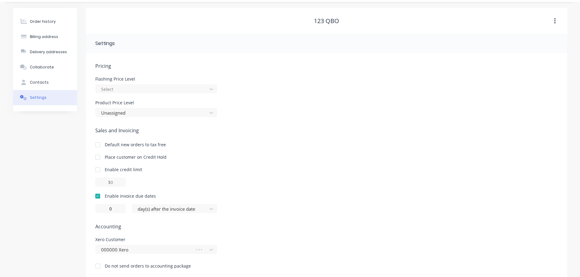
scroll to position [24, 0]
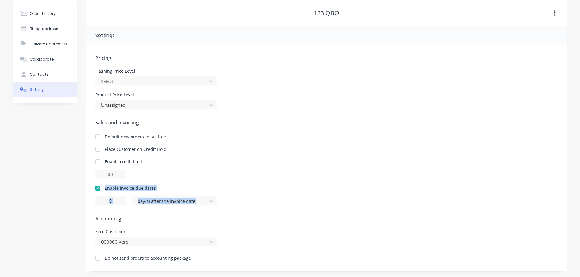
drag, startPoint x: 104, startPoint y: 189, endPoint x: 218, endPoint y: 192, distance: 113.7
click at [216, 193] on div "Enable invoice due dates 0 day(s) after the invoice date" at bounding box center [326, 195] width 463 height 20
click at [285, 164] on div "Enable credit limit" at bounding box center [326, 162] width 463 height 6
drag, startPoint x: 114, startPoint y: 201, endPoint x: 90, endPoint y: 198, distance: 23.9
click at [90, 198] on div "Pricing Flashing Price Level Select Product Price Level Unassigned Sales and In…" at bounding box center [326, 158] width 481 height 226
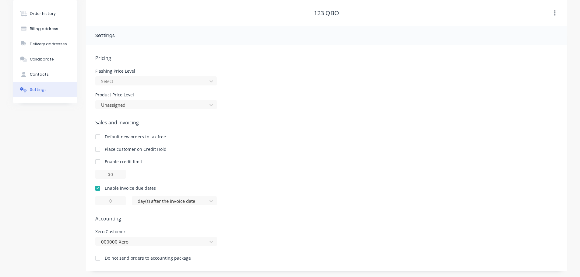
click at [346, 164] on div "Enable credit limit" at bounding box center [326, 162] width 463 height 6
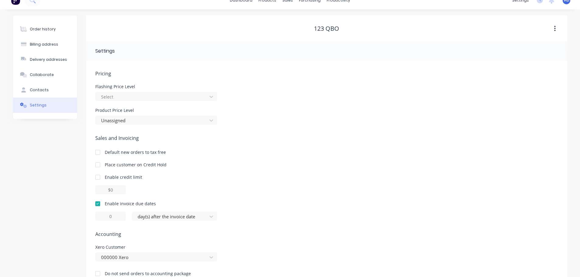
scroll to position [0, 0]
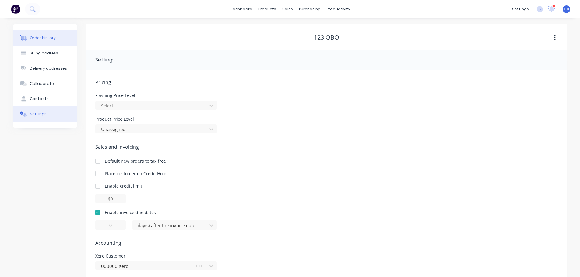
click at [54, 44] on button "Order history" at bounding box center [45, 37] width 64 height 15
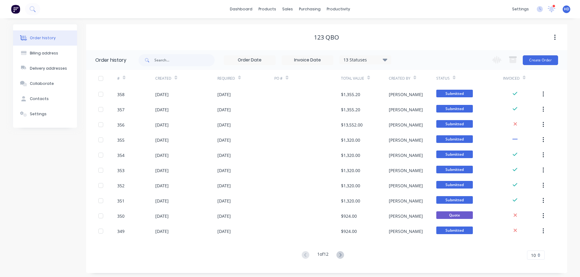
click at [102, 94] on div at bounding box center [101, 94] width 12 height 12
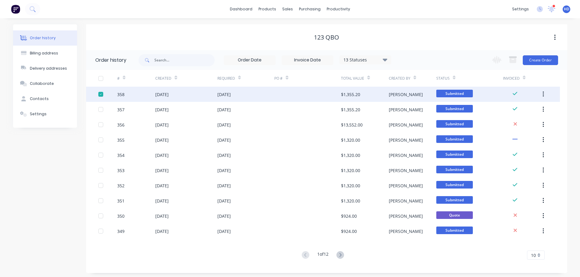
click at [542, 94] on button "button" at bounding box center [543, 94] width 14 height 11
click at [519, 124] on div "Duplicate" at bounding box center [521, 122] width 47 height 9
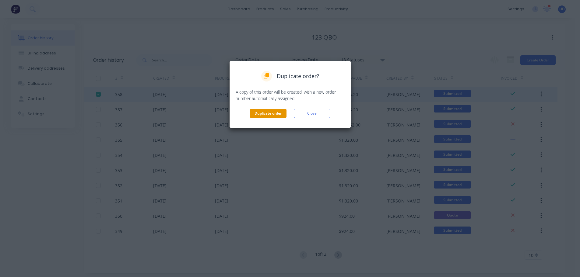
click at [271, 114] on button "Duplicate order" at bounding box center [268, 113] width 37 height 9
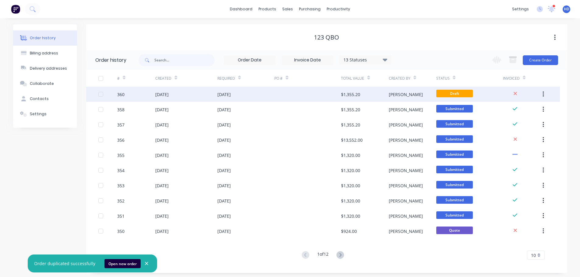
click at [258, 89] on div "[DATE]" at bounding box center [245, 94] width 57 height 15
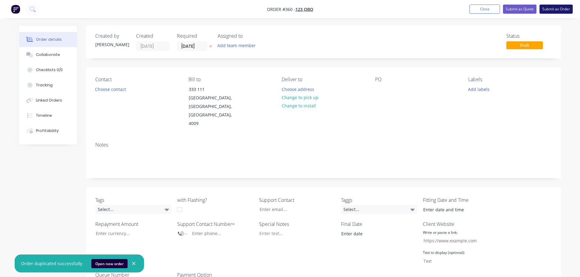
click at [556, 7] on button "Submit as Order" at bounding box center [556, 9] width 33 height 9
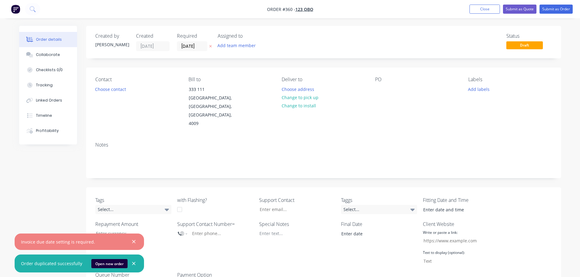
click at [132, 263] on icon "button" at bounding box center [133, 263] width 3 height 3
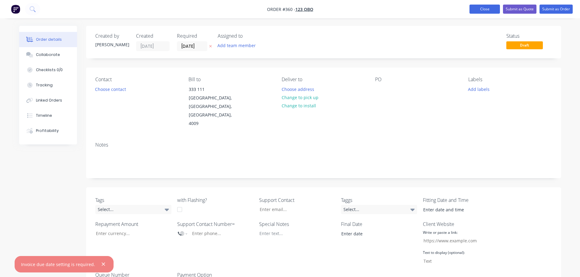
click at [475, 13] on button "Close" at bounding box center [485, 9] width 30 height 9
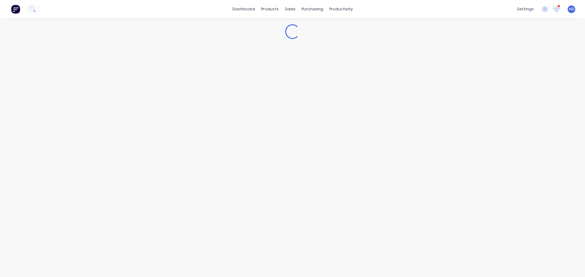
drag, startPoint x: 203, startPoint y: 11, endPoint x: 195, endPoint y: 11, distance: 8.8
click at [195, 11] on div "dashboard products sales purchasing productivity dashboard products Product Cat…" at bounding box center [292, 9] width 585 height 18
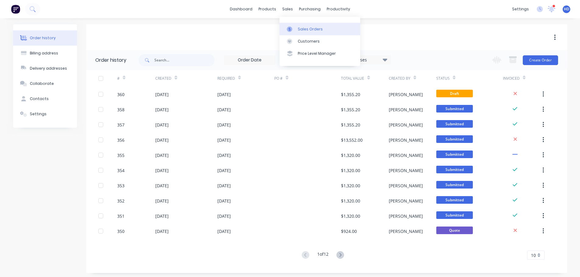
click at [294, 24] on link "Sales Orders" at bounding box center [320, 29] width 81 height 12
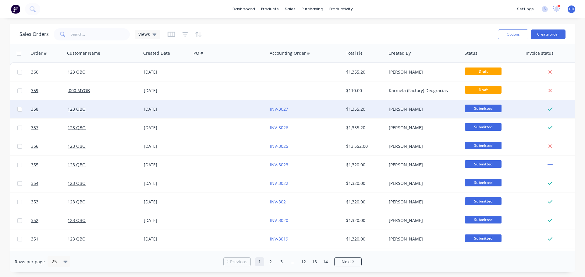
click at [188, 116] on div "[DATE]" at bounding box center [166, 109] width 50 height 18
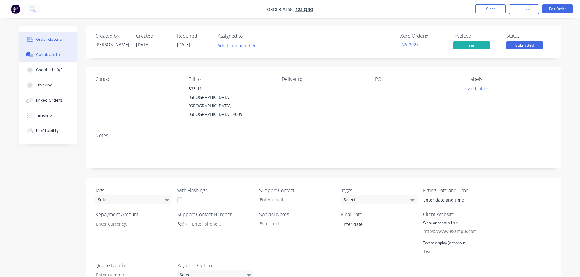
click at [58, 57] on button "Collaborate" at bounding box center [48, 54] width 58 height 15
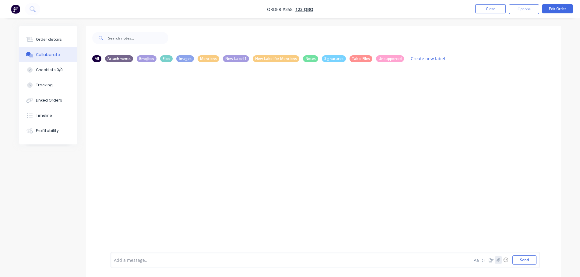
click at [498, 260] on icon "button" at bounding box center [498, 260] width 3 height 4
click at [531, 265] on div "Add a message... Aa @ ☺ Send" at bounding box center [325, 244] width 429 height 47
click at [531, 263] on button "Send" at bounding box center [525, 260] width 24 height 9
click at [517, 9] on button "Options" at bounding box center [524, 9] width 30 height 10
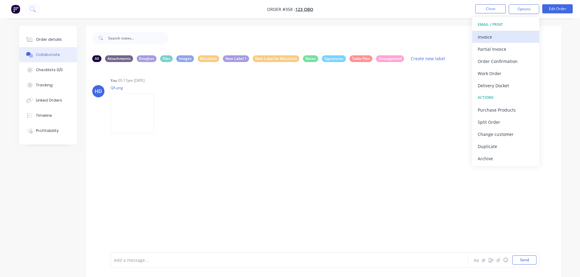
click at [507, 37] on div "Invoice" at bounding box center [506, 37] width 56 height 9
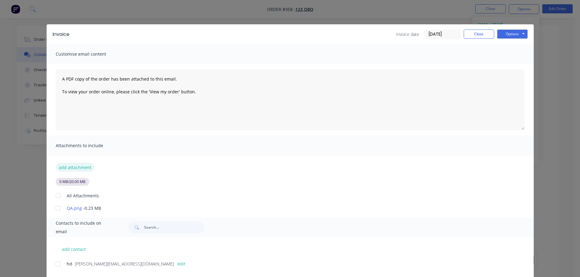
click at [77, 166] on button "add attachment" at bounding box center [75, 167] width 39 height 9
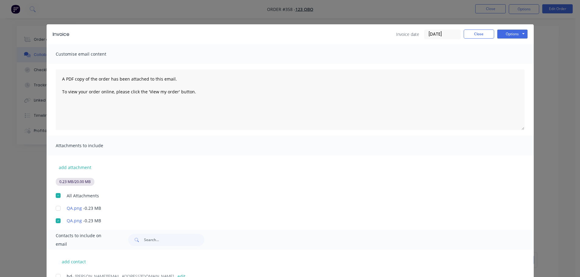
click at [528, 35] on div "Invoice Invoice date 23/09/25 Close Options Preview Print Email" at bounding box center [290, 34] width 487 height 20
click at [508, 30] on button "Options" at bounding box center [512, 34] width 30 height 9
click at [518, 48] on button "Preview" at bounding box center [516, 45] width 39 height 10
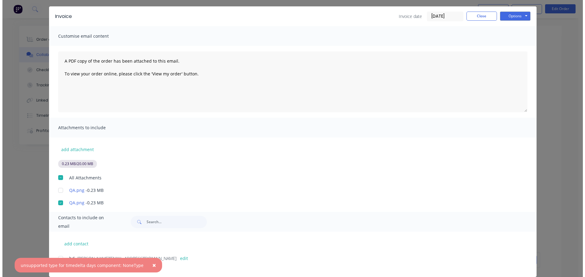
scroll to position [26, 0]
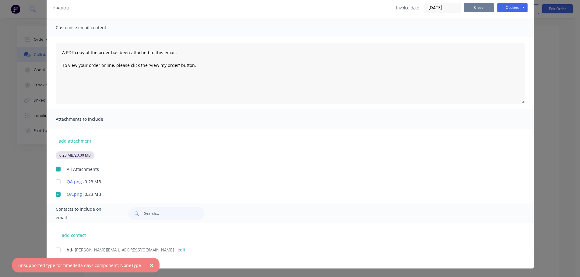
drag, startPoint x: 472, startPoint y: 7, endPoint x: 443, endPoint y: 7, distance: 28.3
click at [472, 7] on button "Close" at bounding box center [479, 7] width 30 height 9
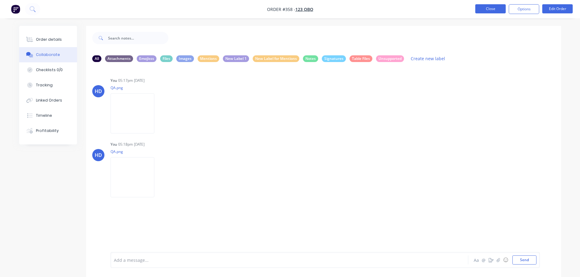
click at [494, 13] on button "Close" at bounding box center [490, 8] width 30 height 9
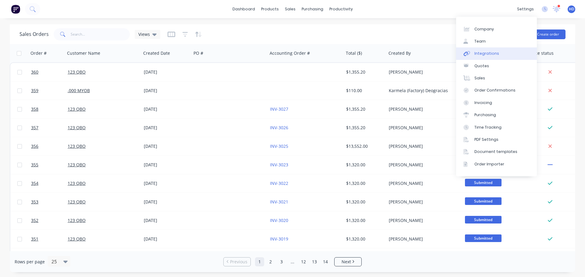
click at [490, 53] on div "Integrations" at bounding box center [486, 53] width 25 height 5
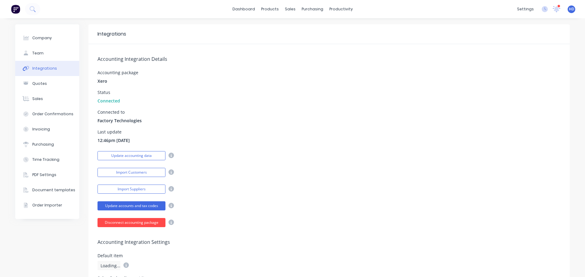
click at [137, 221] on button "Disconnect accounting package" at bounding box center [131, 222] width 68 height 9
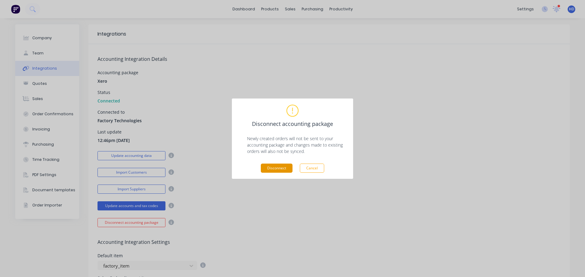
click at [268, 168] on button "Disconnect" at bounding box center [277, 168] width 32 height 9
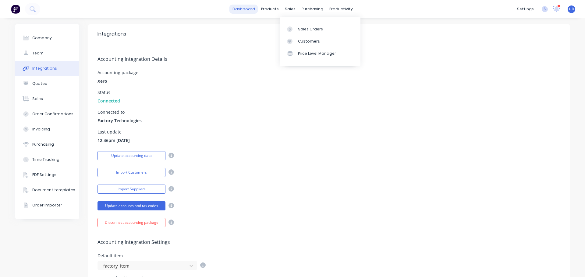
click at [256, 12] on link "dashboard" at bounding box center [243, 9] width 29 height 9
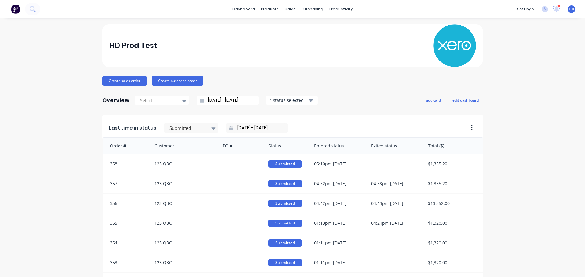
click at [367, 33] on div "HD Prod Test" at bounding box center [292, 45] width 367 height 43
click at [305, 28] on div "Sales Orders" at bounding box center [310, 28] width 25 height 5
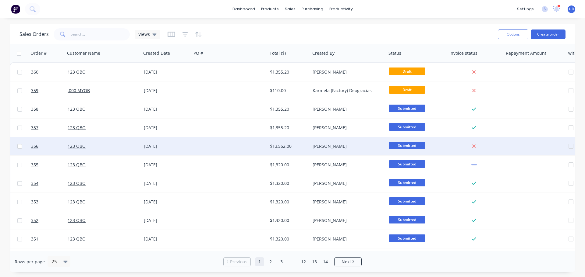
click at [196, 150] on div at bounding box center [230, 146] width 76 height 18
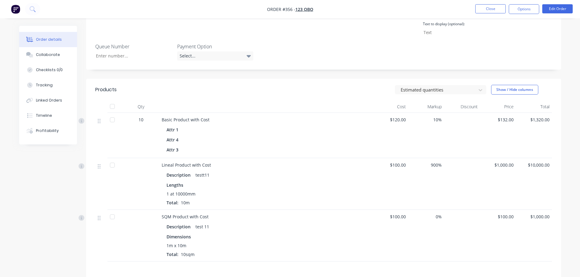
scroll to position [206, 0]
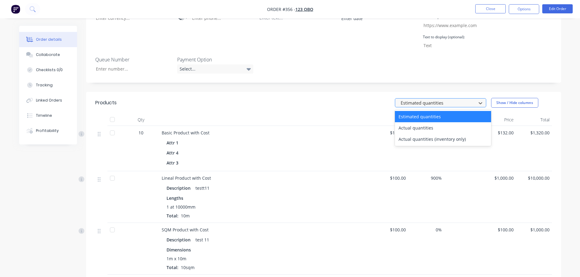
click at [462, 99] on div at bounding box center [436, 103] width 73 height 8
click at [428, 134] on div "Actual quantities (inventory only)" at bounding box center [443, 139] width 96 height 11
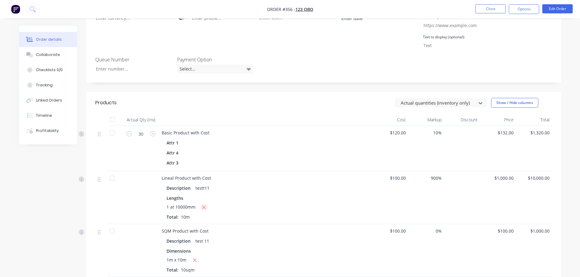
click at [206, 204] on button "button" at bounding box center [204, 208] width 8 height 8
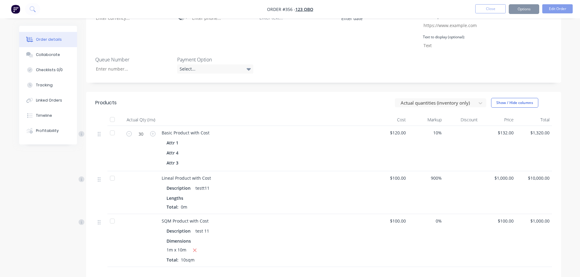
click at [309, 156] on div "Basic Product with Cost Attr 1 Attr 4 Attr 3" at bounding box center [265, 148] width 213 height 45
click at [159, 193] on div "Lineal Product with Cost Description testt11 Lengths Total: 0m" at bounding box center [265, 192] width 213 height 43
click at [190, 195] on div "Lengths" at bounding box center [266, 198] width 199 height 6
click at [566, 4] on nav "Order #356 - 123 QBO Close Options Edit Order" at bounding box center [290, 9] width 580 height 18
click at [560, 10] on button "Edit Order" at bounding box center [557, 8] width 30 height 9
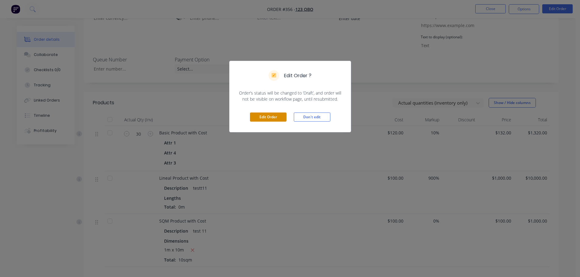
click at [271, 117] on button "Edit Order" at bounding box center [268, 117] width 37 height 9
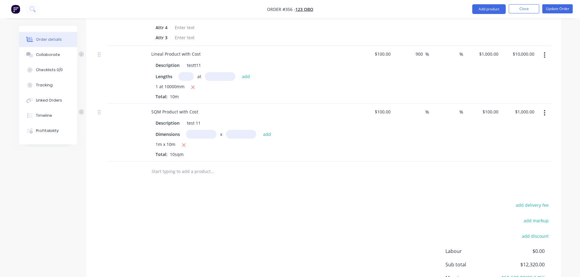
scroll to position [244, 0]
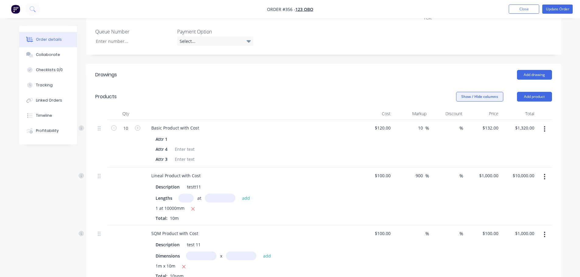
click at [483, 92] on button "Show / Hide columns" at bounding box center [479, 97] width 47 height 10
click at [397, 92] on div "Show / Hide columns Add product" at bounding box center [372, 97] width 360 height 10
click at [569, 9] on button "Update Order" at bounding box center [557, 9] width 30 height 9
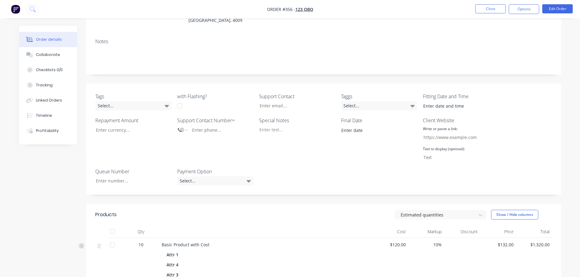
scroll to position [152, 0]
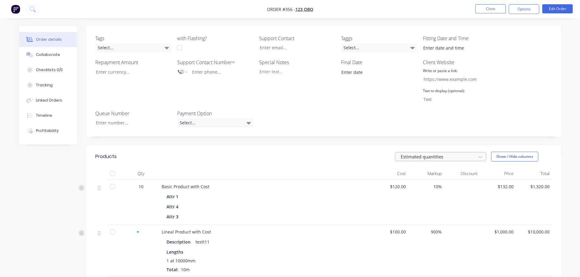
click at [428, 153] on div at bounding box center [436, 157] width 73 height 8
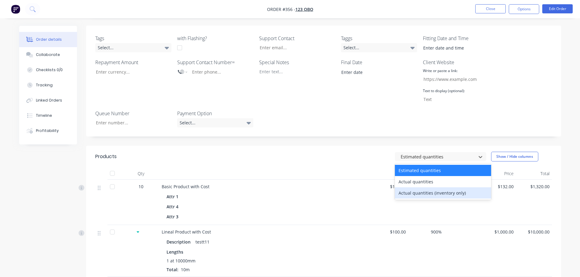
click at [408, 188] on div "Actual quantities (inventory only)" at bounding box center [443, 193] width 96 height 11
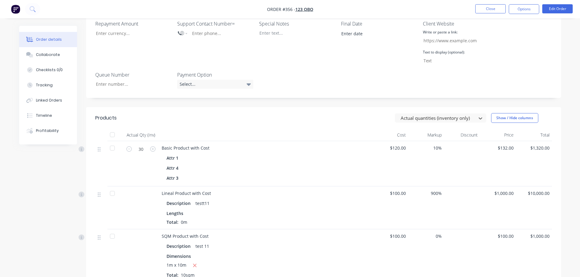
scroll to position [274, 0]
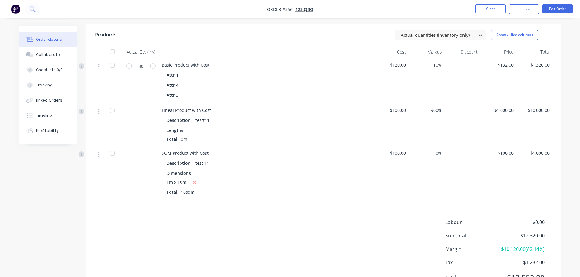
click at [201, 127] on div "Lengths" at bounding box center [266, 130] width 199 height 6
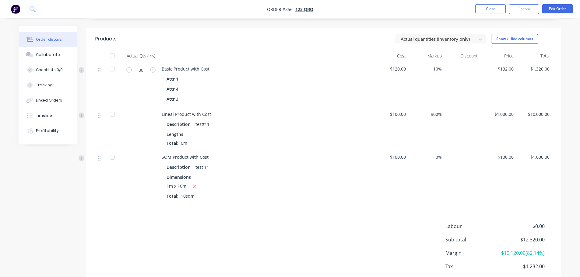
scroll to position [213, 0]
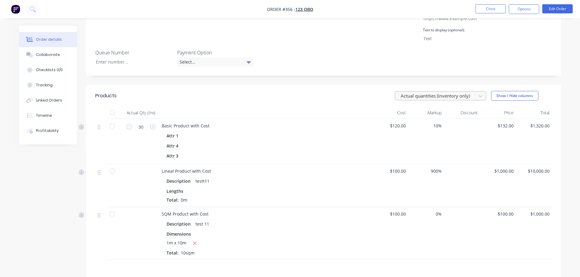
click at [422, 92] on div at bounding box center [436, 96] width 73 height 8
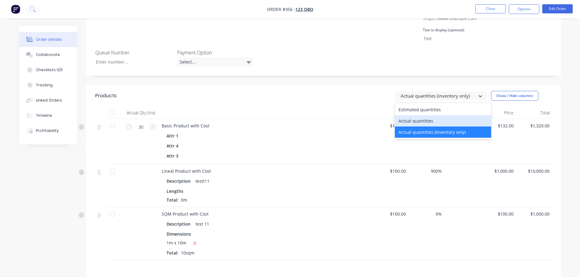
click at [419, 115] on div "Actual quantities" at bounding box center [443, 120] width 96 height 11
type input "10"
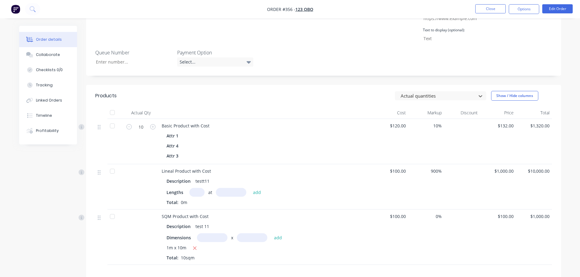
click at [194, 188] on input "text" at bounding box center [196, 192] width 15 height 9
type input "1"
click at [225, 188] on input "text" at bounding box center [231, 192] width 30 height 9
type input "10000"
click at [250, 189] on button "add" at bounding box center [257, 193] width 14 height 8
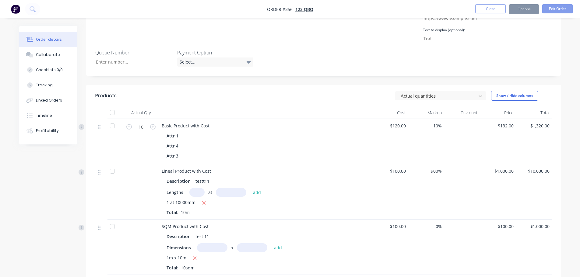
click at [298, 176] on div "Description testt11 Lengths at add 1 at 10000mm Total: 10m" at bounding box center [266, 196] width 208 height 40
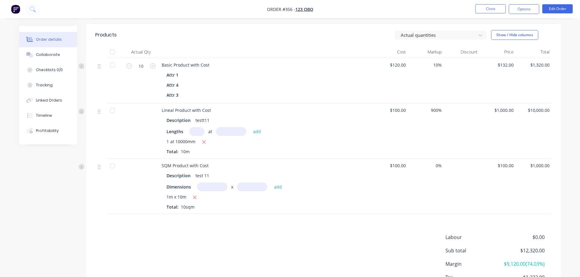
scroll to position [183, 0]
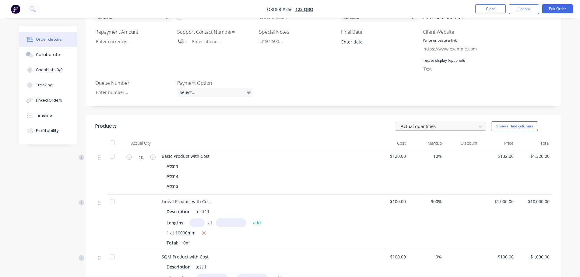
click at [433, 123] on div at bounding box center [436, 127] width 73 height 8
click at [341, 162] on div "Attr 1" at bounding box center [266, 166] width 199 height 9
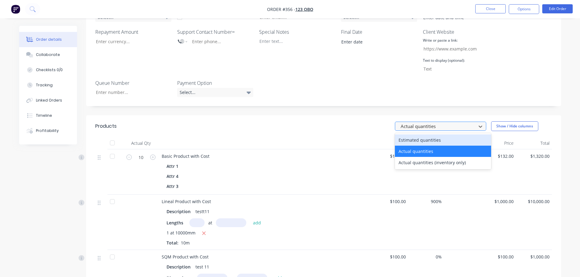
click at [436, 123] on div at bounding box center [436, 127] width 73 height 8
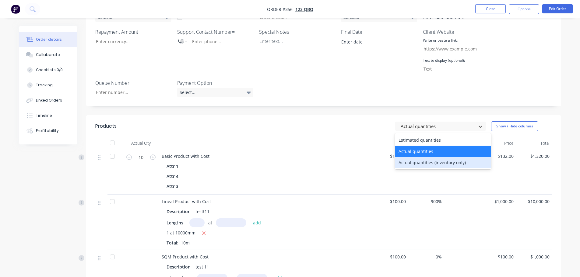
click at [415, 157] on div "Actual quantities (inventory only)" at bounding box center [443, 162] width 96 height 11
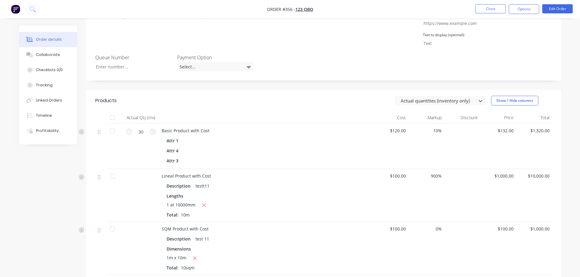
scroll to position [244, 0]
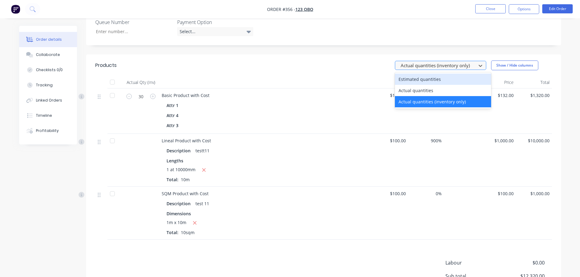
click at [456, 62] on div at bounding box center [436, 66] width 73 height 8
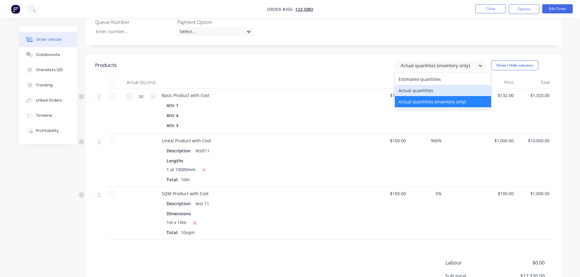
click at [433, 85] on div "Actual quantities" at bounding box center [443, 90] width 96 height 11
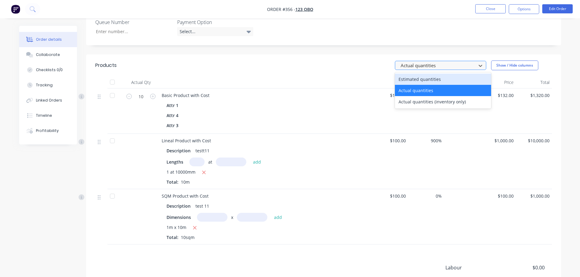
click at [443, 61] on div "Actual quantities" at bounding box center [440, 65] width 91 height 9
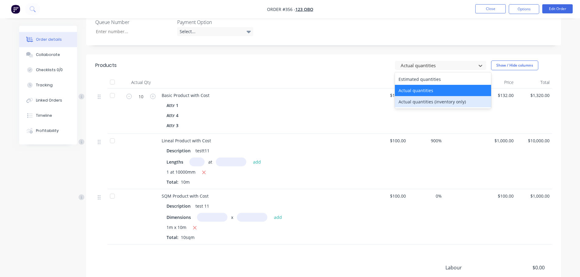
click at [415, 96] on div "Actual quantities (inventory only)" at bounding box center [443, 101] width 96 height 11
type input "30"
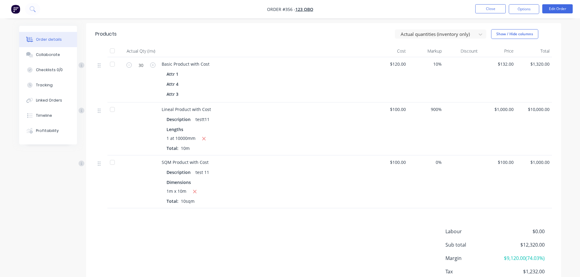
scroll to position [300, 0]
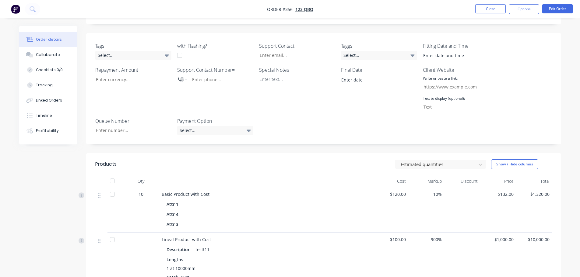
scroll to position [244, 0]
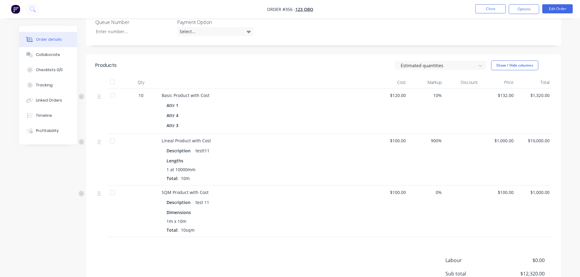
click at [454, 55] on header "Products Estimated quantities Show / Hide columns" at bounding box center [323, 66] width 475 height 22
click at [444, 62] on div at bounding box center [436, 66] width 73 height 8
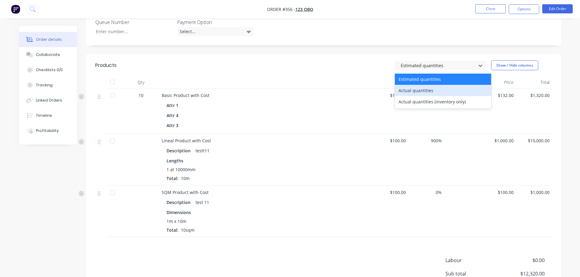
click at [297, 134] on div "Lineal Product with Cost Description testt11 Lengths 1 at 10000mm Total: 10m" at bounding box center [265, 160] width 213 height 52
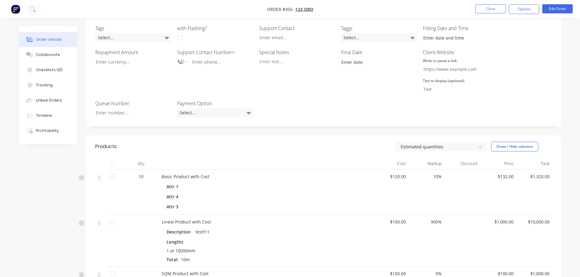
scroll to position [183, 0]
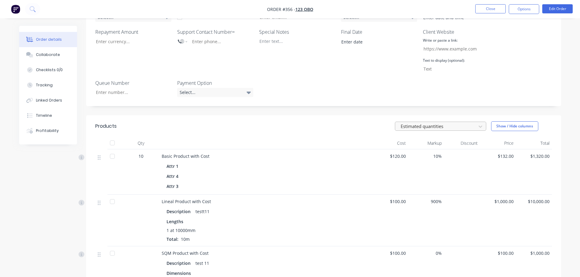
click at [437, 123] on div at bounding box center [436, 127] width 73 height 8
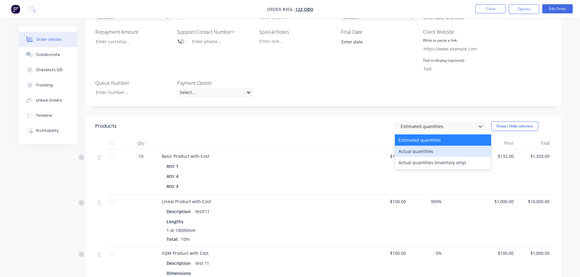
click at [422, 146] on div "Actual quantities" at bounding box center [443, 151] width 96 height 11
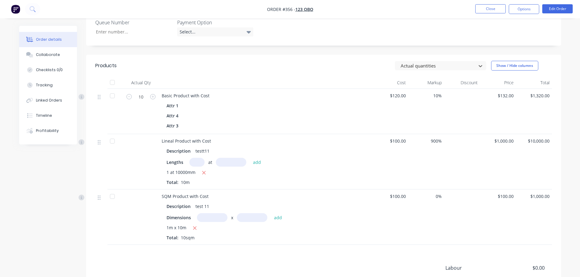
scroll to position [244, 0]
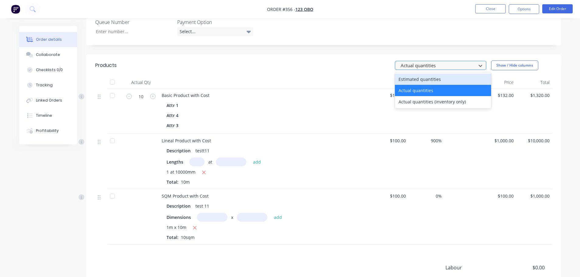
click at [451, 62] on div at bounding box center [436, 66] width 73 height 8
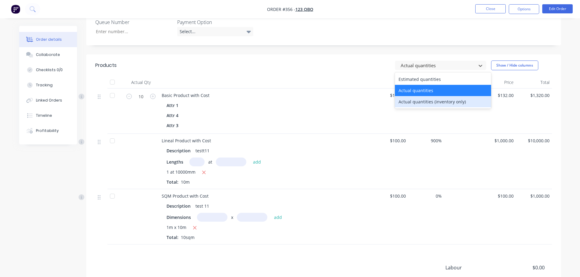
click at [429, 96] on div "Actual quantities (inventory only)" at bounding box center [443, 101] width 96 height 11
type input "30"
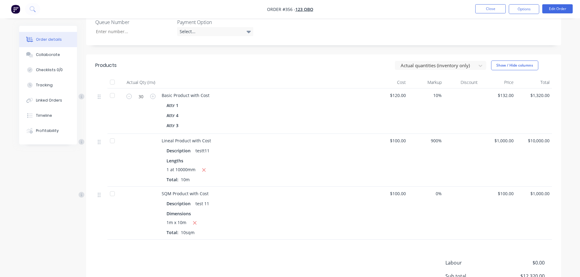
click at [447, 61] on header "Products Actual quantities (inventory only) Show / Hide columns" at bounding box center [323, 66] width 475 height 22
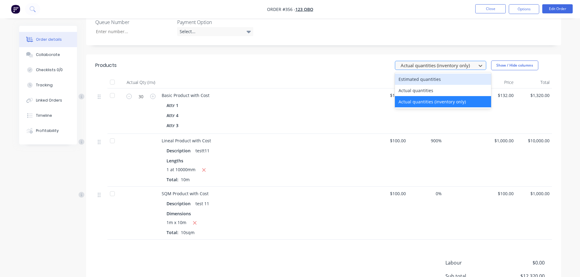
click at [451, 62] on div at bounding box center [436, 66] width 73 height 8
click at [434, 74] on div "Estimated quantities" at bounding box center [443, 79] width 96 height 11
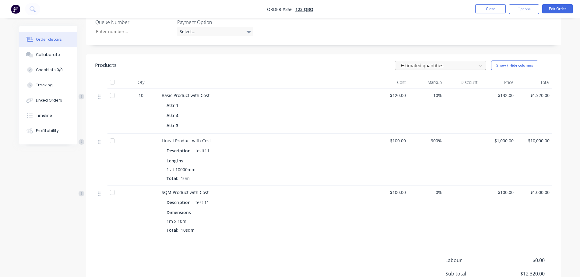
drag, startPoint x: 471, startPoint y: 53, endPoint x: 469, endPoint y: 55, distance: 3.2
click at [471, 62] on div at bounding box center [436, 66] width 73 height 8
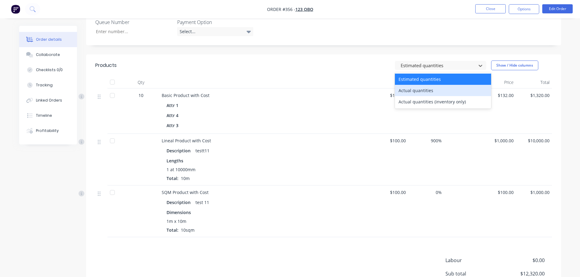
click at [441, 85] on div "Actual quantities" at bounding box center [443, 90] width 96 height 11
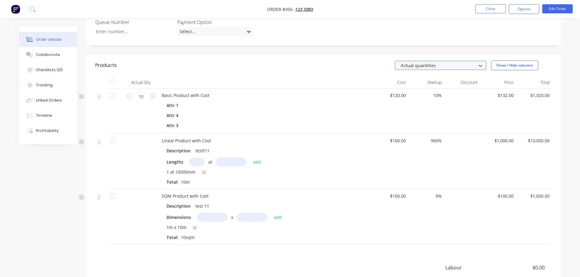
click at [461, 62] on div at bounding box center [436, 66] width 73 height 8
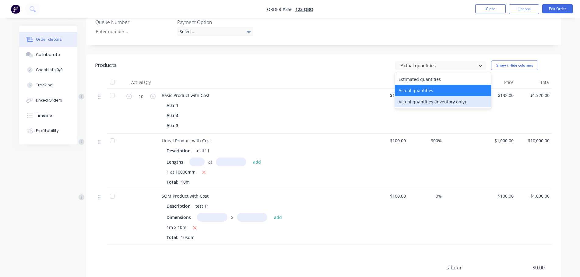
click at [438, 96] on div "Actual quantities (inventory only)" at bounding box center [443, 101] width 96 height 11
type input "30"
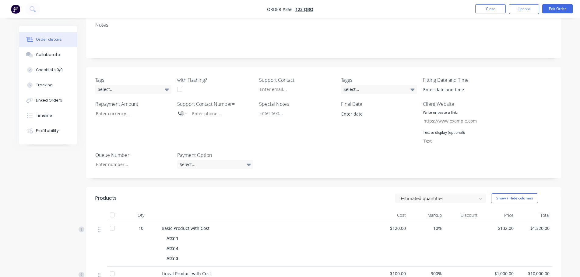
scroll to position [213, 0]
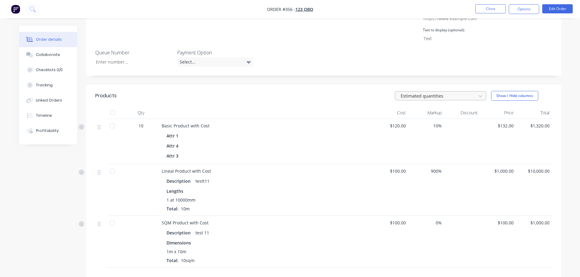
click at [466, 92] on div at bounding box center [436, 96] width 73 height 8
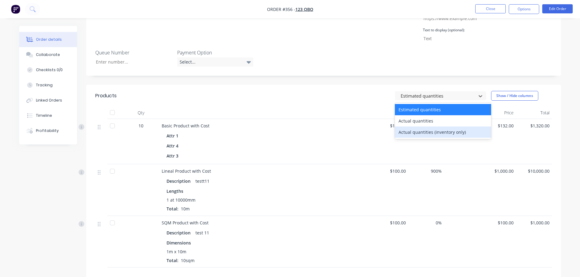
click at [436, 127] on div "Actual quantities (inventory only)" at bounding box center [443, 132] width 96 height 11
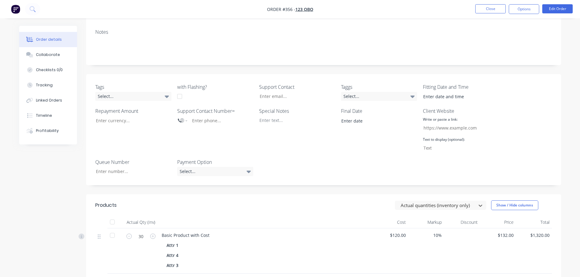
scroll to position [91, 0]
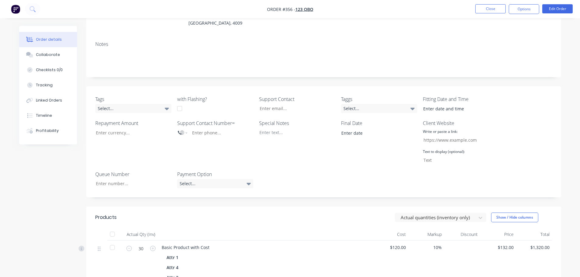
click at [506, 10] on ul "Close Options Edit Order" at bounding box center [524, 9] width 112 height 10
click at [495, 10] on button "Close" at bounding box center [490, 8] width 30 height 9
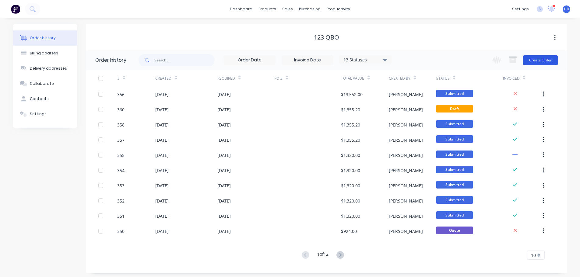
click at [542, 63] on button "Create Order" at bounding box center [540, 60] width 35 height 10
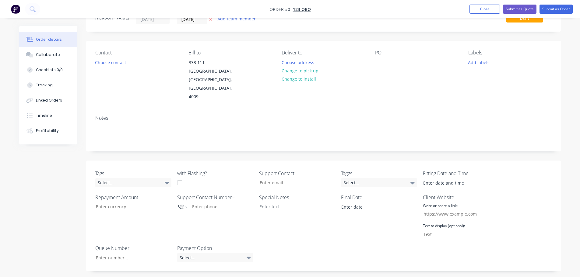
scroll to position [91, 0]
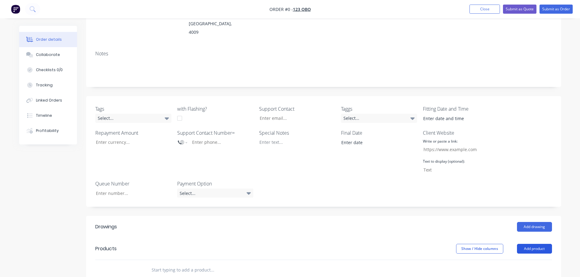
click at [525, 244] on button "Add product" at bounding box center [534, 249] width 35 height 10
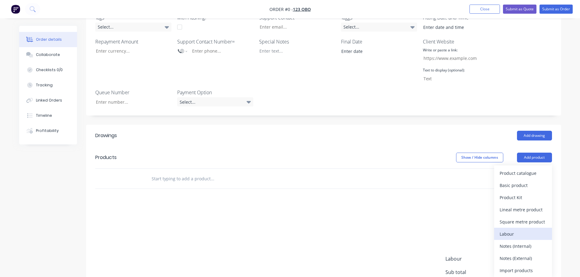
click at [511, 230] on div "Labour" at bounding box center [523, 234] width 47 height 9
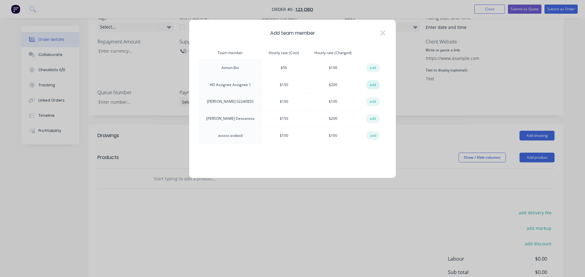
click at [373, 84] on button "add" at bounding box center [372, 84] width 13 height 9
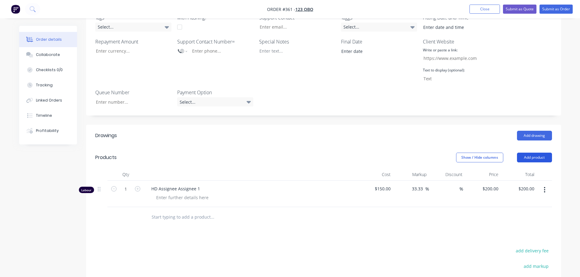
click at [542, 153] on button "Add product" at bounding box center [534, 158] width 35 height 10
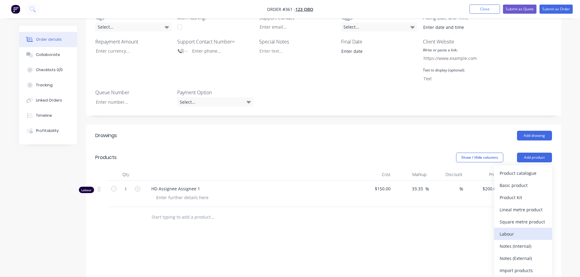
click at [525, 230] on div "Labour" at bounding box center [523, 234] width 47 height 9
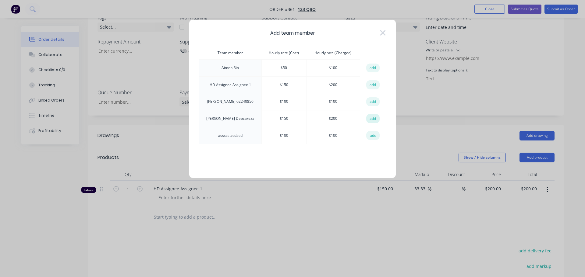
click at [373, 119] on button "add" at bounding box center [372, 118] width 13 height 9
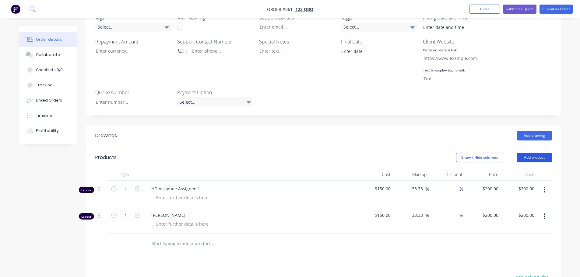
click at [532, 153] on button "Add product" at bounding box center [534, 158] width 35 height 10
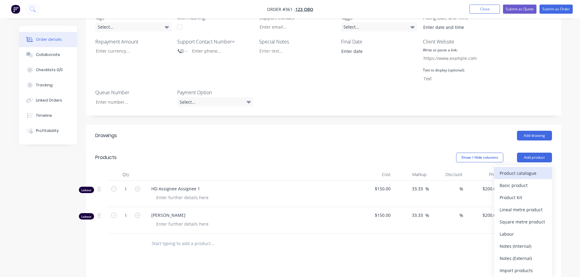
click at [515, 169] on div "Product catalogue" at bounding box center [523, 173] width 47 height 9
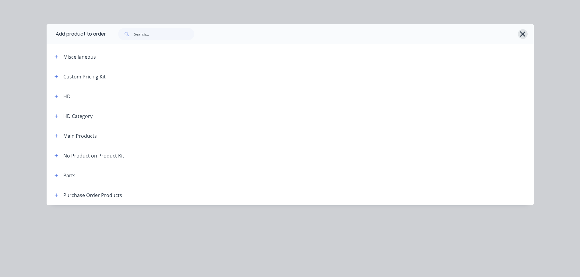
click at [523, 34] on icon "button" at bounding box center [522, 33] width 5 height 5
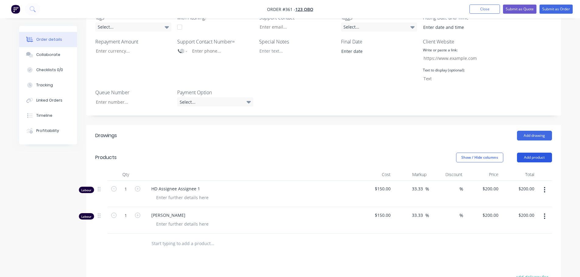
click at [532, 153] on button "Add product" at bounding box center [534, 158] width 35 height 10
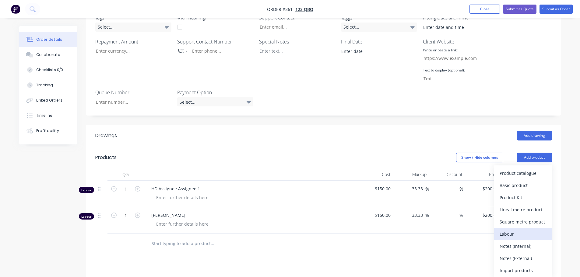
click at [509, 230] on div "Labour" at bounding box center [523, 234] width 47 height 9
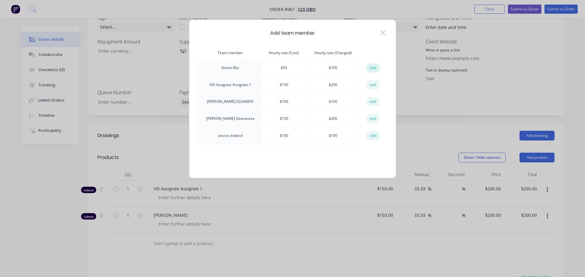
click at [373, 69] on button "add" at bounding box center [372, 68] width 13 height 9
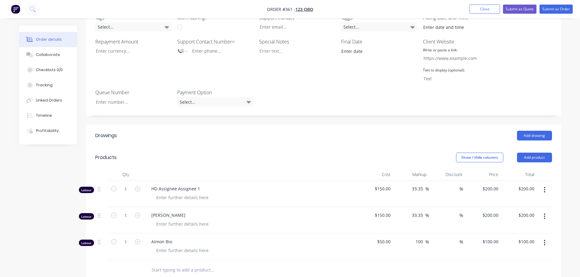
click at [560, 4] on nav "Order #361 - 123 QBO Add product Close Submit as Quote Submit as Order" at bounding box center [290, 9] width 580 height 18
click at [553, 10] on button "Submit as Order" at bounding box center [556, 9] width 33 height 9
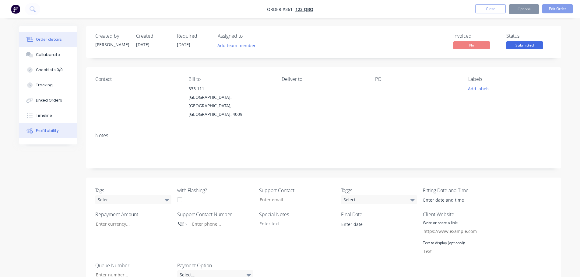
click at [54, 131] on div "Profitability" at bounding box center [47, 130] width 23 height 5
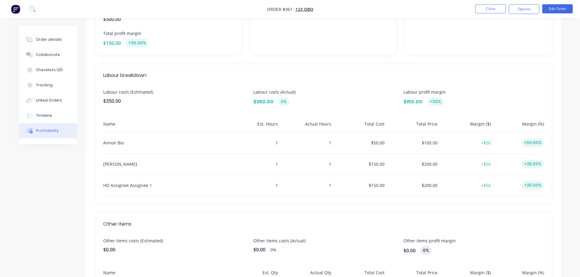
scroll to position [60, 0]
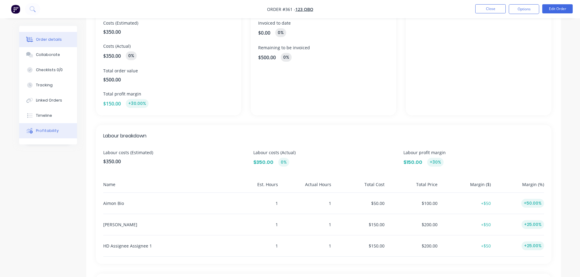
click at [39, 35] on button "Order details" at bounding box center [48, 39] width 58 height 15
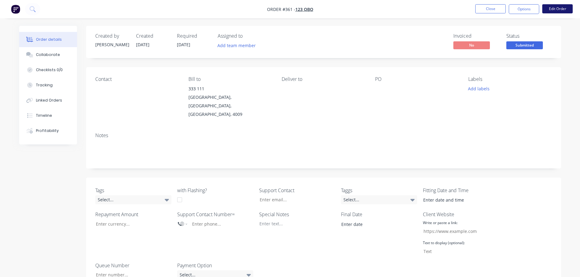
click at [556, 8] on button "Edit Order" at bounding box center [557, 8] width 30 height 9
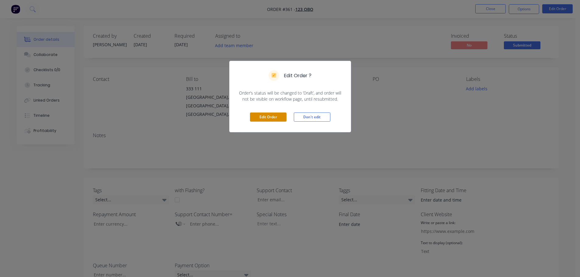
click at [254, 120] on button "Edit Order" at bounding box center [268, 117] width 37 height 9
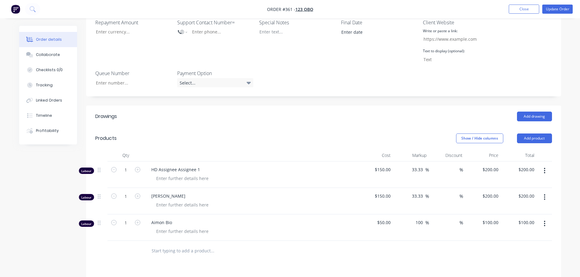
scroll to position [244, 0]
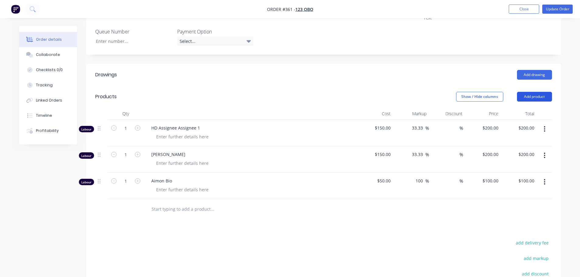
click at [548, 92] on button "Add product" at bounding box center [534, 97] width 35 height 10
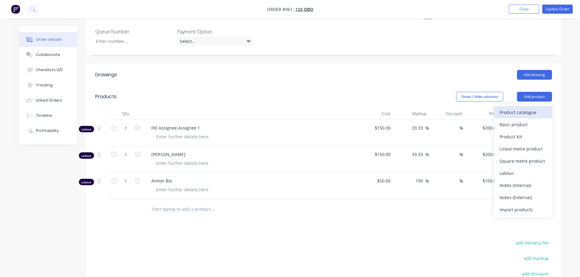
click at [525, 108] on div "Product catalogue" at bounding box center [523, 112] width 47 height 9
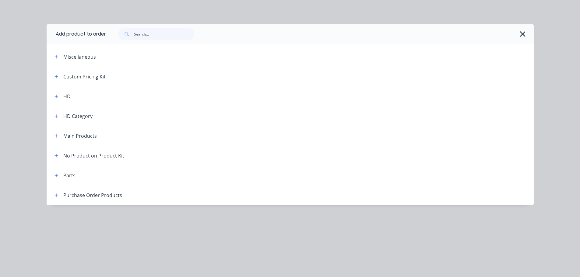
click at [56, 142] on header "Main Products" at bounding box center [290, 136] width 487 height 20
click at [55, 141] on header "Main Products" at bounding box center [290, 136] width 487 height 20
click at [58, 136] on icon "button" at bounding box center [57, 136] width 4 height 4
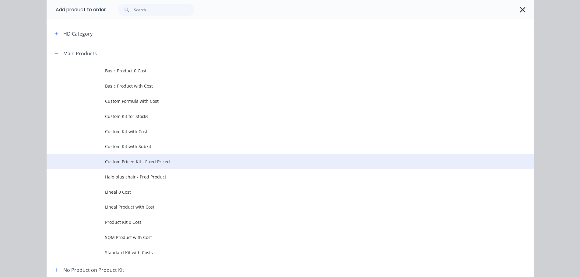
scroll to position [91, 0]
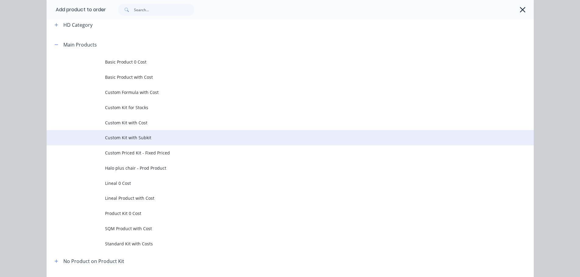
click at [150, 141] on span "Custom Kit with Subkit" at bounding box center [276, 138] width 343 height 6
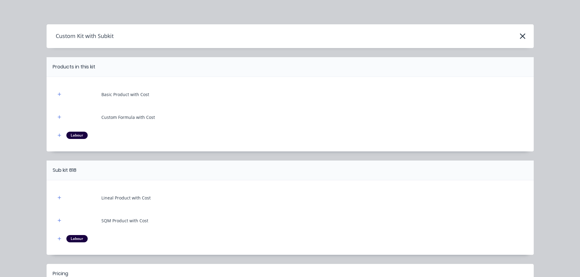
scroll to position [91, 0]
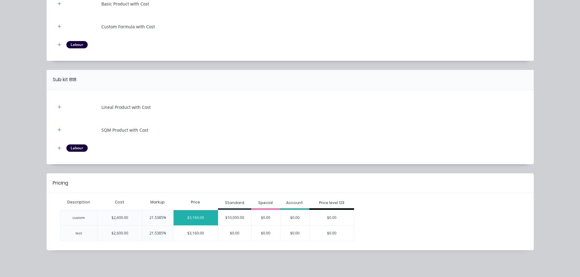
click at [197, 220] on div "$3,160.00" at bounding box center [196, 217] width 45 height 15
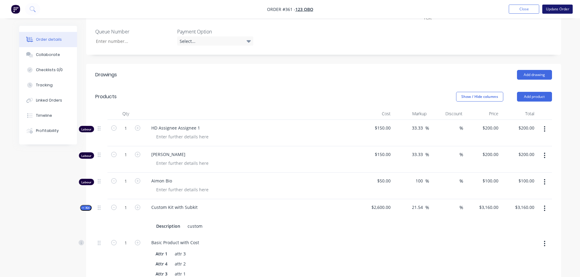
click at [563, 11] on button "Update Order" at bounding box center [557, 9] width 30 height 9
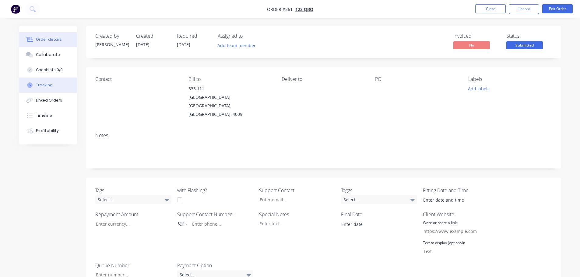
click at [56, 84] on button "Tracking" at bounding box center [48, 85] width 58 height 15
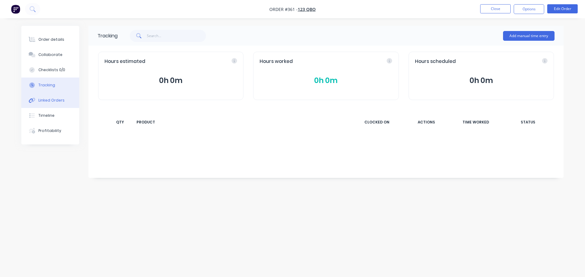
click at [47, 105] on button "Linked Orders" at bounding box center [50, 100] width 58 height 15
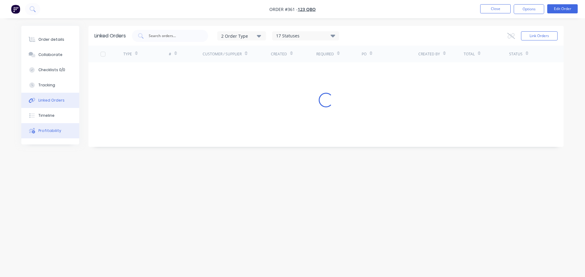
click at [46, 129] on div "Profitability" at bounding box center [49, 130] width 23 height 5
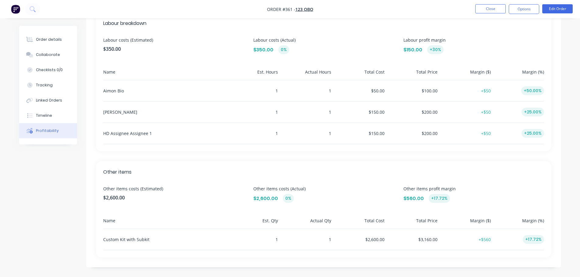
scroll to position [20, 0]
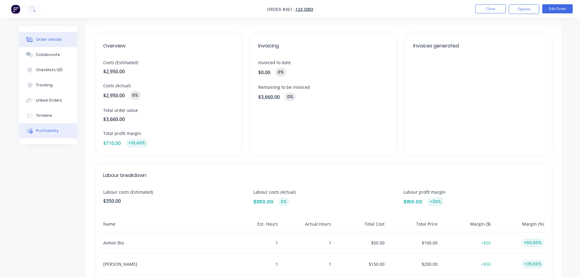
click at [44, 40] on div "Order details" at bounding box center [49, 39] width 26 height 5
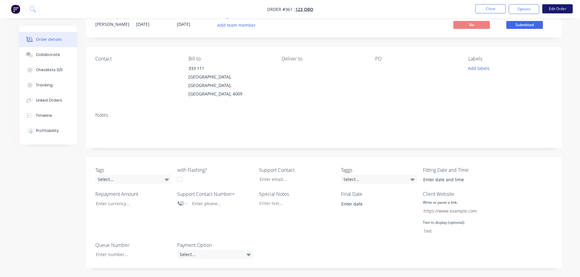
click at [557, 8] on button "Edit Order" at bounding box center [557, 8] width 30 height 9
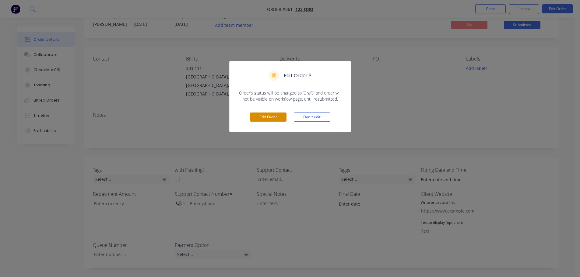
click at [268, 116] on button "Edit Order" at bounding box center [268, 117] width 37 height 9
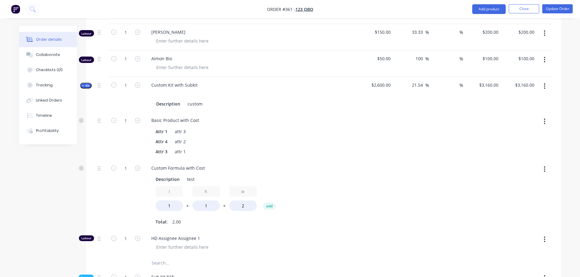
scroll to position [366, 0]
click at [138, 83] on icon "button" at bounding box center [137, 85] width 5 height 5
type input "2"
type input "$6,320.00"
type input "2"
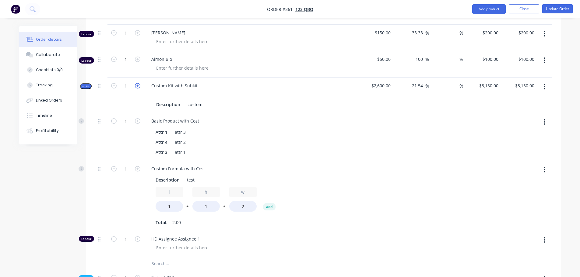
type input "2"
click at [137, 83] on icon "button" at bounding box center [137, 85] width 5 height 5
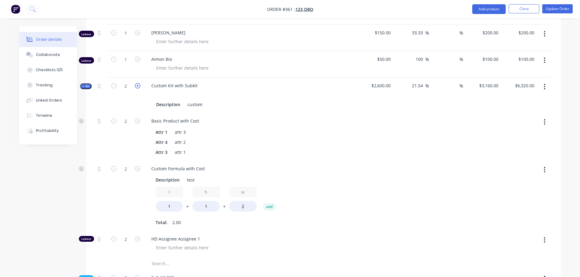
type input "3"
type input "$9,480.00"
type input "3"
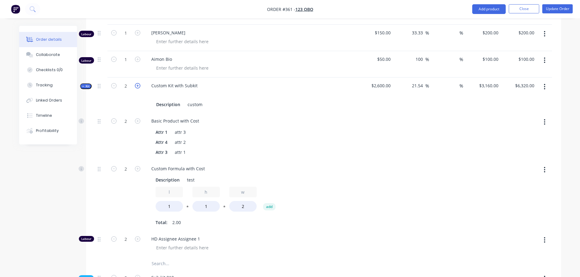
type input "3"
click at [137, 83] on icon "button" at bounding box center [137, 85] width 5 height 5
type input "4"
type input "$12,640.00"
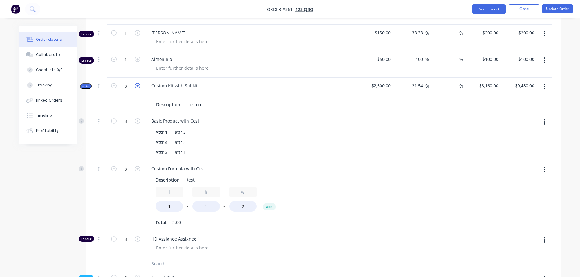
type input "4"
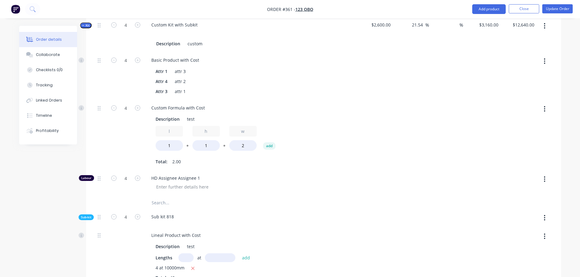
scroll to position [244, 0]
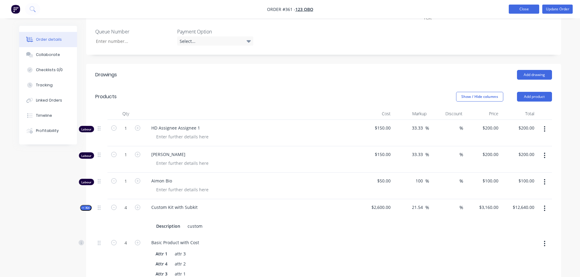
click at [525, 12] on button "Close" at bounding box center [524, 9] width 30 height 9
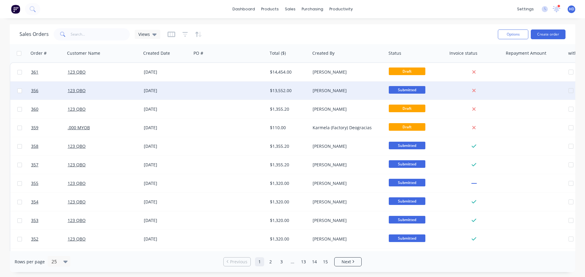
click at [235, 90] on div at bounding box center [230, 91] width 76 height 18
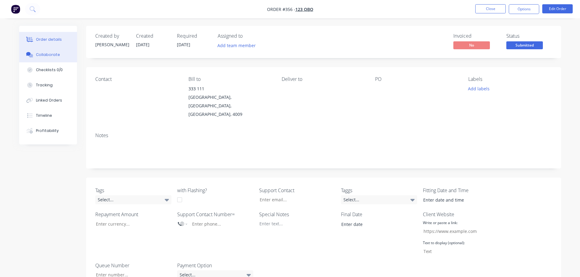
click at [46, 55] on div "Collaborate" at bounding box center [48, 54] width 24 height 5
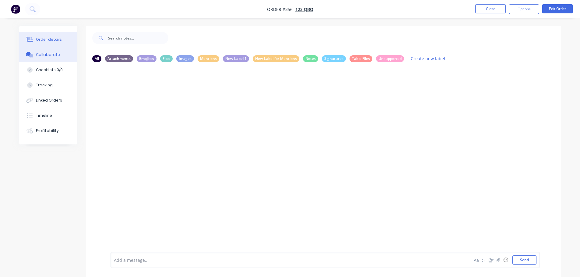
click at [60, 37] on button "Order details" at bounding box center [48, 39] width 58 height 15
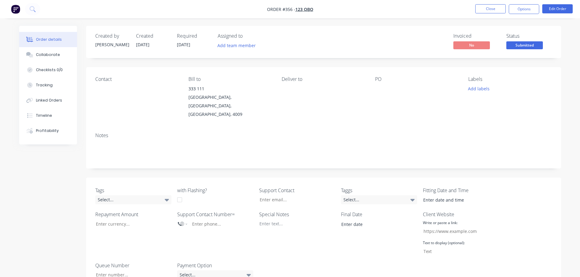
scroll to position [152, 0]
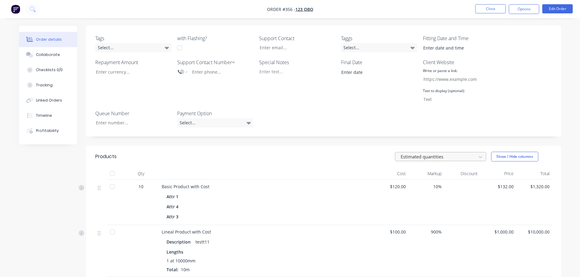
click at [450, 153] on div at bounding box center [436, 157] width 73 height 8
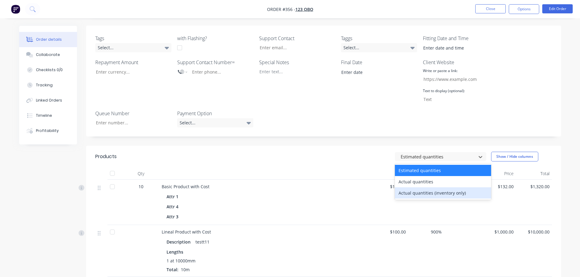
click at [429, 188] on div "Actual quantities (inventory only)" at bounding box center [443, 193] width 96 height 11
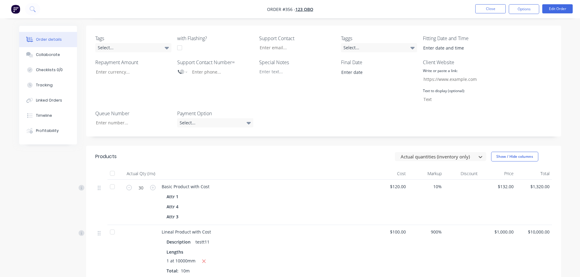
scroll to position [244, 0]
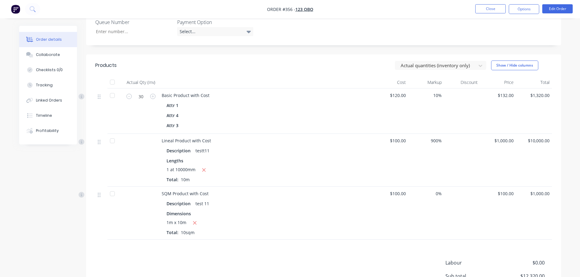
click at [368, 39] on div "Created by Harry Created 23/09/25 Required 23/09/25 Assigned to Add team member…" at bounding box center [323, 60] width 475 height 557
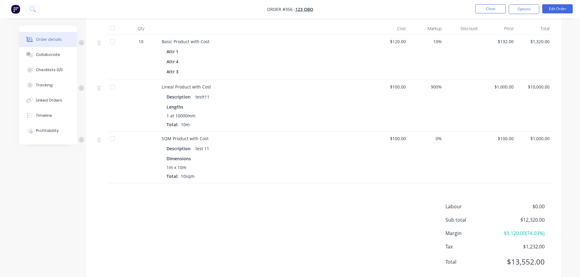
scroll to position [206, 0]
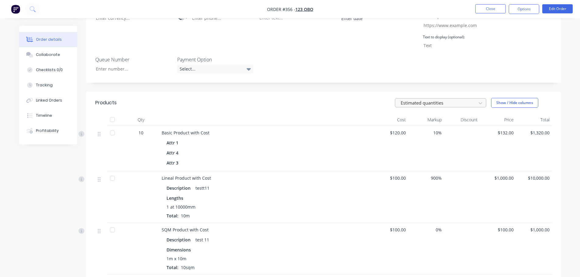
click at [453, 99] on div at bounding box center [436, 103] width 73 height 8
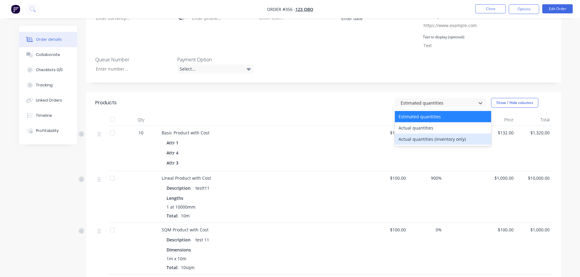
click at [427, 134] on div "Actual quantities (inventory only)" at bounding box center [443, 139] width 96 height 11
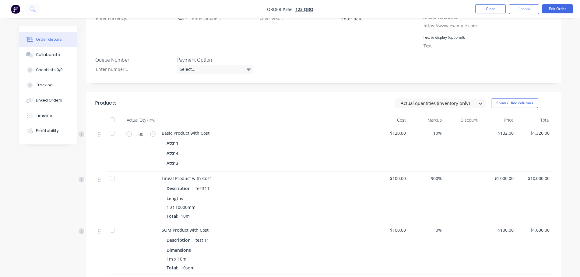
scroll to position [145, 0]
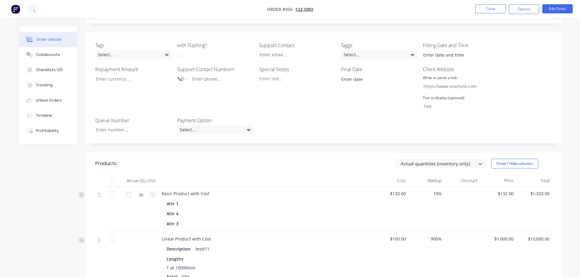
click at [443, 156] on header "Products option Actual quantities (inventory only), selected. Actual quantities…" at bounding box center [323, 164] width 475 height 22
click at [443, 160] on div at bounding box center [436, 164] width 73 height 8
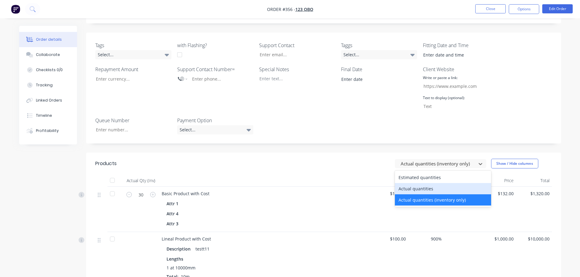
click at [431, 183] on div "Actual quantities" at bounding box center [443, 188] width 96 height 11
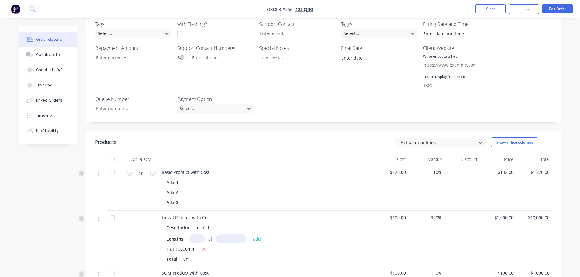
scroll to position [237, 0]
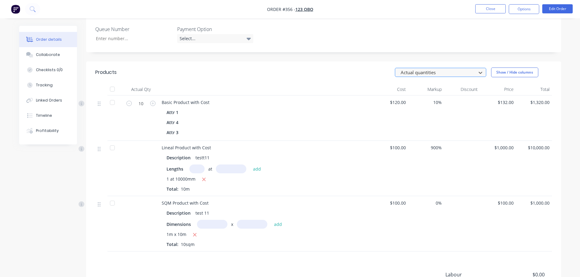
click at [456, 69] on div at bounding box center [436, 73] width 73 height 8
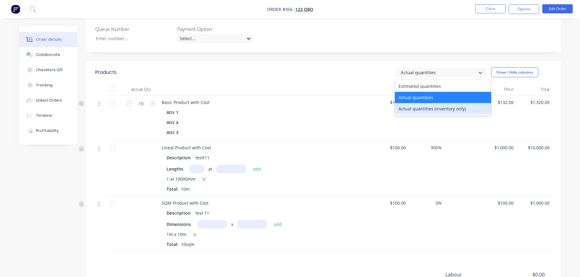
click at [434, 103] on div "Actual quantities (inventory only)" at bounding box center [443, 108] width 96 height 11
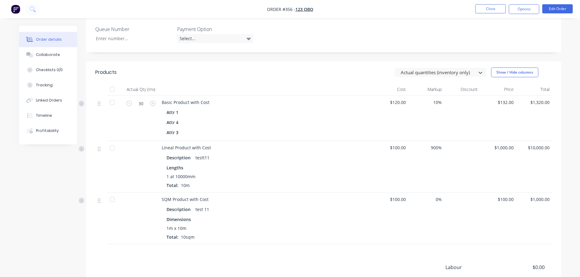
click at [343, 174] on div "1 at 10000mm Total: 10m" at bounding box center [266, 181] width 199 height 15
click at [222, 174] on div "1 at 10000mm Total: 10m" at bounding box center [266, 181] width 199 height 15
click at [188, 165] on div "Lengths" at bounding box center [266, 168] width 199 height 6
click at [184, 165] on div "Lengths" at bounding box center [266, 168] width 199 height 6
click at [449, 69] on div at bounding box center [436, 73] width 73 height 8
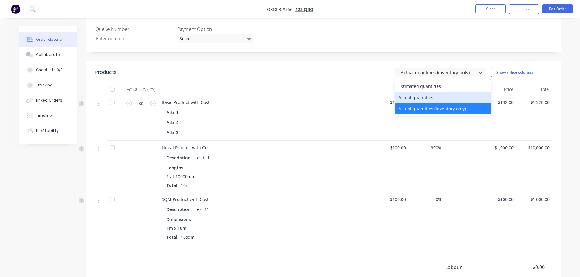
click at [432, 92] on div "Actual quantities" at bounding box center [443, 97] width 96 height 11
type input "10"
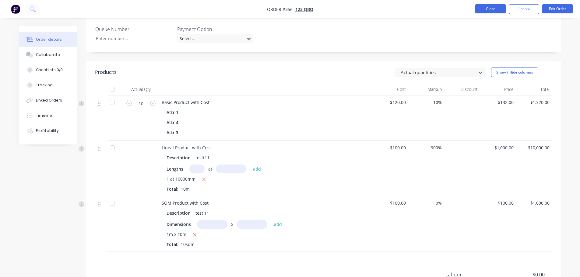
click at [496, 10] on button "Close" at bounding box center [490, 8] width 30 height 9
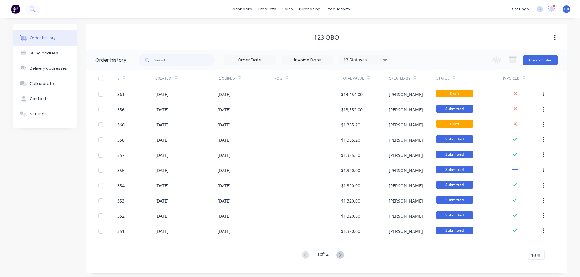
click at [426, 19] on div "Order history Billing address Delivery addresses Collaborate Contacts Settings …" at bounding box center [290, 148] width 580 height 261
click at [404, 38] on div "123 QBO" at bounding box center [326, 37] width 481 height 7
